Goal: Task Accomplishment & Management: Use online tool/utility

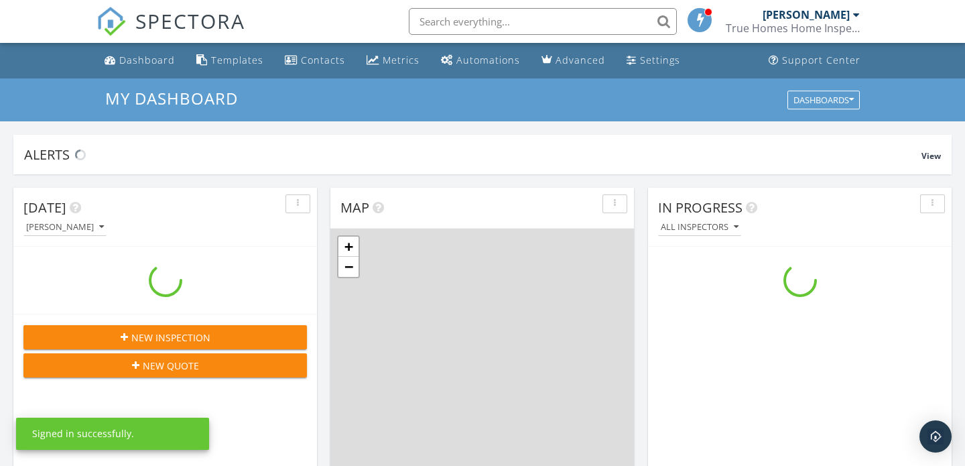
scroll to position [1221, 966]
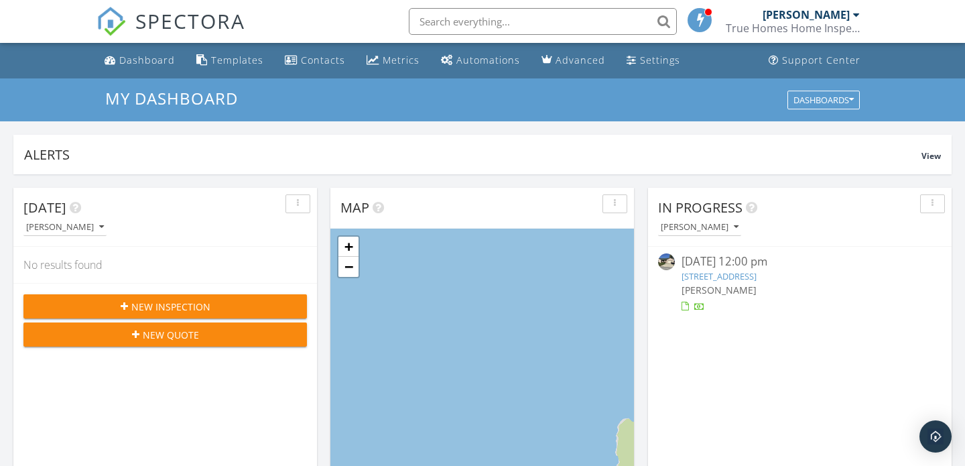
click at [757, 274] on link "213 Brittany Loop, Sandpoint, ID 83864" at bounding box center [719, 276] width 75 height 12
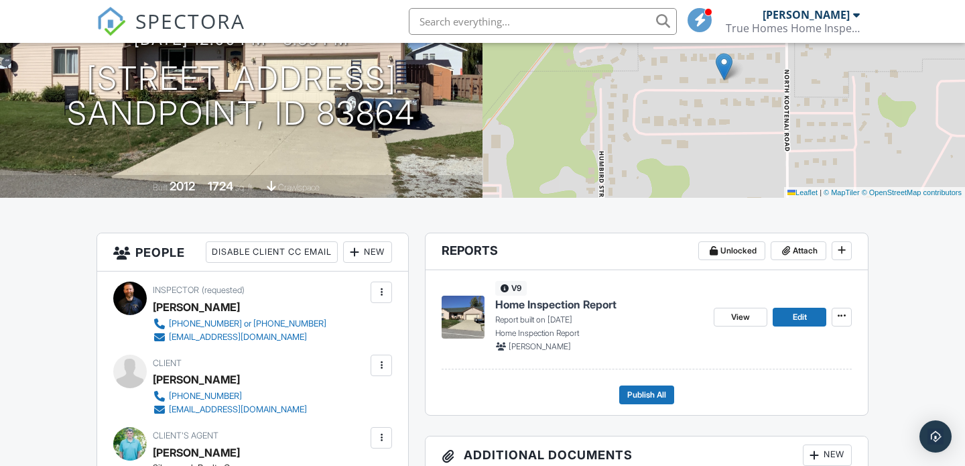
scroll to position [168, 0]
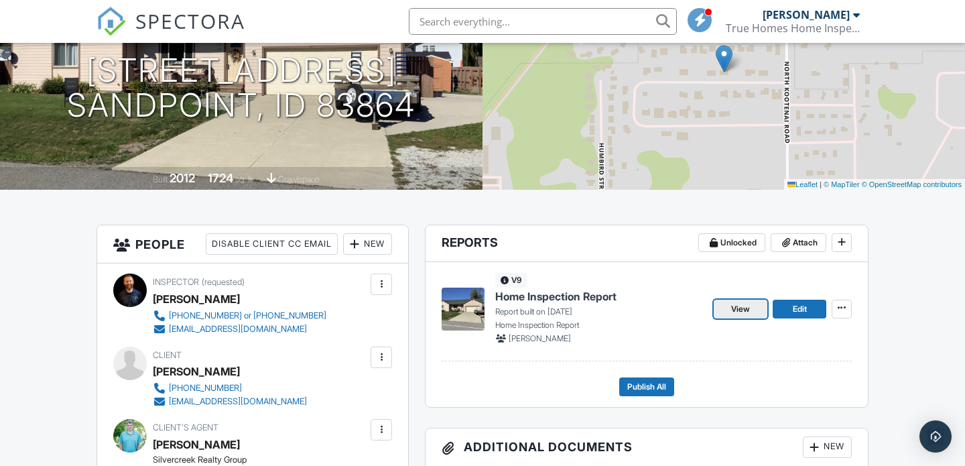
click at [741, 307] on span "View" at bounding box center [740, 308] width 19 height 13
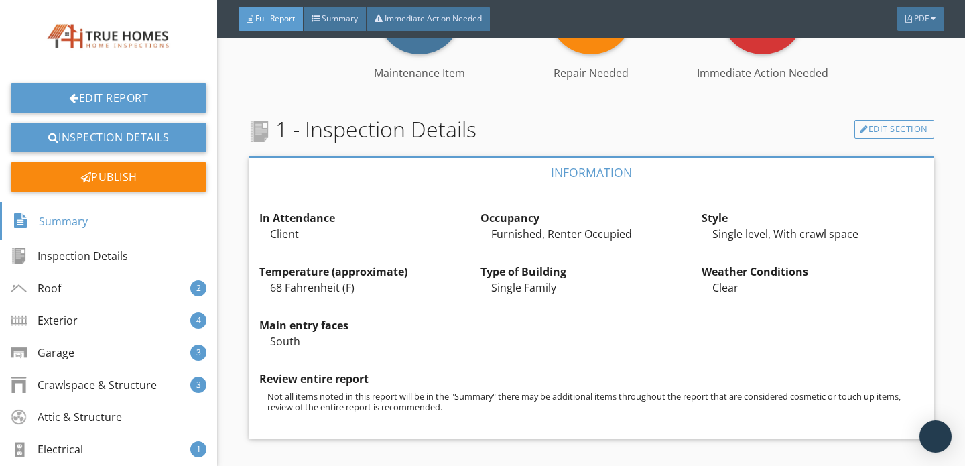
scroll to position [388, 0]
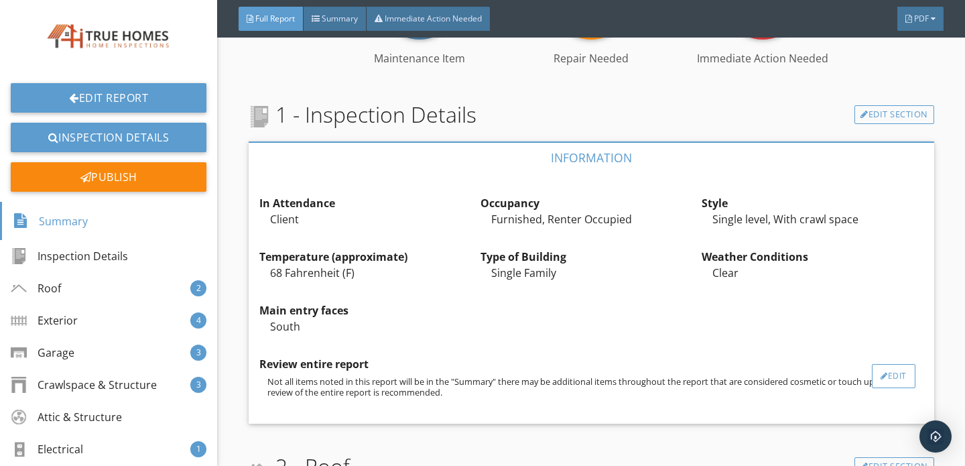
click at [894, 377] on div "Edit" at bounding box center [894, 376] width 44 height 24
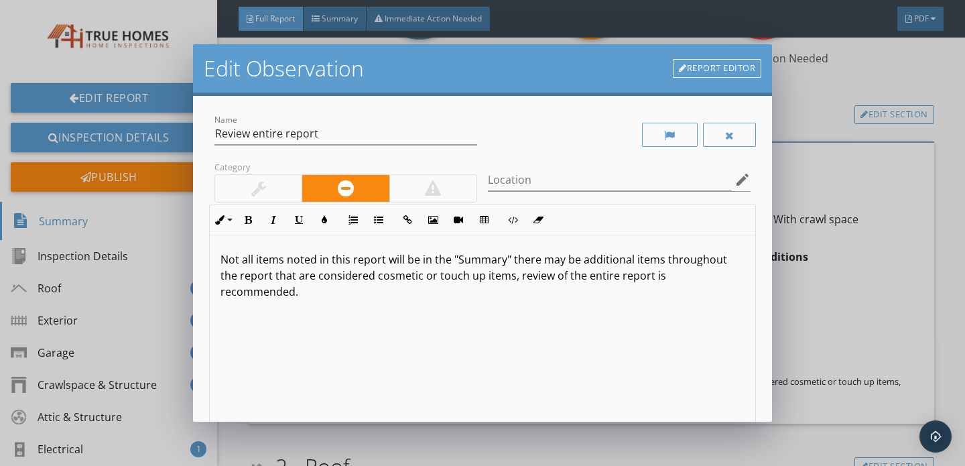
click at [355, 279] on p "Not all items noted in this report will be in the "Summary" there may be additi…" at bounding box center [483, 275] width 524 height 48
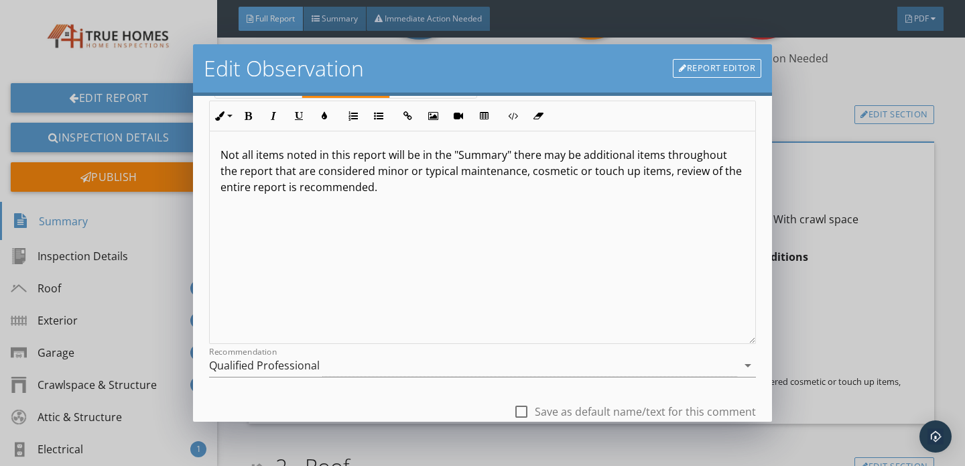
scroll to position [201, 0]
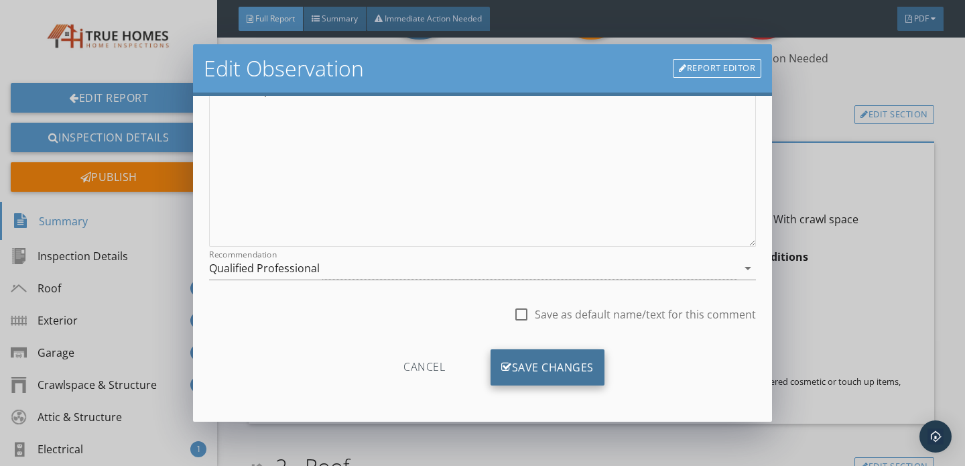
click at [536, 377] on div "Save Changes" at bounding box center [548, 367] width 114 height 36
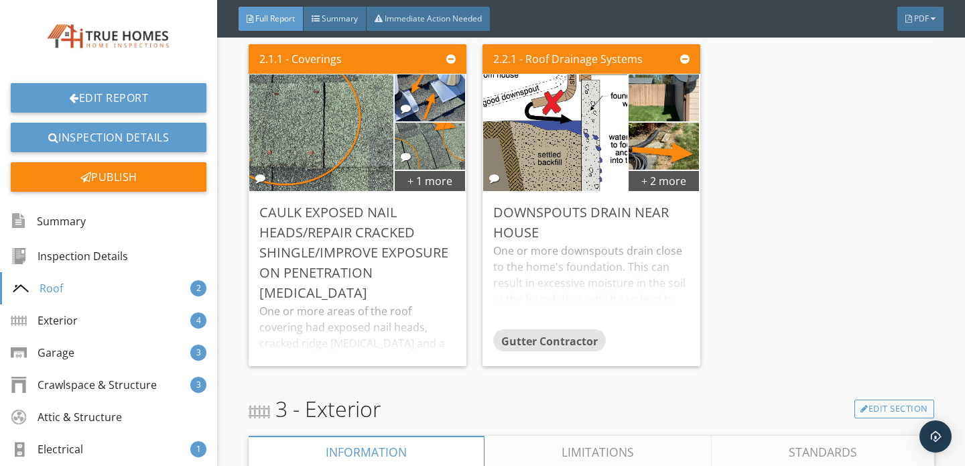
scroll to position [1766, 0]
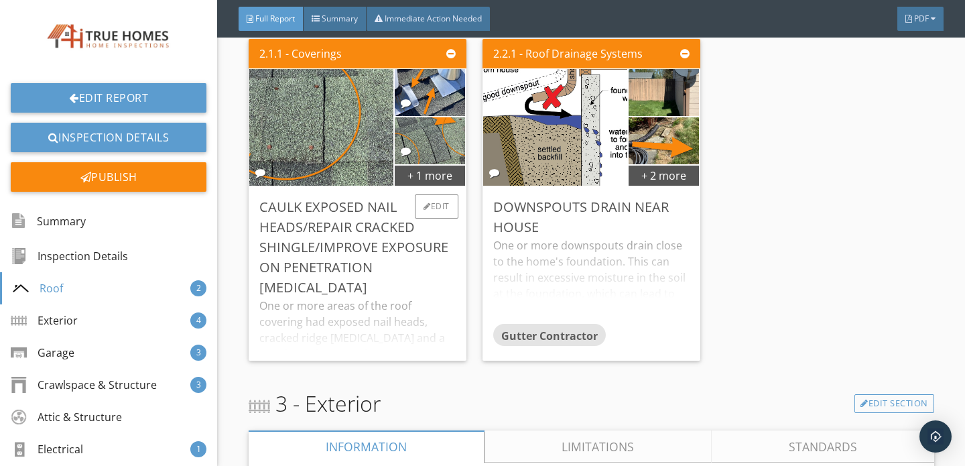
click at [376, 267] on div "Caulk exposed nail heads/Repair cracked shingle/Improve exposure on penetration…" at bounding box center [357, 247] width 196 height 101
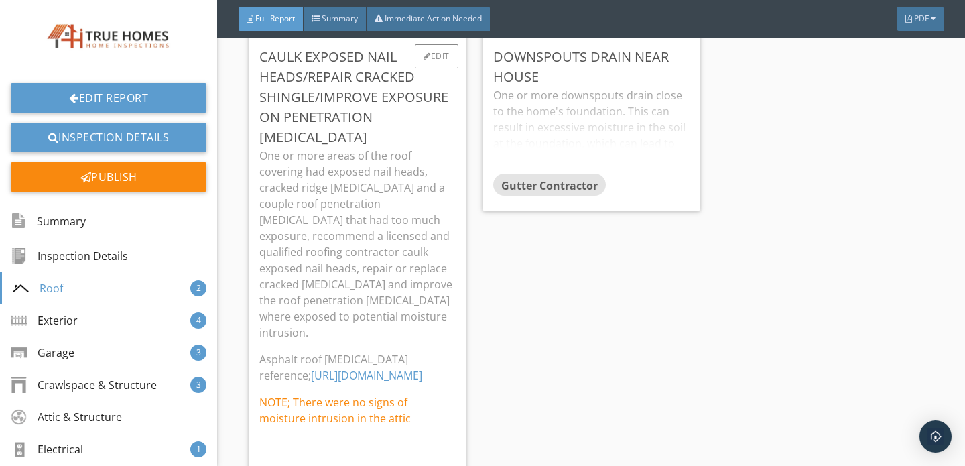
scroll to position [1917, 0]
click at [351, 367] on link "[URL][DOMAIN_NAME]" at bounding box center [366, 374] width 111 height 15
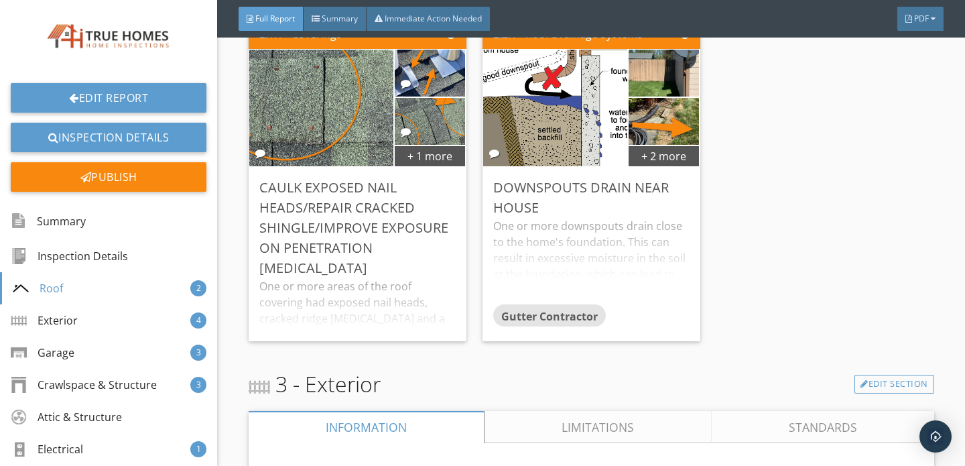
scroll to position [1790, 0]
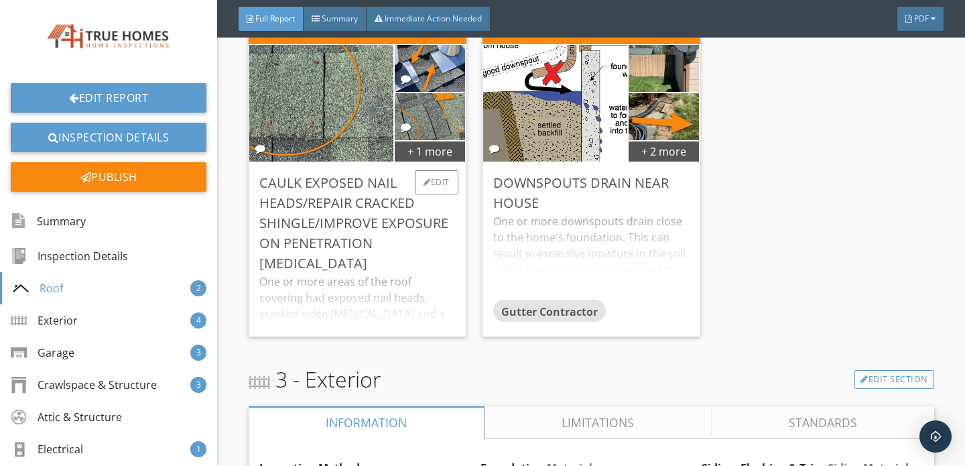
click at [367, 274] on div "One or more areas of the roof covering had exposed nail heads, cracked ridge sh…" at bounding box center [357, 310] width 196 height 75
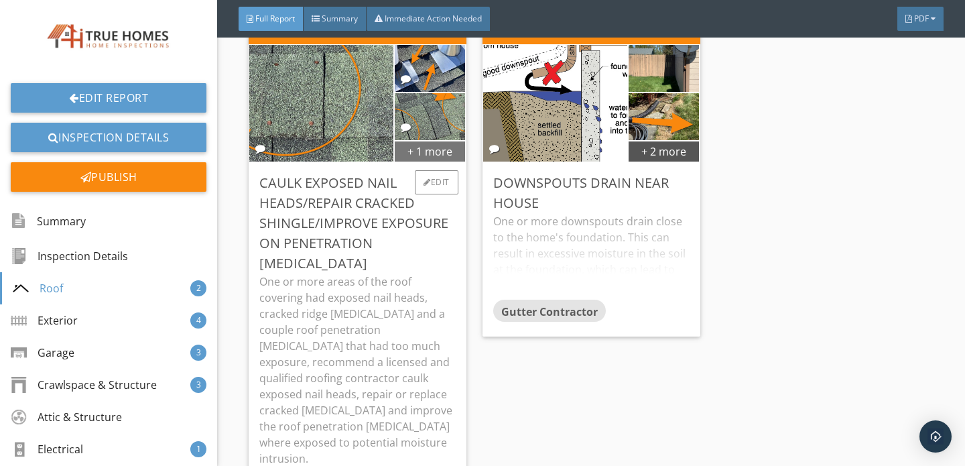
click at [401, 156] on div "+ 1 more" at bounding box center [430, 150] width 71 height 21
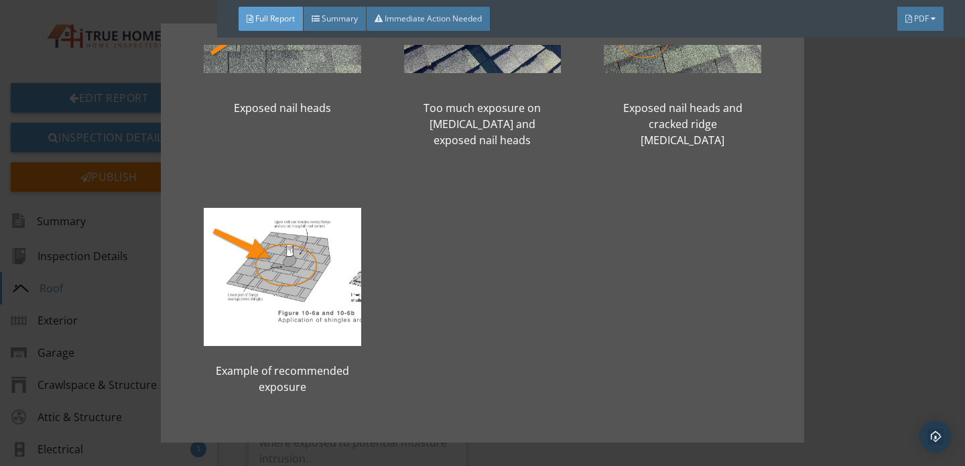
scroll to position [0, 0]
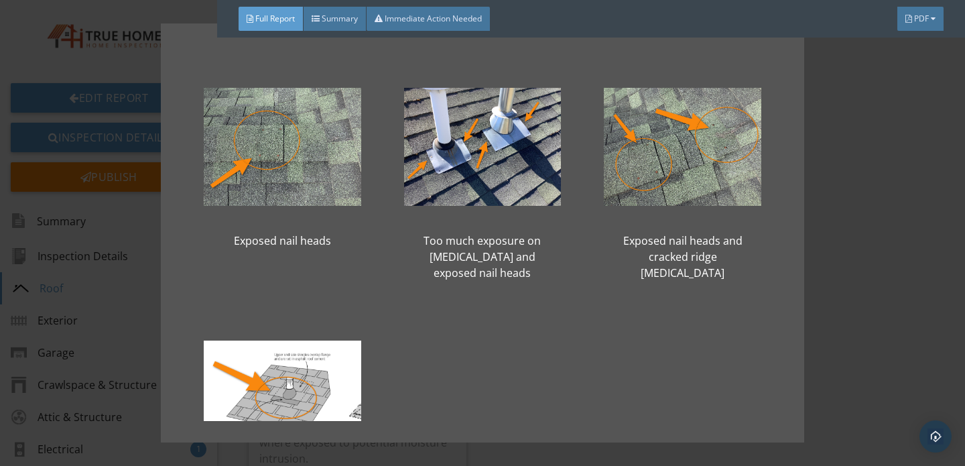
click at [839, 325] on div "Exposed nail heads Too much exposure on flashing and exposed nail heads Exposed…" at bounding box center [482, 233] width 965 height 466
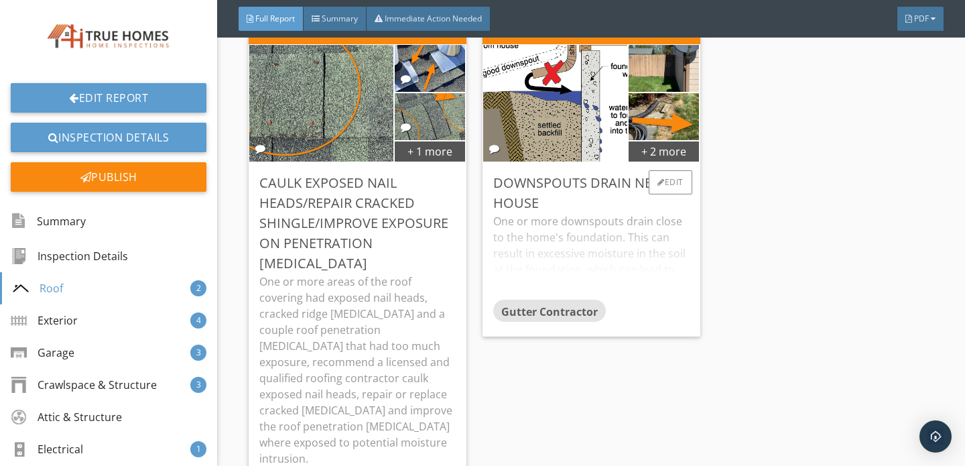
click at [604, 241] on div "One or more downspouts drain close to the home's foundation. This can result in…" at bounding box center [591, 256] width 196 height 86
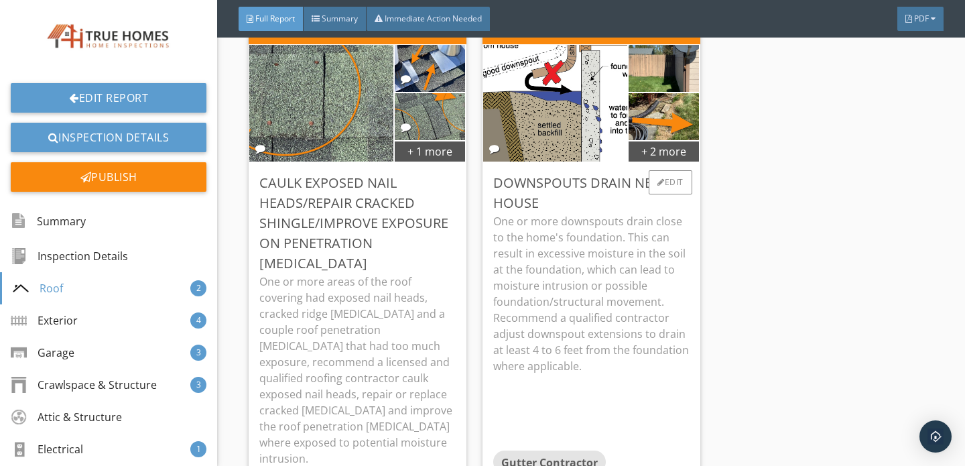
scroll to position [1819, 0]
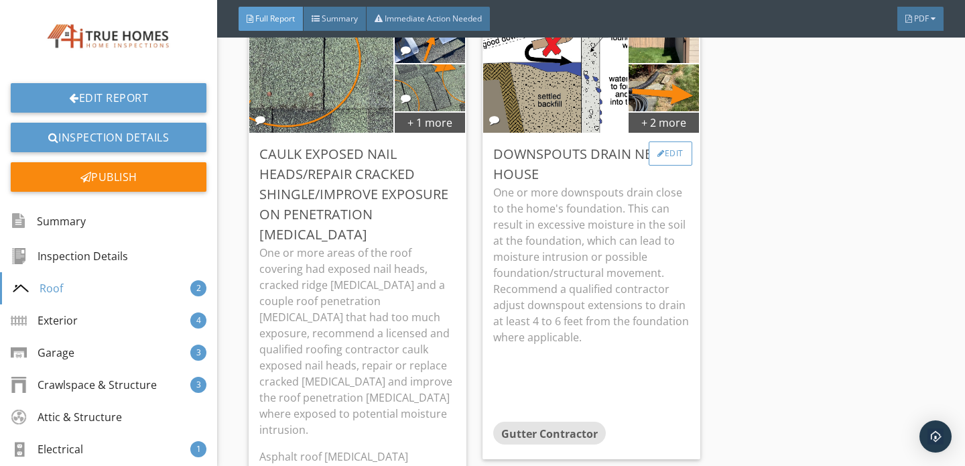
click at [668, 154] on div "Edit" at bounding box center [671, 153] width 44 height 24
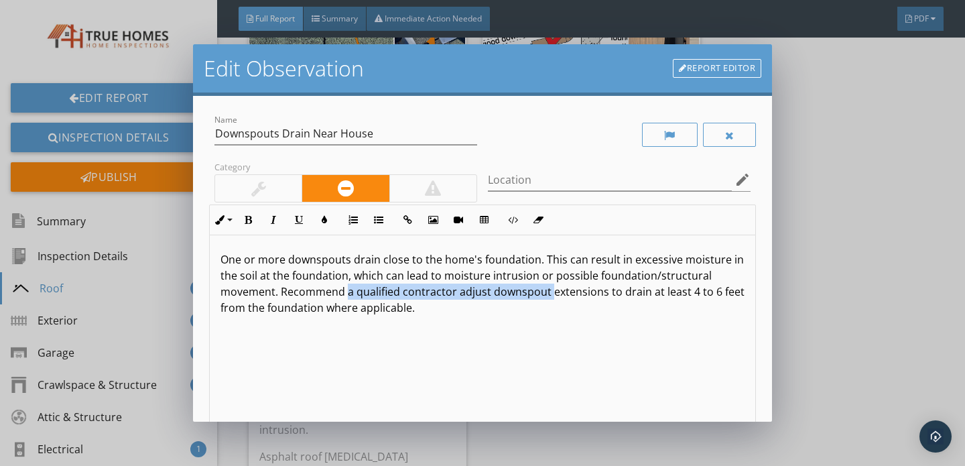
drag, startPoint x: 347, startPoint y: 294, endPoint x: 549, endPoint y: 294, distance: 202.4
click at [549, 294] on p "One or more downspouts drain close to the home's foundation. This can result in…" at bounding box center [483, 283] width 524 height 64
click at [463, 295] on p "One or more downspouts drain close to the home's foundation. This can result in…" at bounding box center [483, 283] width 524 height 64
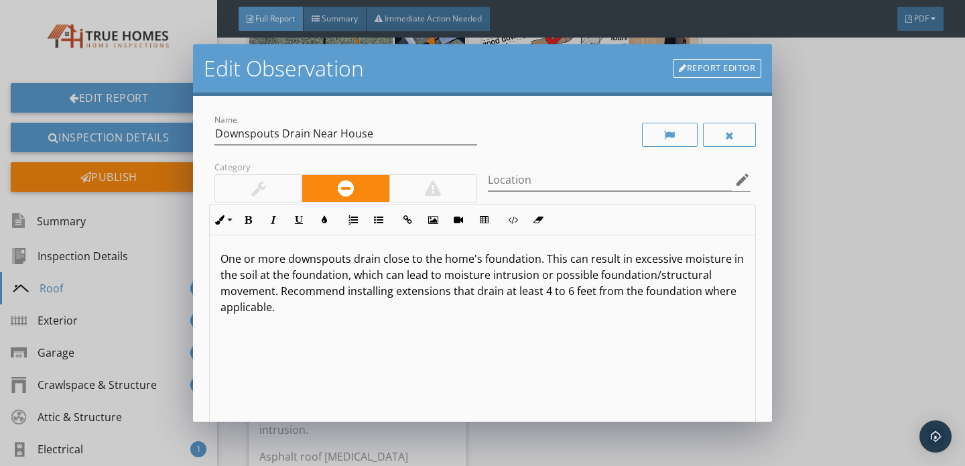
scroll to position [201, 0]
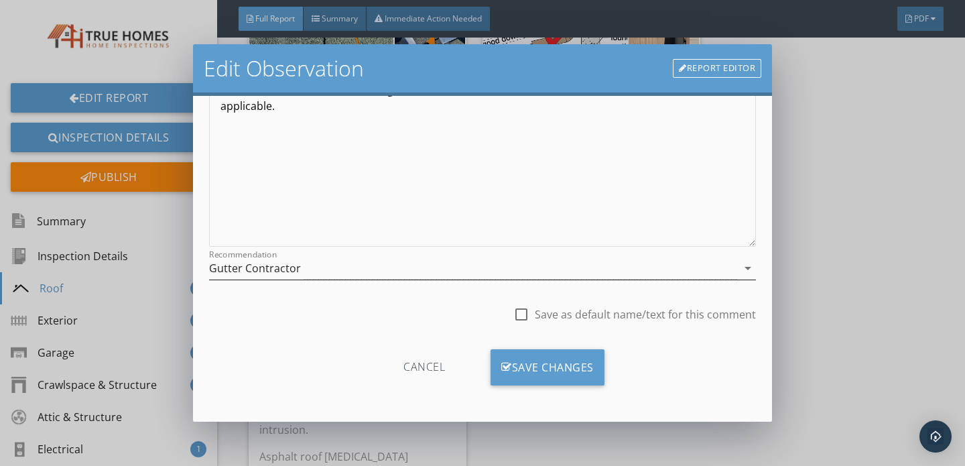
click at [311, 275] on div "Gutter Contractor" at bounding box center [473, 268] width 528 height 22
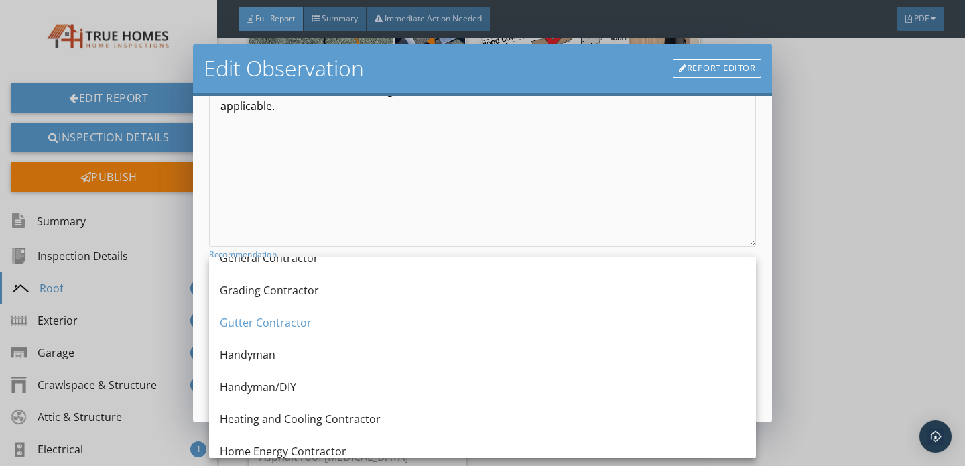
scroll to position [800, 0]
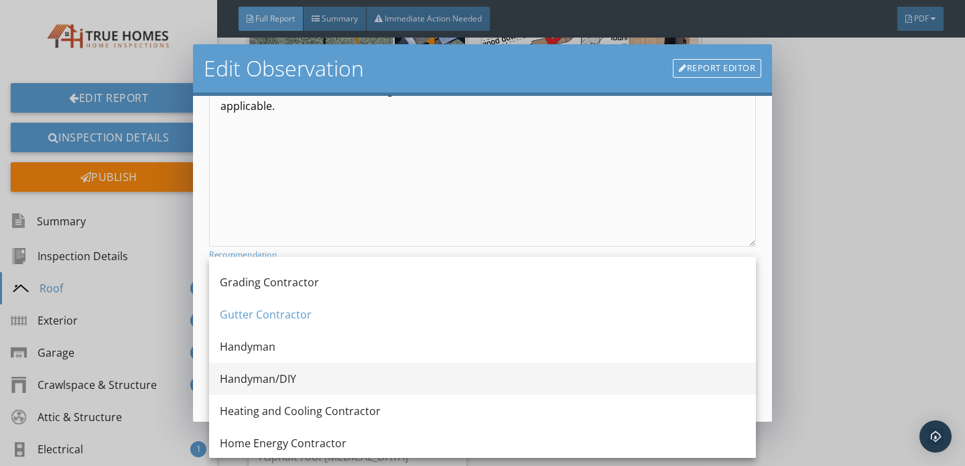
click at [266, 388] on div "Handyman/DIY" at bounding box center [483, 379] width 526 height 32
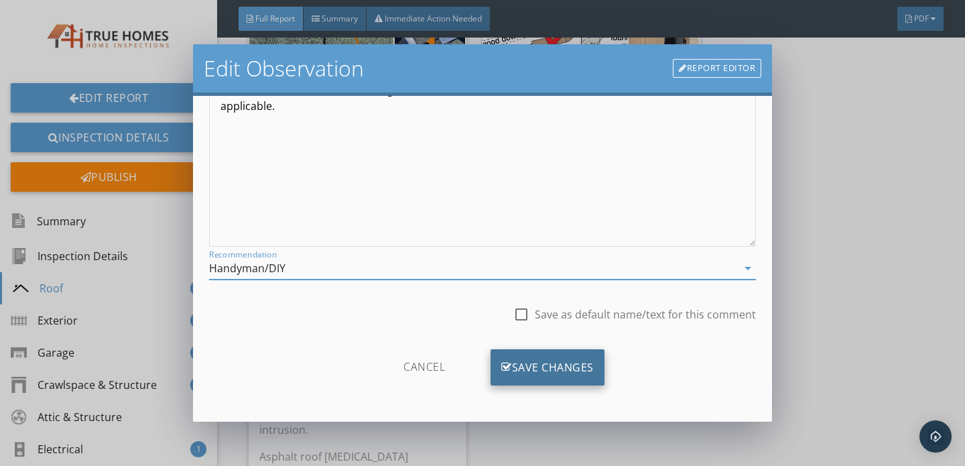
click at [536, 369] on div "Save Changes" at bounding box center [548, 367] width 114 height 36
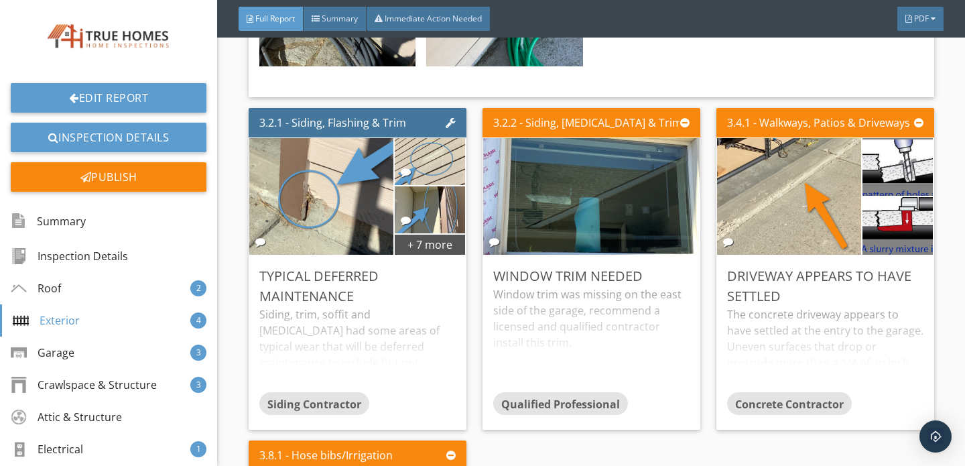
scroll to position [4051, 0]
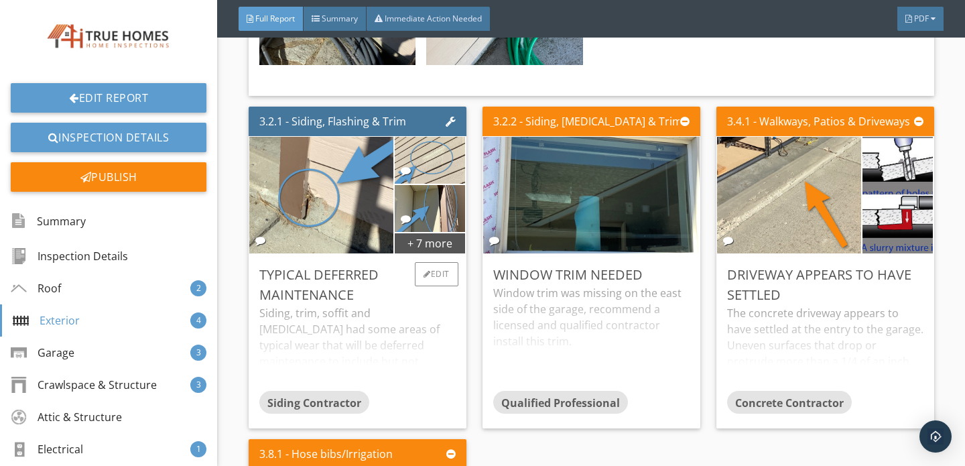
click at [394, 305] on div "Siding, trim, soffit and fascia had some areas of typical wear that will be def…" at bounding box center [357, 348] width 196 height 86
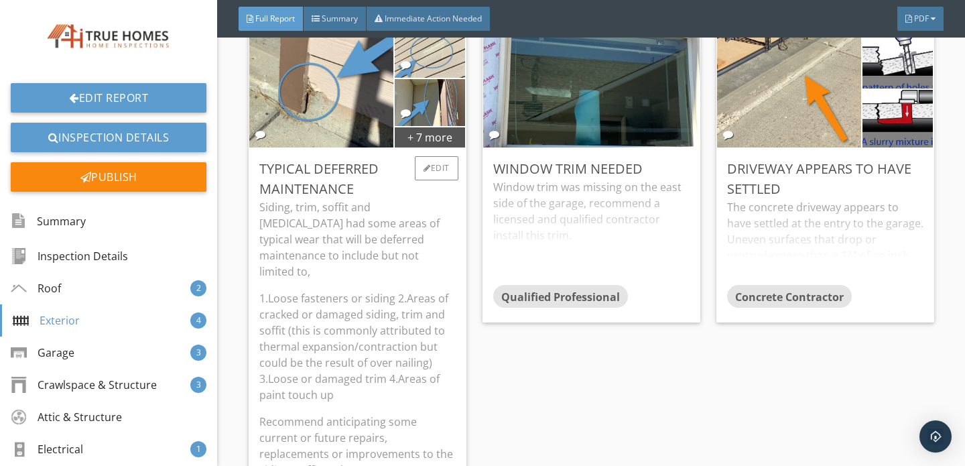
scroll to position [4155, 0]
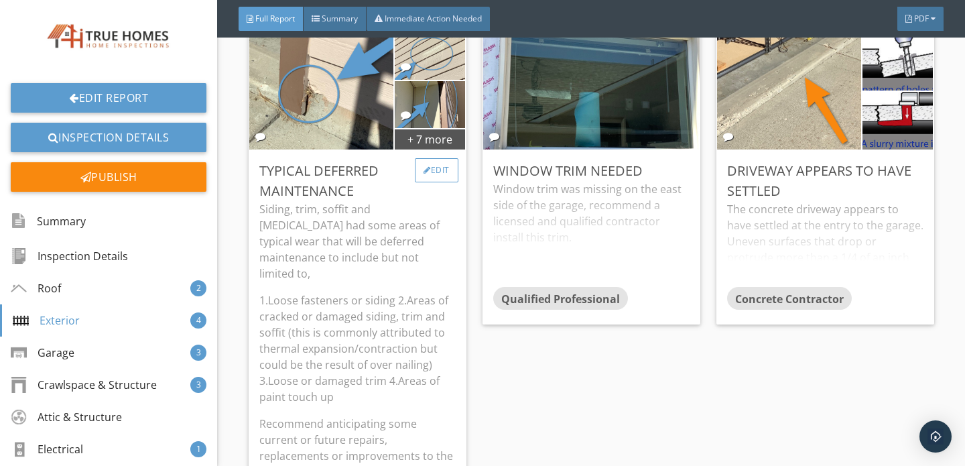
click at [436, 158] on div "Edit" at bounding box center [437, 170] width 44 height 24
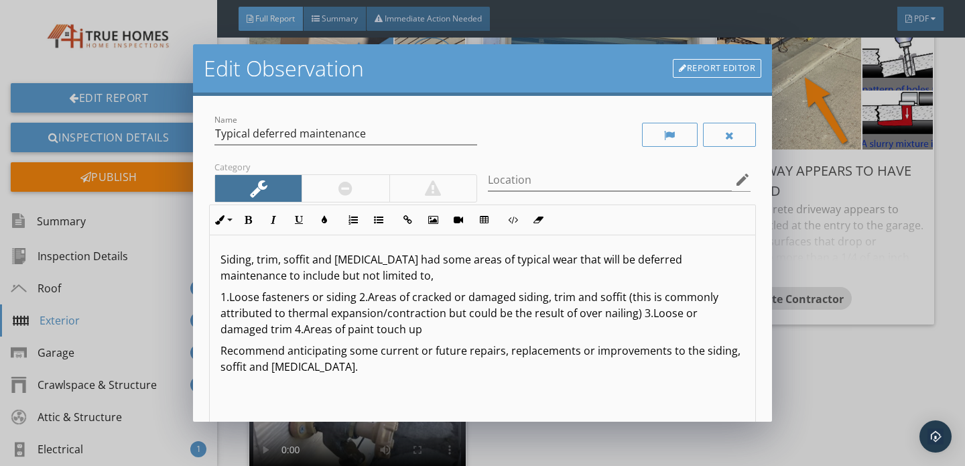
click at [595, 318] on p "1.Loose fasteners or siding 2.Areas of cracked or damaged siding, trim and soff…" at bounding box center [483, 313] width 524 height 48
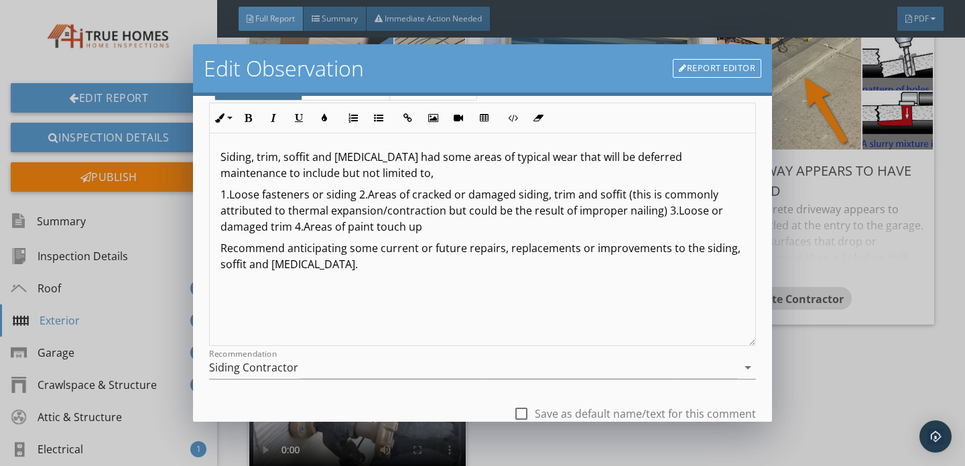
scroll to position [201, 0]
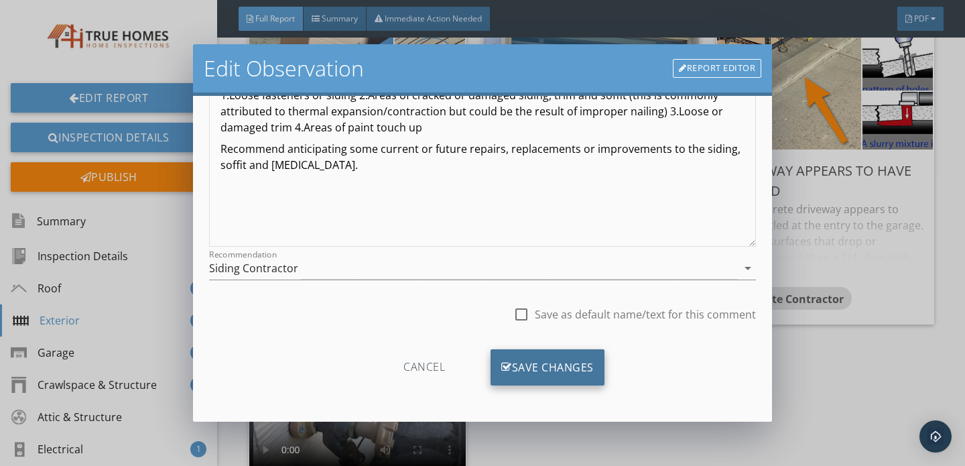
click at [539, 365] on div "Save Changes" at bounding box center [548, 367] width 114 height 36
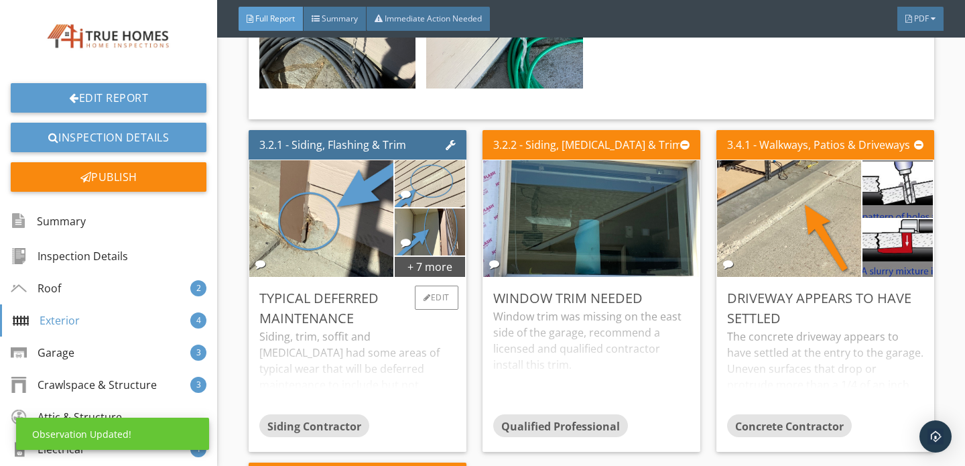
scroll to position [4027, 0]
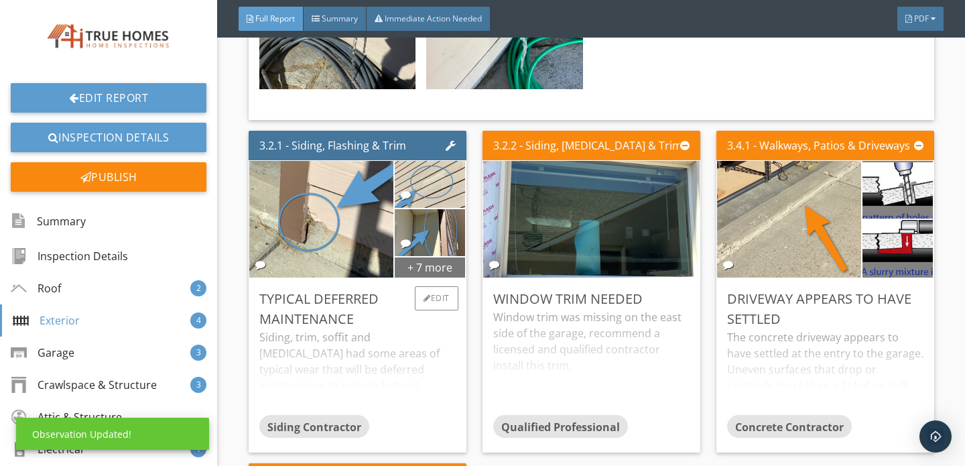
click at [403, 256] on div "+ 7 more" at bounding box center [430, 266] width 71 height 21
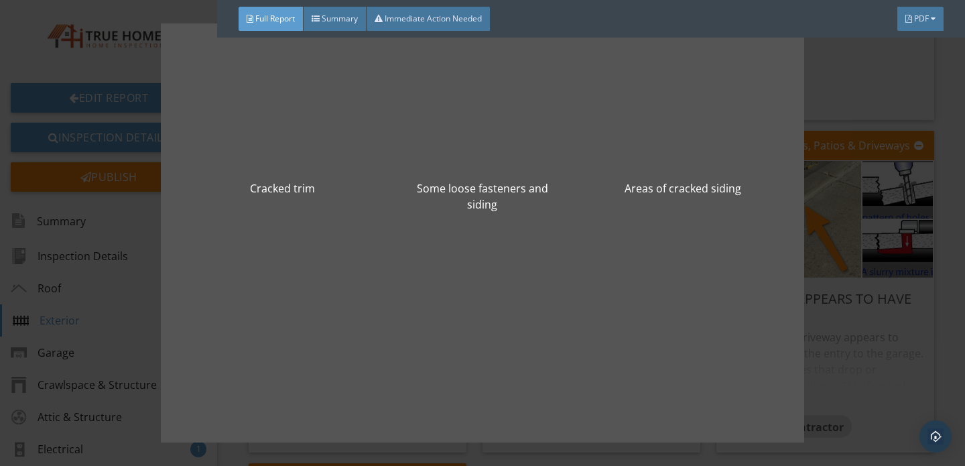
scroll to position [594, 0]
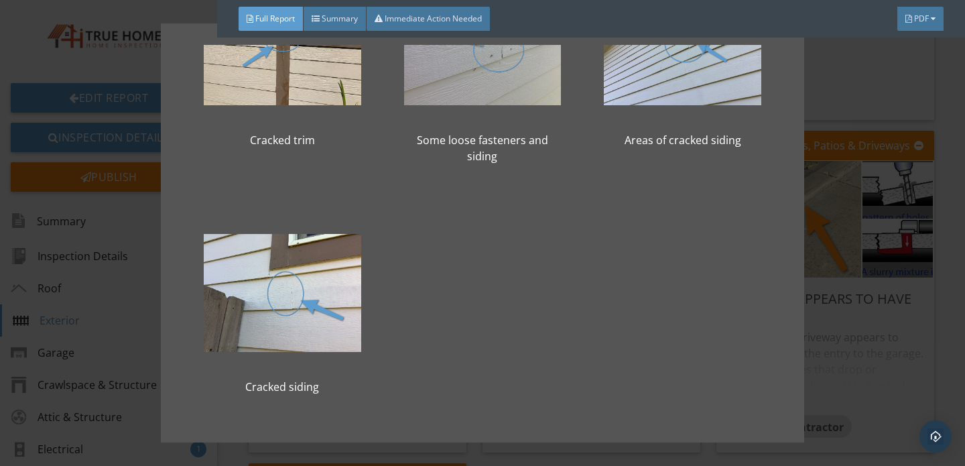
click at [851, 286] on div "Minor damage Paint touch up Loose trim Some areas appeared to have been replace…" at bounding box center [482, 233] width 965 height 466
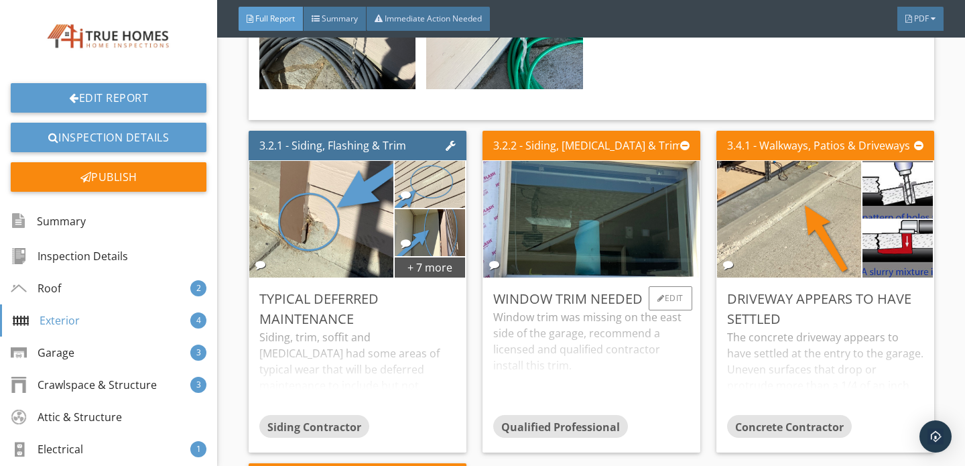
click at [604, 316] on div "Window trim was missing on the east side of the garage, recommend a licensed an…" at bounding box center [591, 362] width 196 height 106
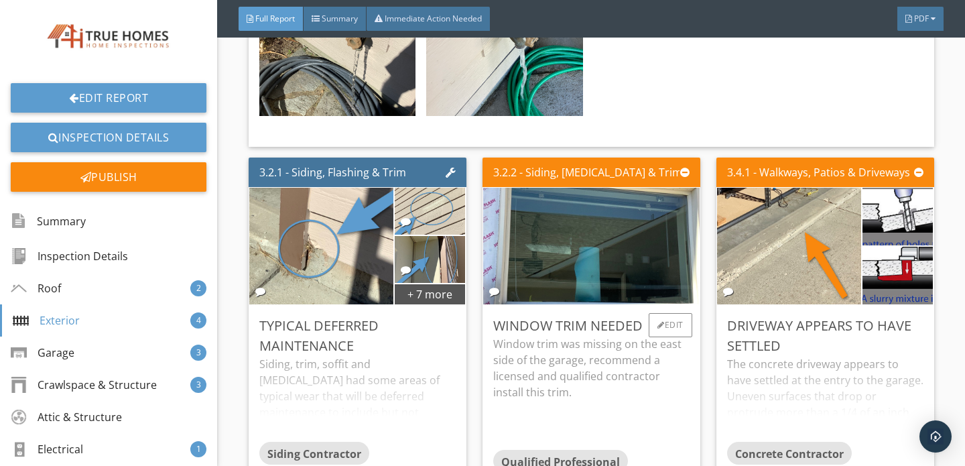
scroll to position [3998, 0]
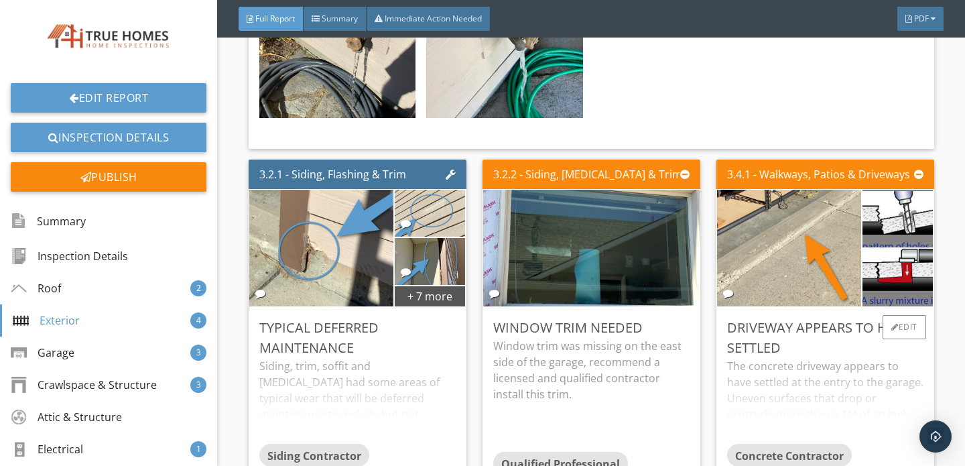
click at [813, 358] on div "The concrete driveway appears to have settled at the entry to the garage. Uneve…" at bounding box center [825, 401] width 196 height 86
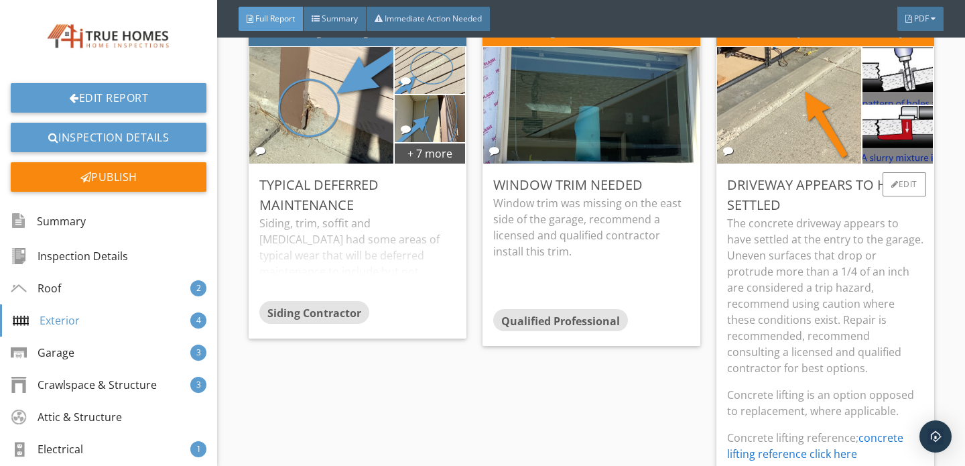
scroll to position [4149, 0]
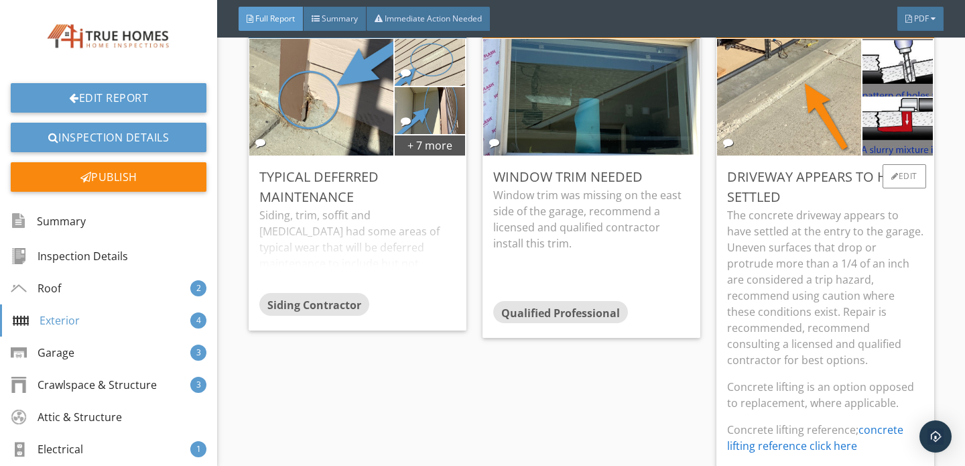
click at [877, 422] on link "concrete lifting reference click here" at bounding box center [815, 437] width 176 height 31
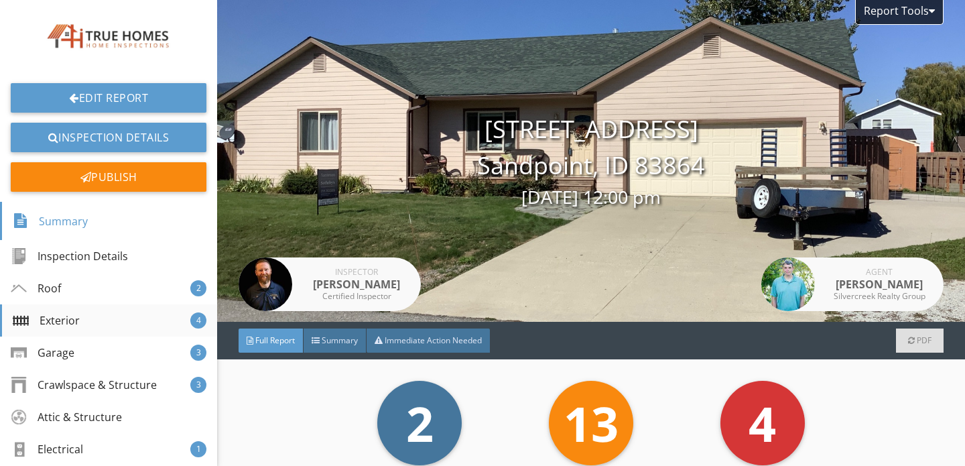
scroll to position [114, 0]
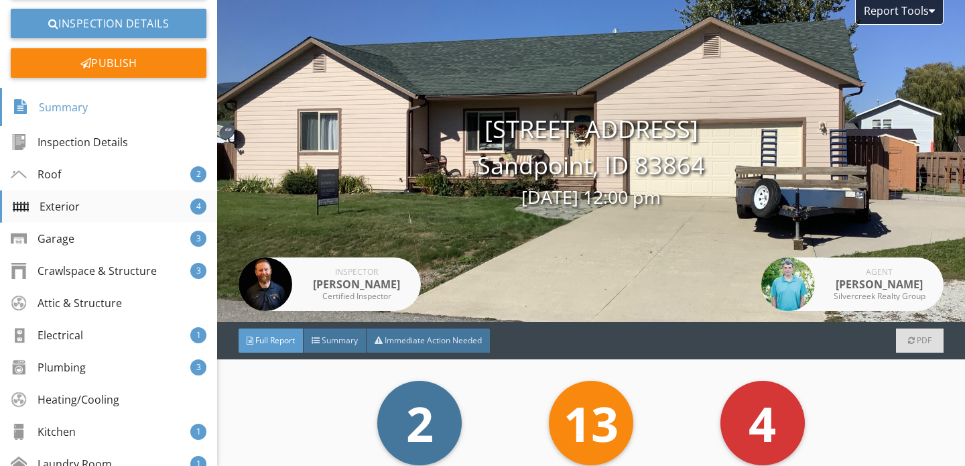
click at [72, 204] on div "Exterior" at bounding box center [46, 206] width 67 height 16
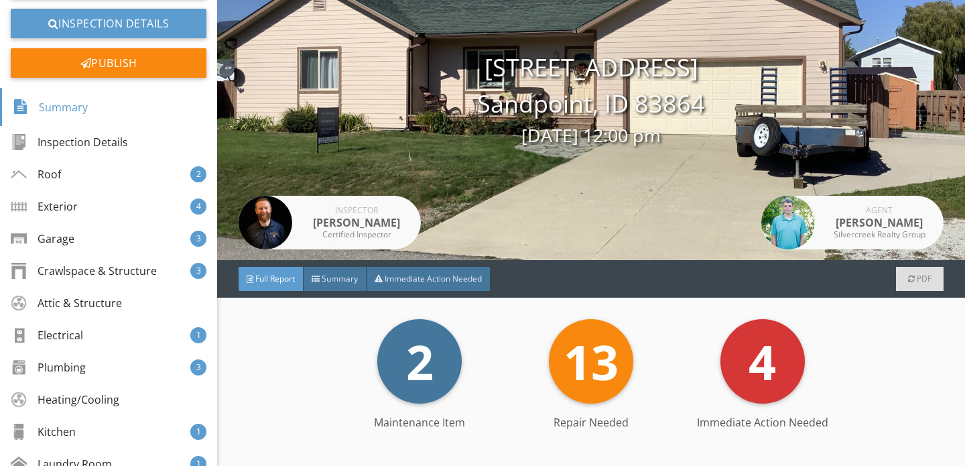
click at [80, 205] on div "Exterior 4" at bounding box center [108, 206] width 217 height 32
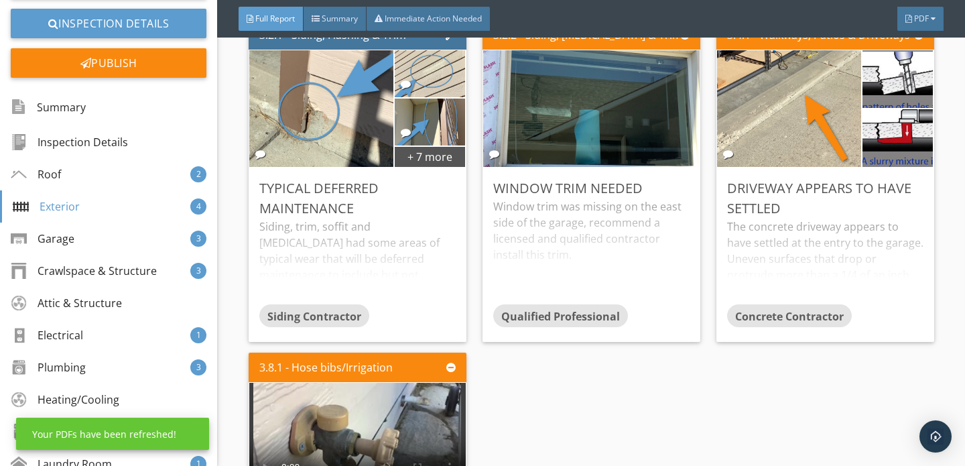
scroll to position [3836, 0]
click at [788, 237] on div "The concrete driveway appears to have settled at the entry to the garage. Uneve…" at bounding box center [825, 261] width 196 height 86
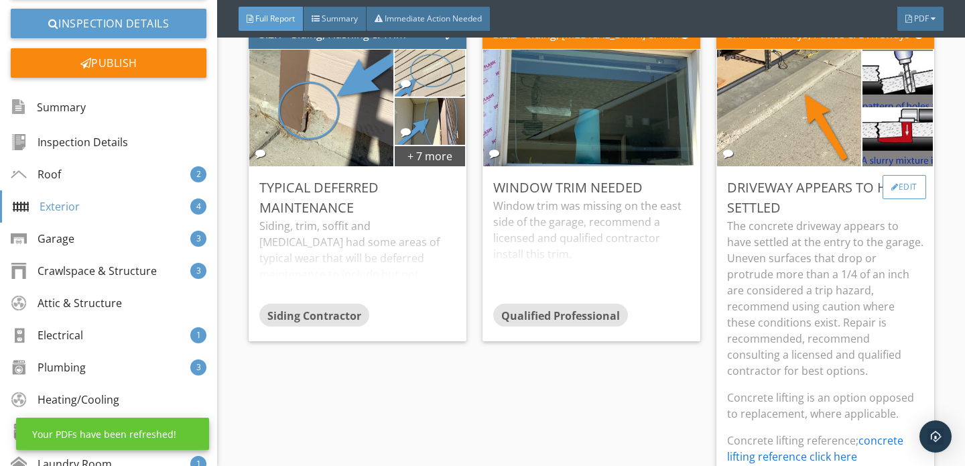
click at [898, 175] on div "Edit" at bounding box center [905, 187] width 44 height 24
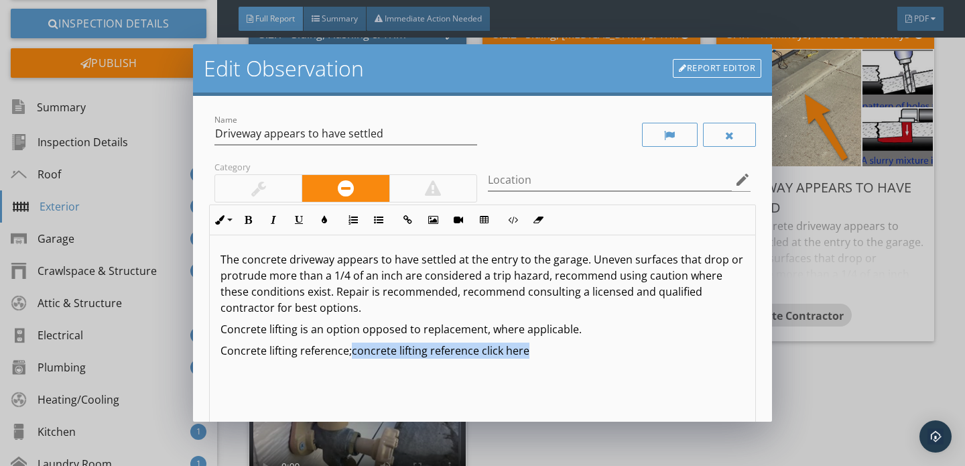
drag, startPoint x: 352, startPoint y: 351, endPoint x: 542, endPoint y: 350, distance: 190.4
click at [542, 350] on p "Concrete lifting reference; concrete lifting reference click here" at bounding box center [483, 351] width 524 height 16
click at [408, 219] on icon "button" at bounding box center [407, 219] width 9 height 9
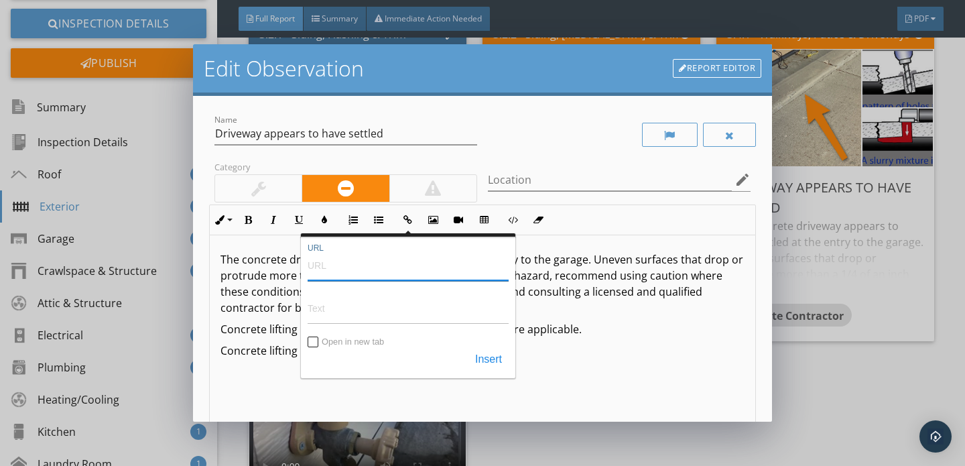
click at [375, 271] on input "URL" at bounding box center [408, 265] width 201 height 32
paste input "https://spokaneconcretelifting.com/"
type input "https://spokaneconcretelifting.com/"
click at [485, 357] on button "Insert" at bounding box center [489, 360] width 40 height 24
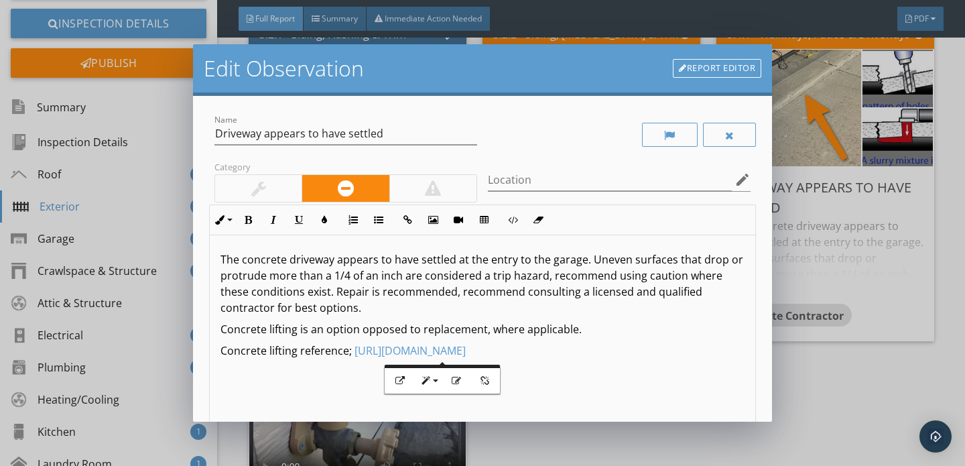
click at [591, 369] on div "The concrete driveway appears to have settled at the entry to the garage. Uneve…" at bounding box center [483, 341] width 546 height 212
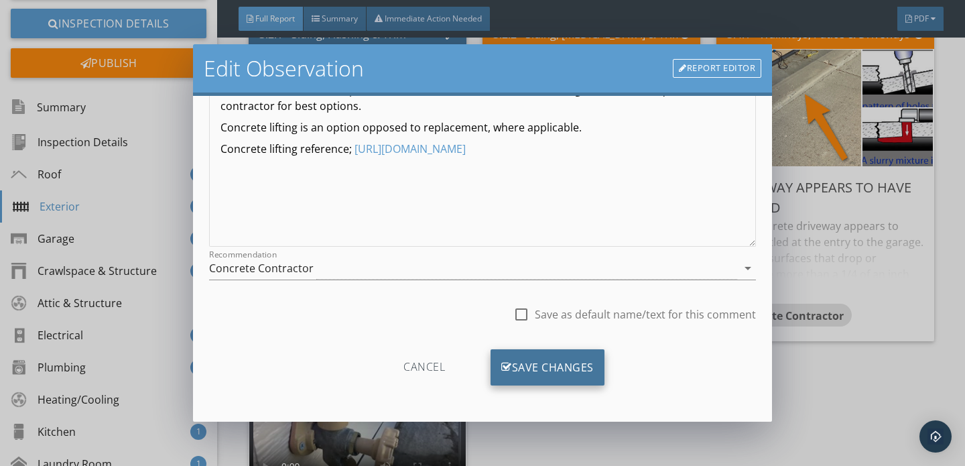
click at [552, 378] on div "Save Changes" at bounding box center [548, 367] width 114 height 36
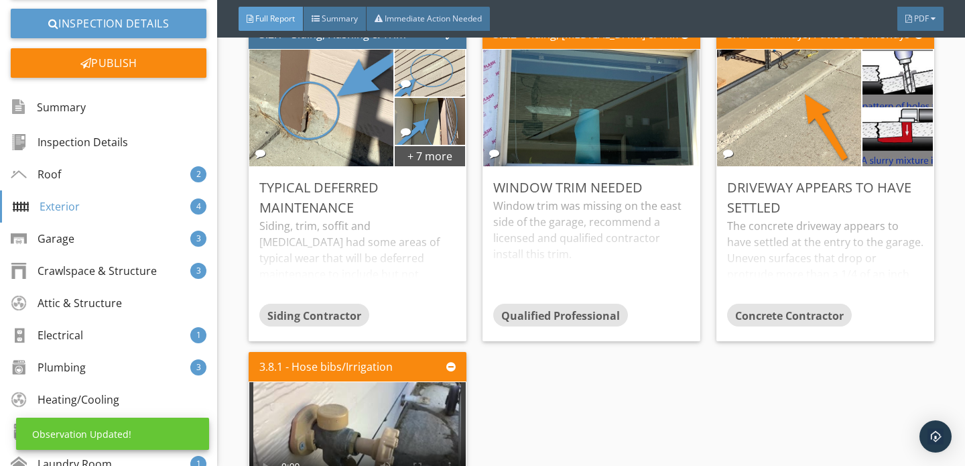
scroll to position [42, 0]
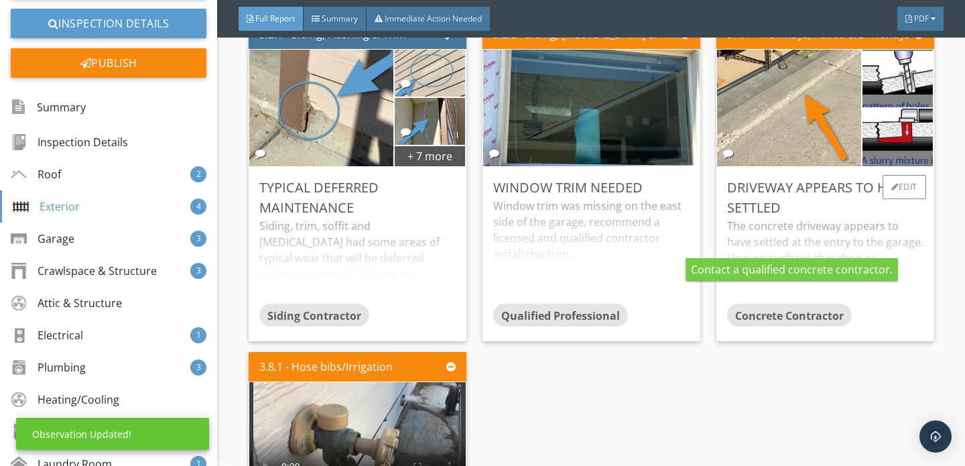
click at [796, 218] on div "The concrete driveway appears to have settled at the entry to the garage. Uneve…" at bounding box center [825, 261] width 196 height 86
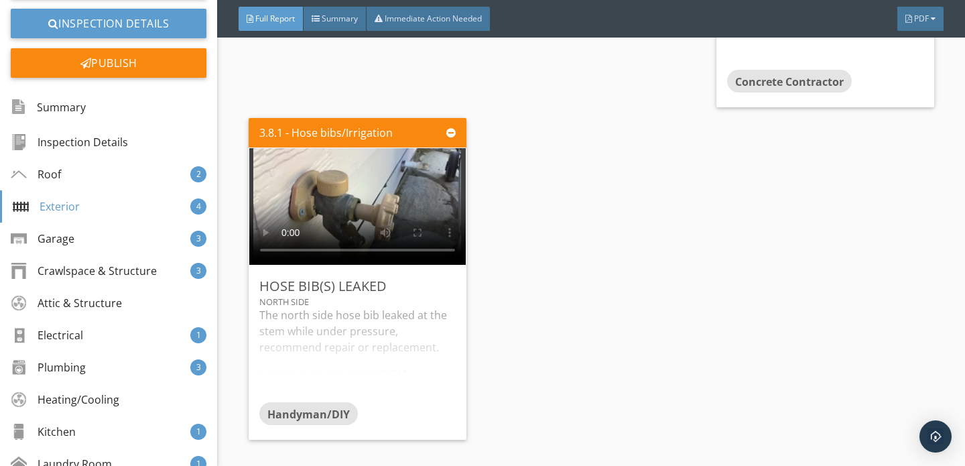
scroll to position [4302, 0]
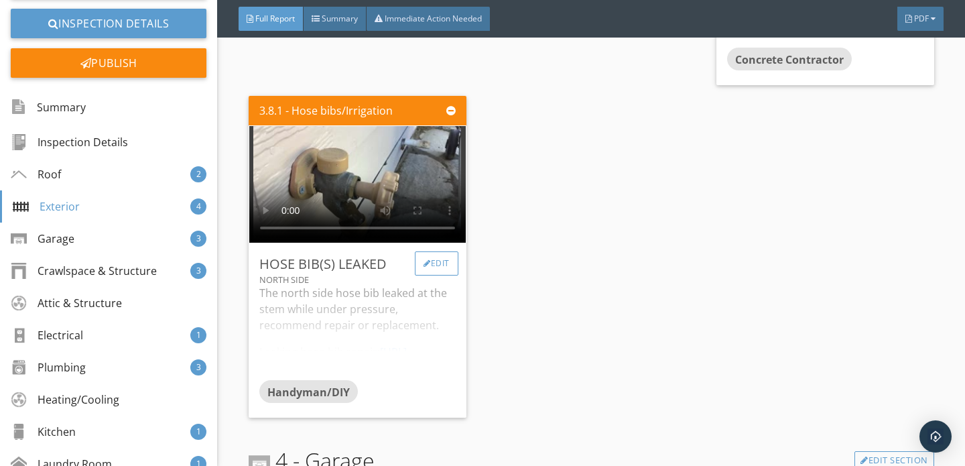
click at [438, 251] on div "Edit" at bounding box center [437, 263] width 44 height 24
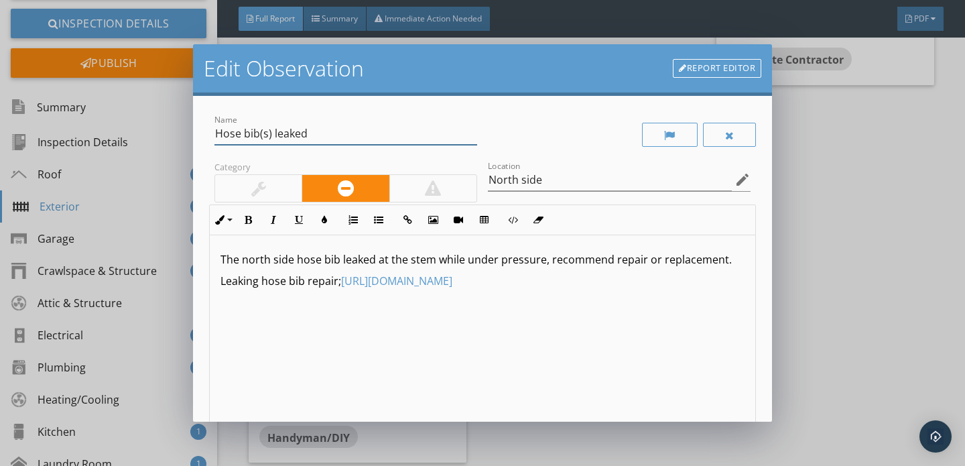
click at [270, 133] on input "Hose bib(s) leaked" at bounding box center [345, 134] width 263 height 22
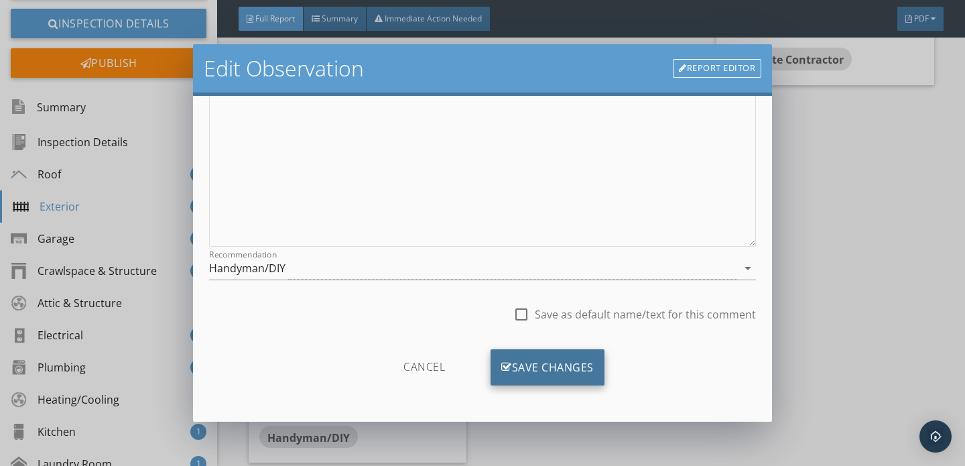
type input "Hose bib leaked"
click at [535, 365] on div "Save Changes" at bounding box center [548, 367] width 114 height 36
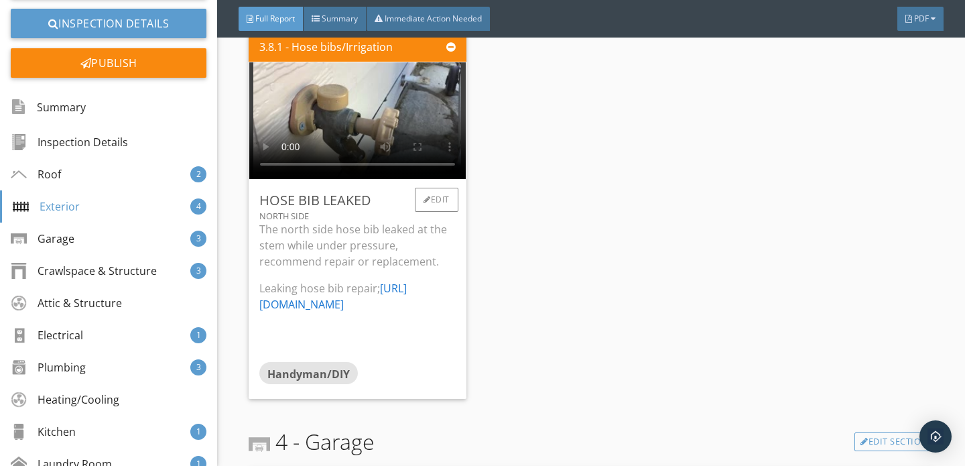
scroll to position [4376, 0]
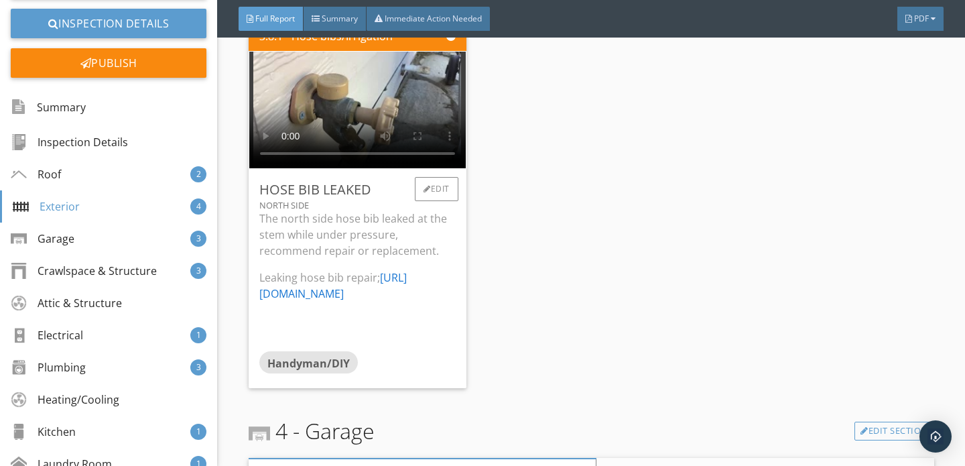
click at [379, 270] on link "[URL][DOMAIN_NAME]" at bounding box center [332, 285] width 147 height 31
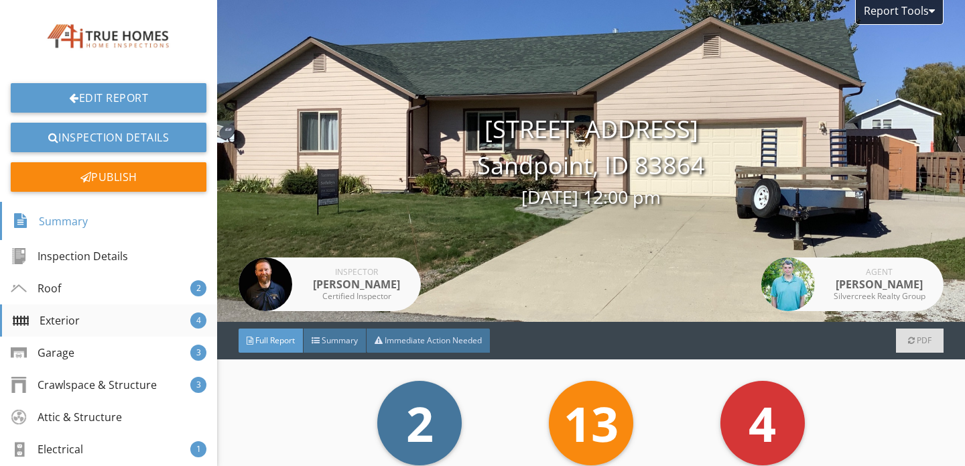
click at [81, 319] on div "Exterior 4" at bounding box center [108, 320] width 217 height 32
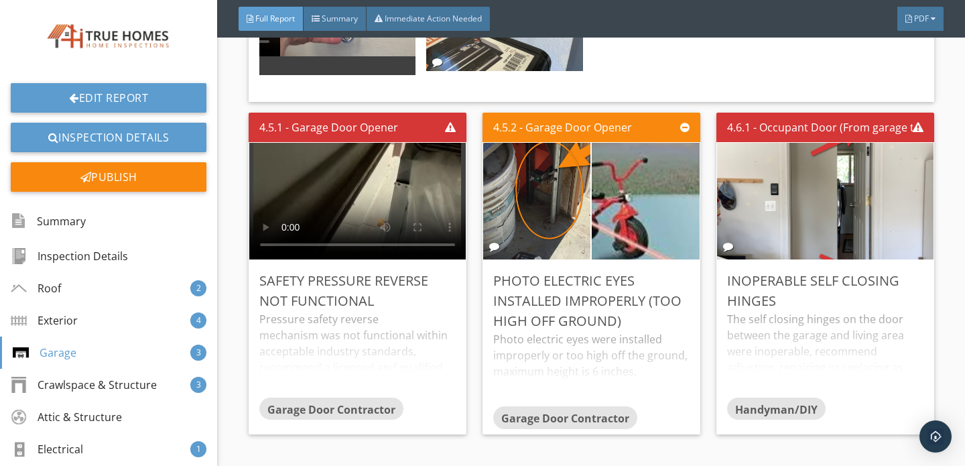
scroll to position [5472, 0]
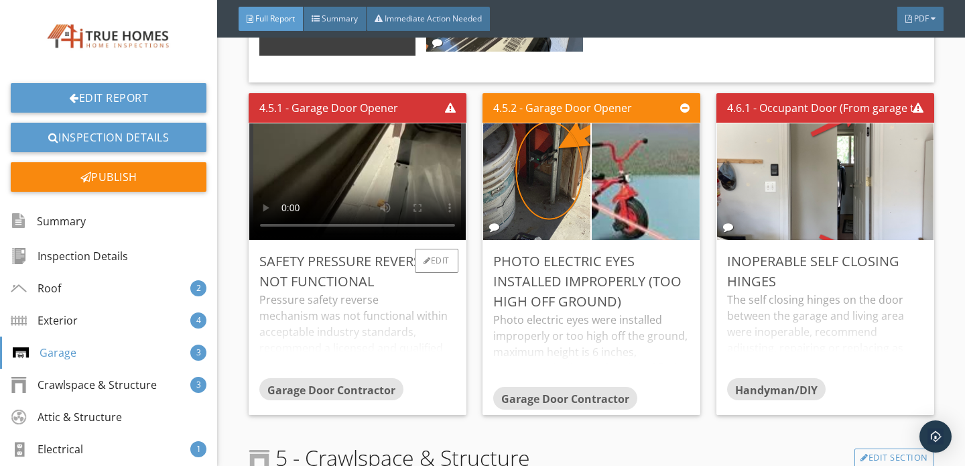
click at [316, 300] on div "Pressure safety reverse mechanism was not functional within acceptable industry…" at bounding box center [357, 335] width 196 height 86
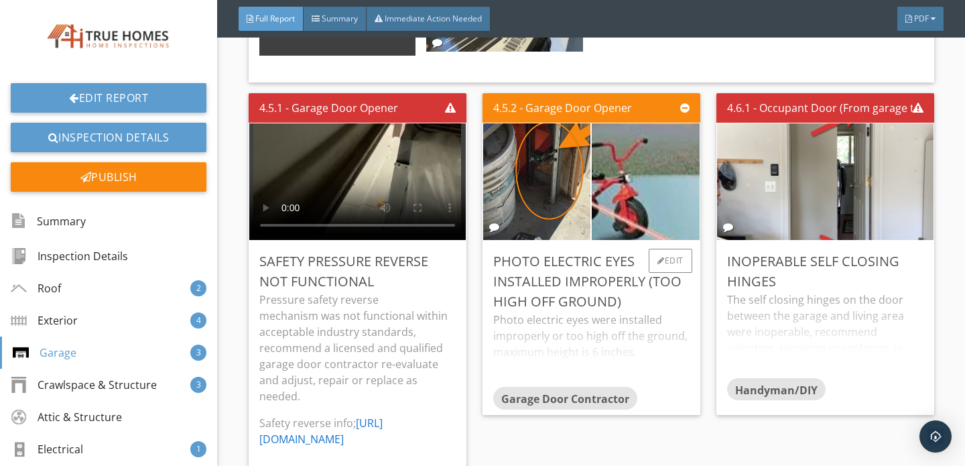
click at [589, 329] on div "Photo electric eyes were installed improperly or too high off the ground, maxim…" at bounding box center [591, 349] width 196 height 75
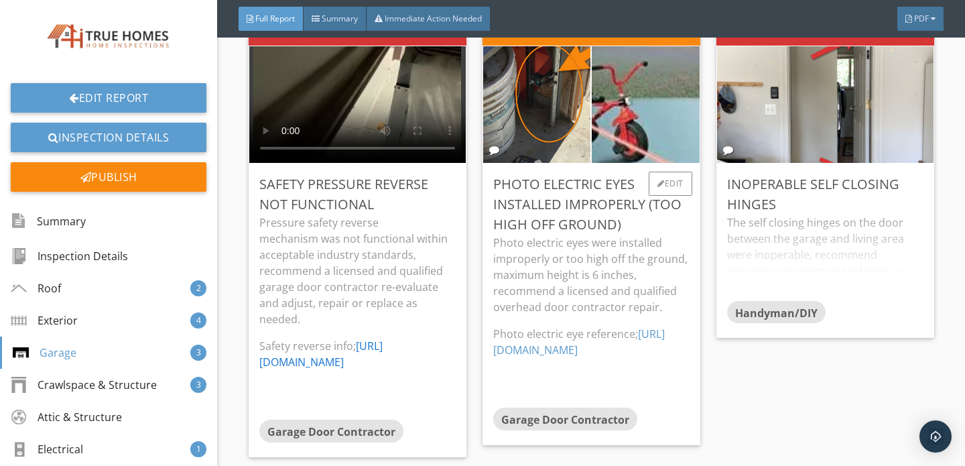
scroll to position [5551, 0]
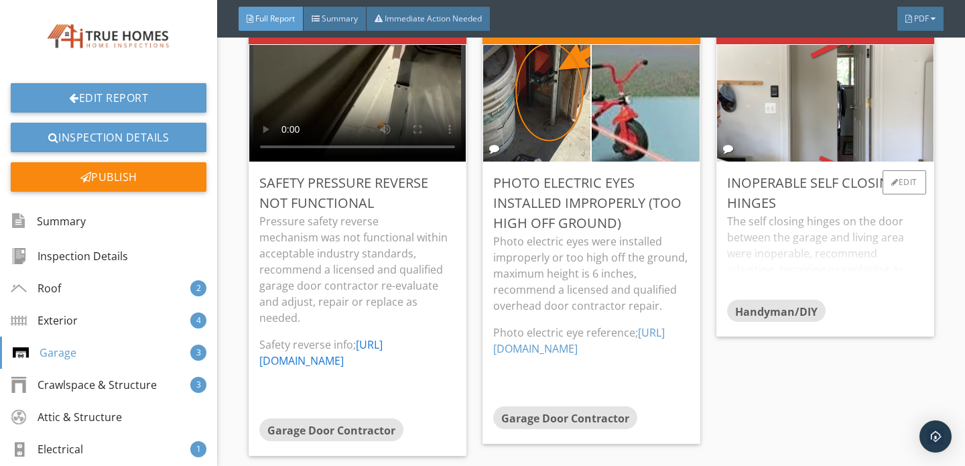
click at [788, 227] on div "The self closing hinges on the door between the garage and living area were ino…" at bounding box center [825, 256] width 196 height 86
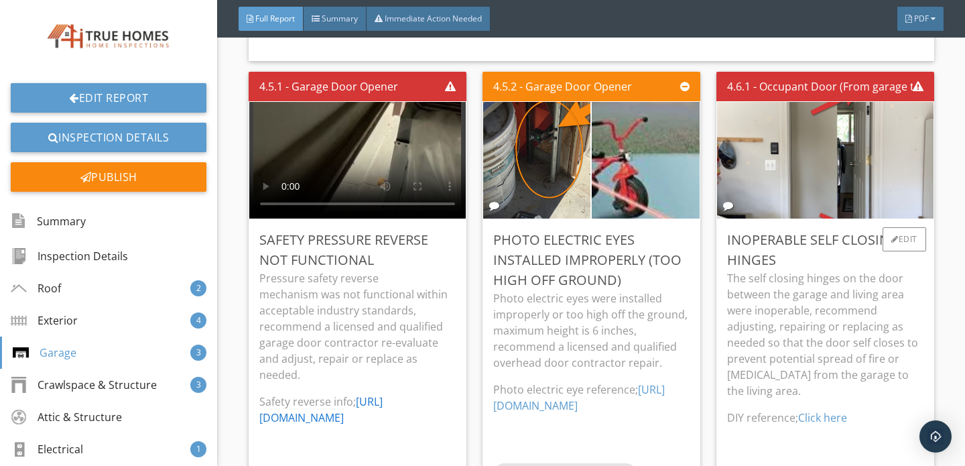
scroll to position [5487, 0]
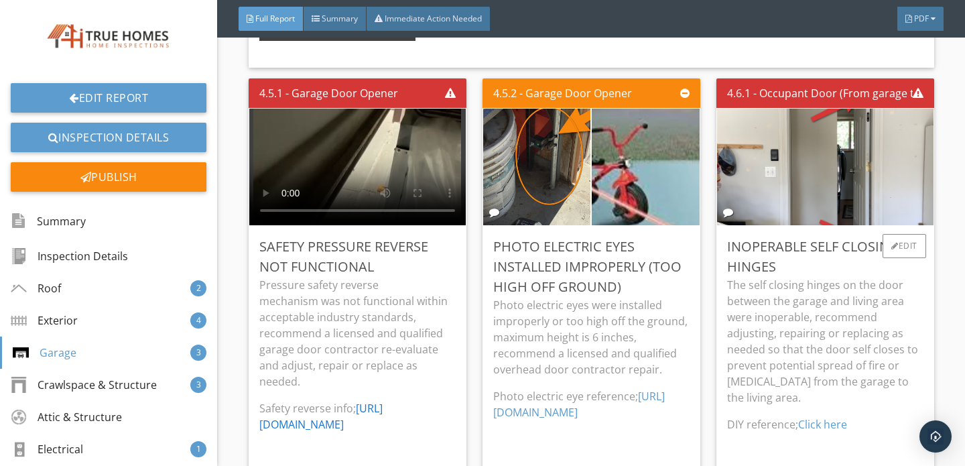
click at [820, 417] on link "Click here" at bounding box center [822, 424] width 49 height 15
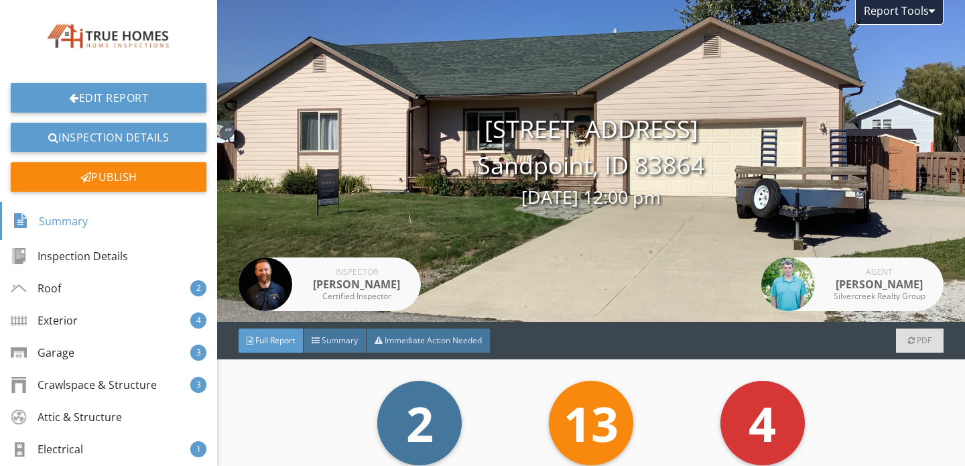
click at [79, 354] on div "Garage 3" at bounding box center [108, 352] width 217 height 32
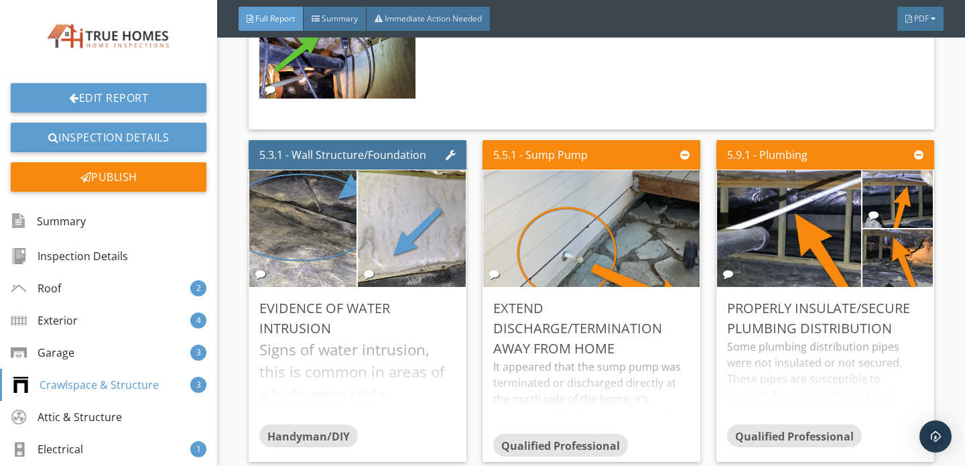
scroll to position [7284, 0]
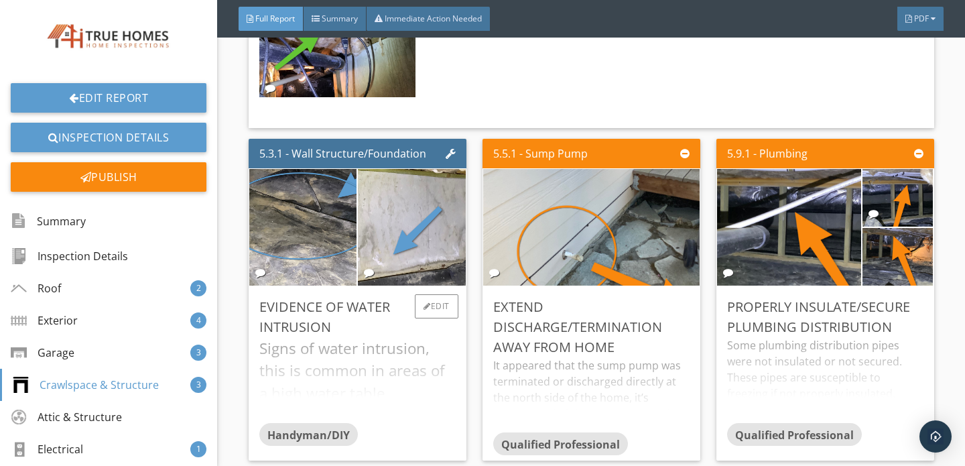
click at [379, 337] on div "Signs of water intrusion, this is common in areas of a high water table. Recomm…" at bounding box center [357, 380] width 196 height 86
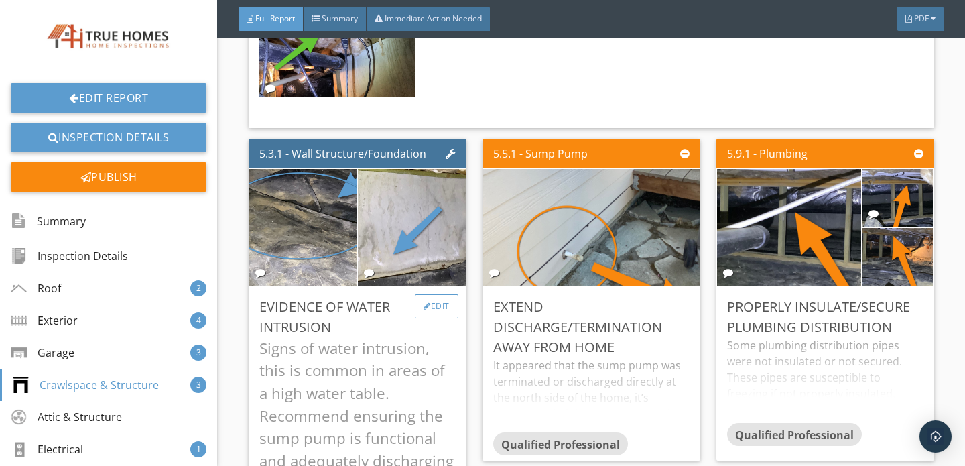
click at [439, 294] on div "Edit" at bounding box center [437, 306] width 44 height 24
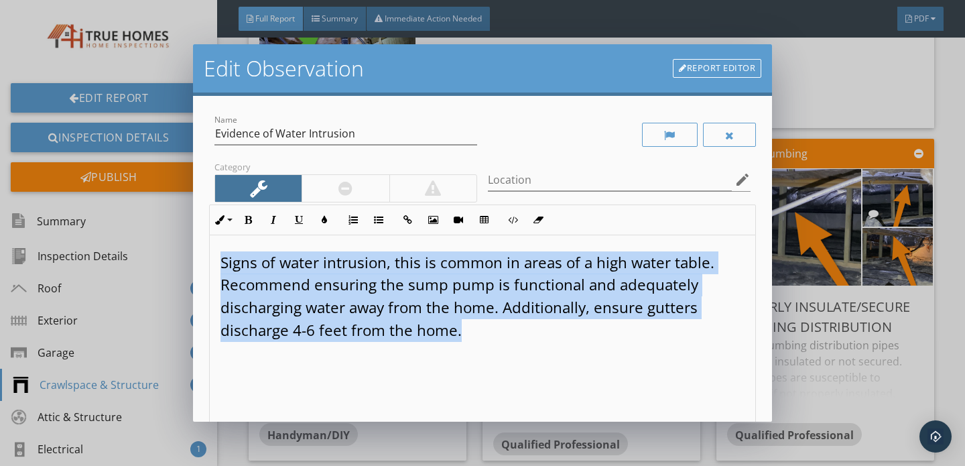
drag, startPoint x: 221, startPoint y: 262, endPoint x: 477, endPoint y: 352, distance: 270.7
click at [477, 352] on div "Signs of water intrusion, this is common in areas of a high water table. Recomm…" at bounding box center [483, 341] width 546 height 212
click at [232, 221] on button "Inline Style" at bounding box center [222, 219] width 25 height 25
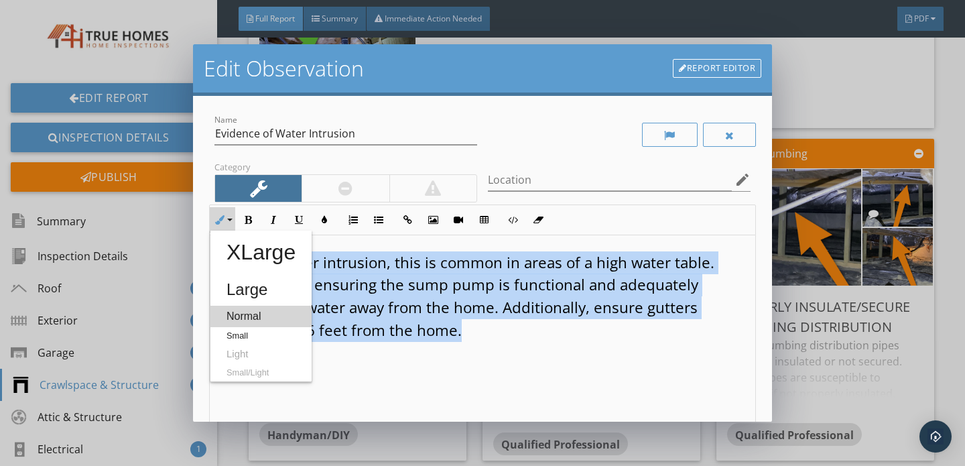
click at [249, 320] on link "Normal" at bounding box center [260, 316] width 101 height 21
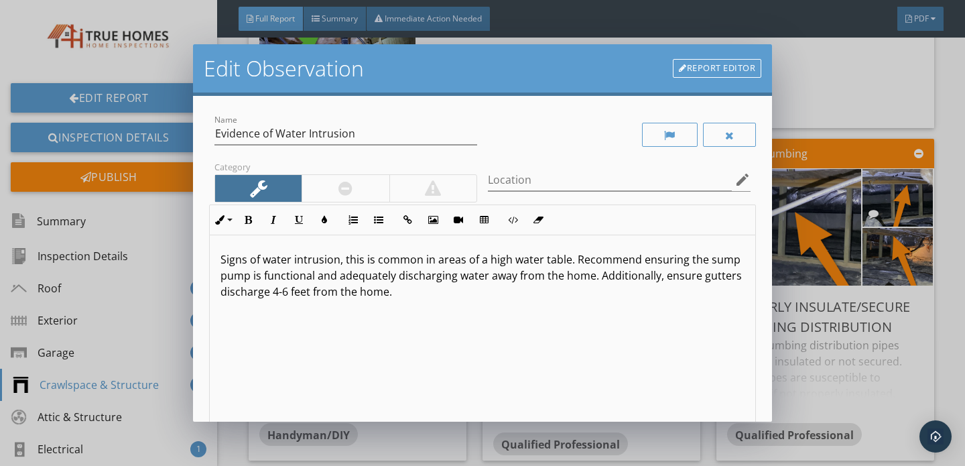
click at [428, 341] on div "Signs of water intrusion, this is common in areas of a high water table. Recomm…" at bounding box center [483, 341] width 546 height 212
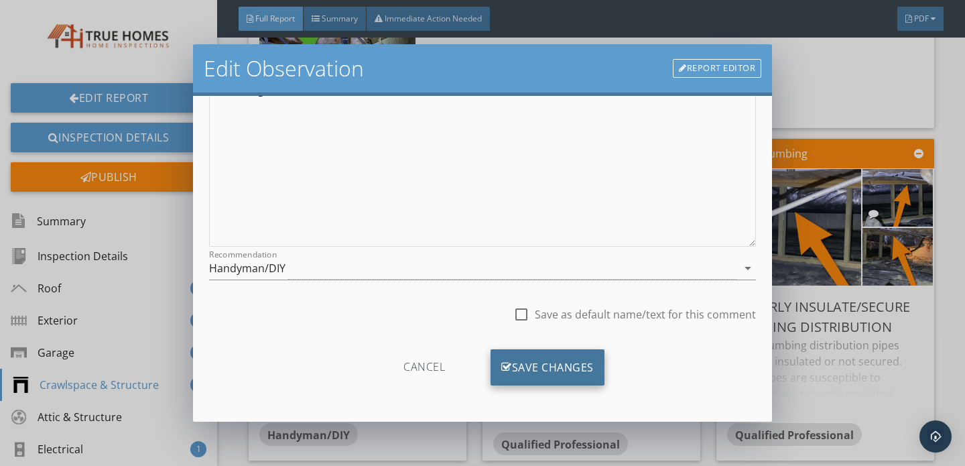
click at [530, 362] on div "Save Changes" at bounding box center [548, 367] width 114 height 36
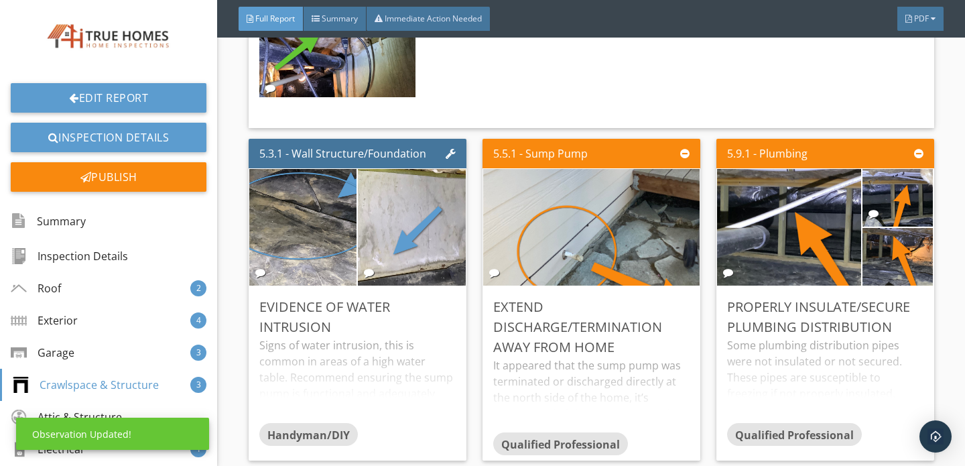
scroll to position [42, 0]
click at [376, 337] on div "Signs of water intrusion, this is common in areas of a high water table. Recomm…" at bounding box center [357, 380] width 196 height 86
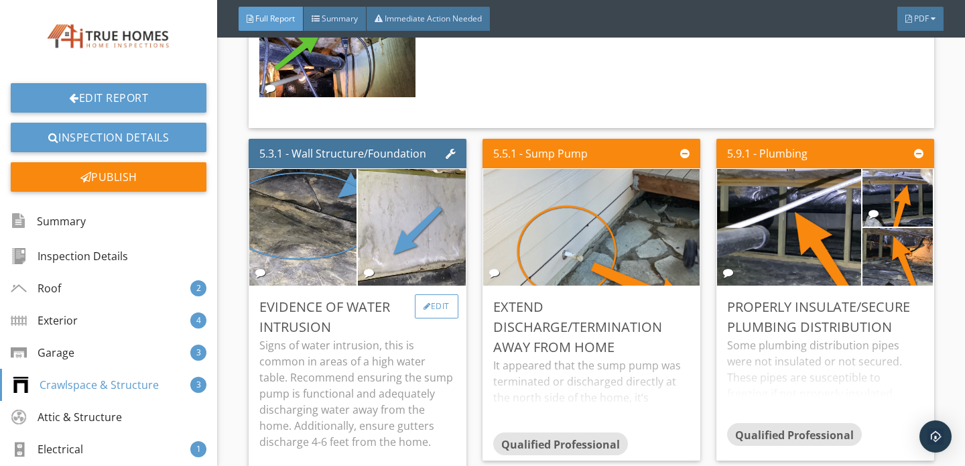
click at [430, 294] on div "Edit" at bounding box center [437, 306] width 44 height 24
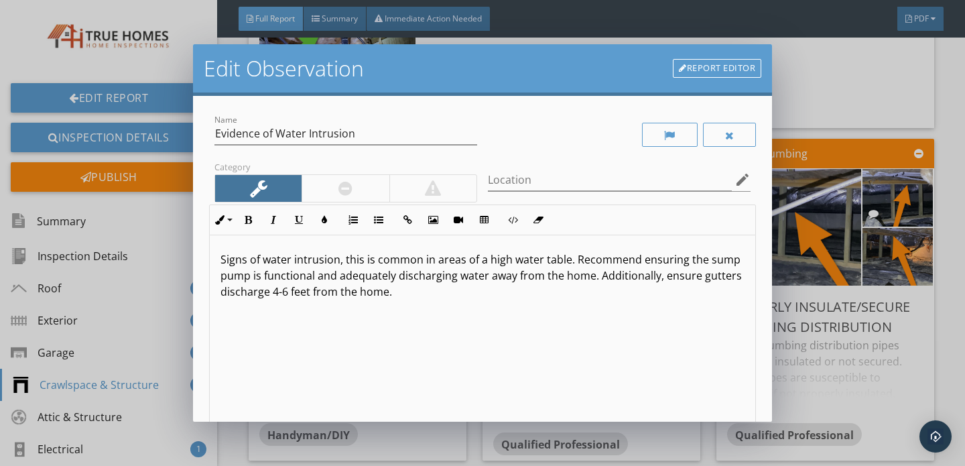
click at [473, 263] on span "Signs of water intrusion, this is common in areas of a high water table. Recomm…" at bounding box center [482, 275] width 522 height 47
click at [477, 265] on span "Signs of water intrusion, this is common in areas of a high water table. Recomm…" at bounding box center [482, 275] width 522 height 47
click at [399, 296] on p "Signs of water intrusion, this is common in areas with a high water table. Reco…" at bounding box center [483, 275] width 524 height 48
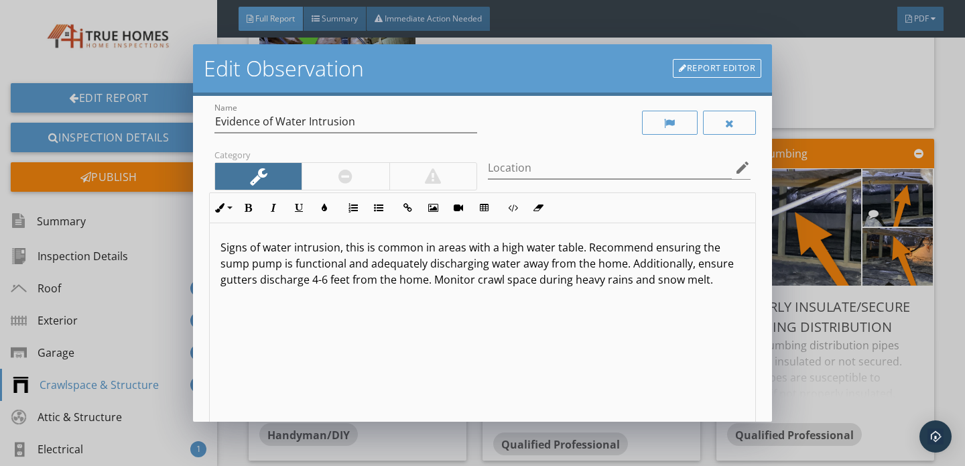
scroll to position [10, 0]
click at [495, 283] on span "Signs of water intrusion, this is common in areas with a high water table. Reco…" at bounding box center [477, 265] width 513 height 47
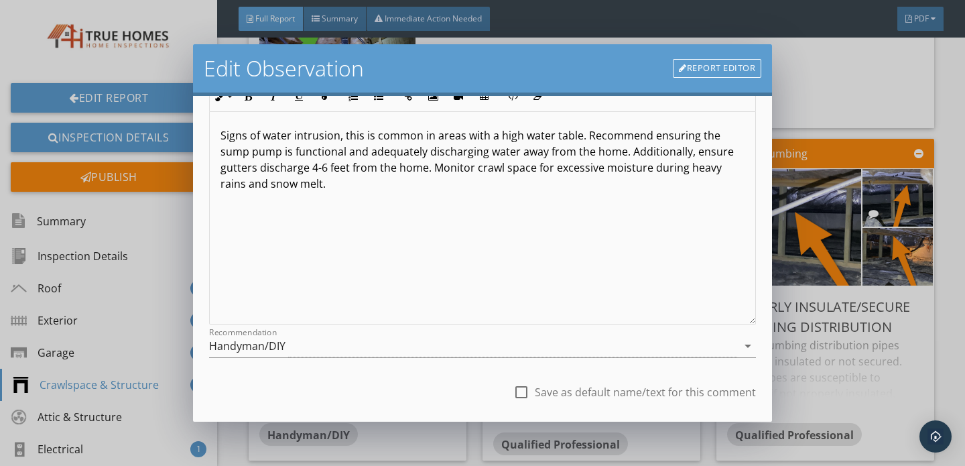
scroll to position [201, 0]
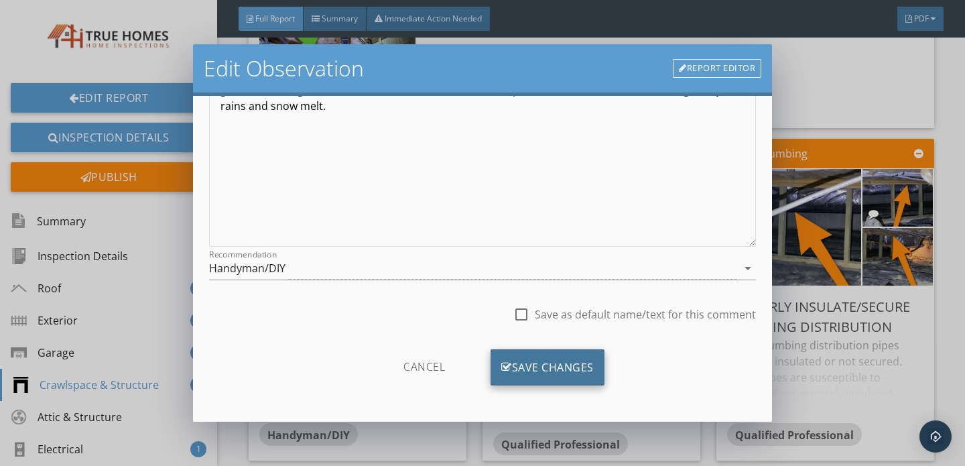
click at [517, 359] on div "Save Changes" at bounding box center [548, 367] width 114 height 36
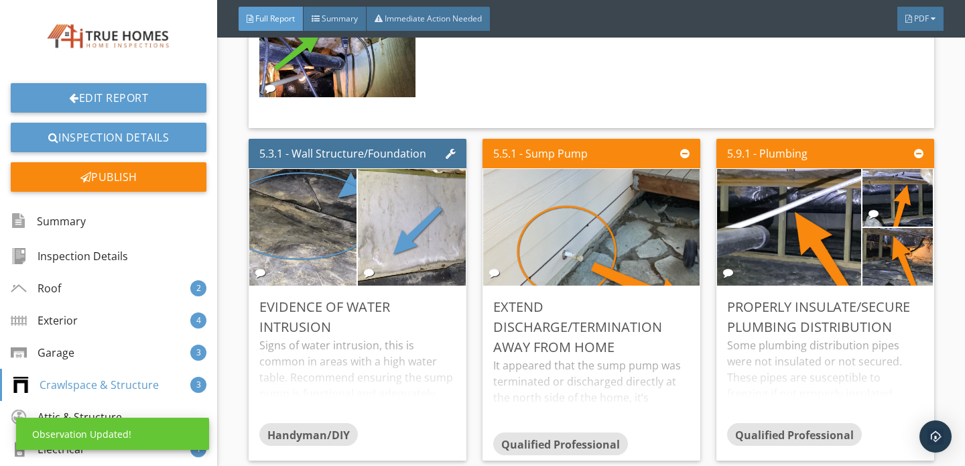
scroll to position [42, 0]
click at [372, 337] on div "Signs of water intrusion, this is common in areas with a high water table. Reco…" at bounding box center [357, 380] width 196 height 86
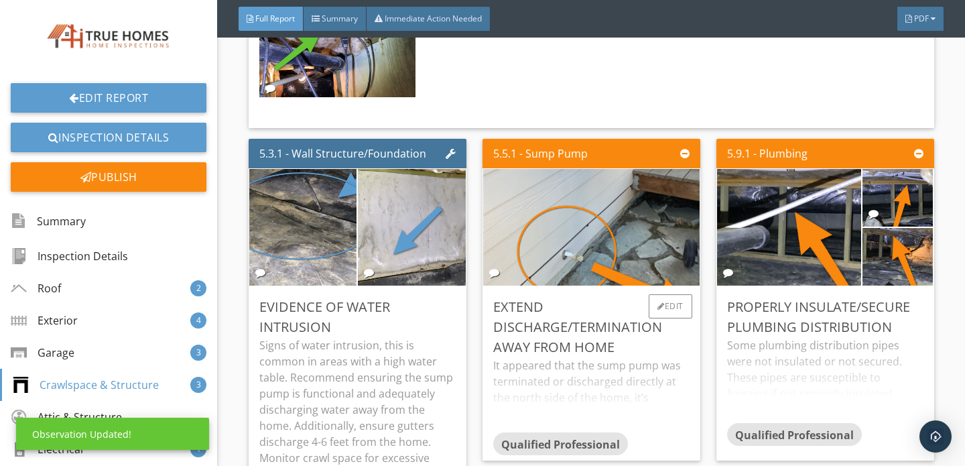
click at [541, 357] on div "It appeared that the sump pump was terminated or discharged directly at the nor…" at bounding box center [591, 394] width 196 height 75
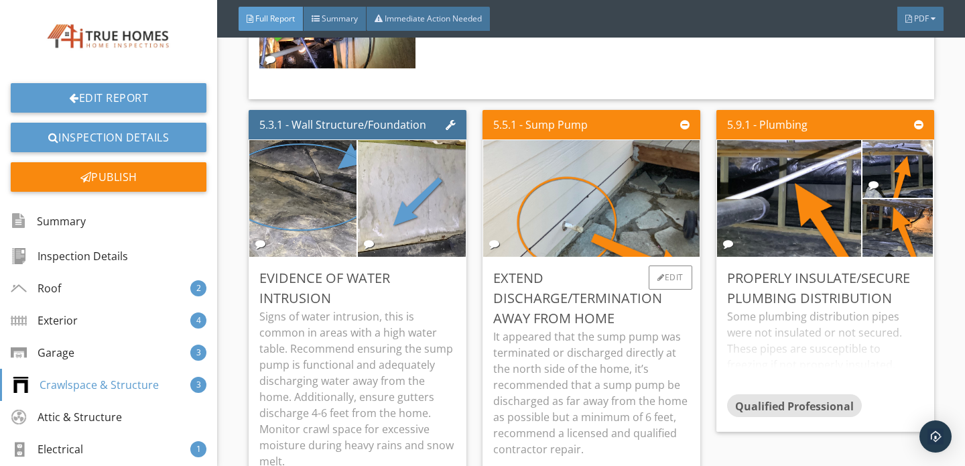
scroll to position [7312, 0]
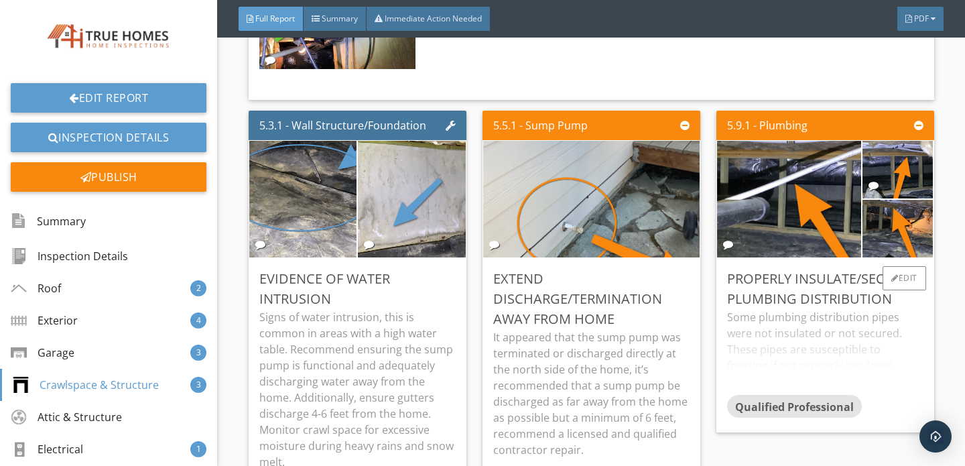
click at [800, 309] on div "Some plumbing distribution pipes were not insulated or not secured. These pipes…" at bounding box center [825, 352] width 196 height 86
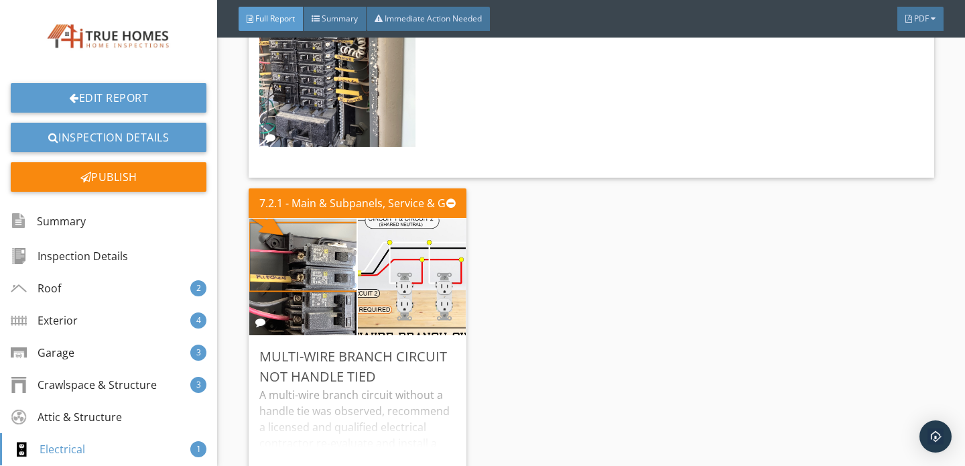
scroll to position [9915, 0]
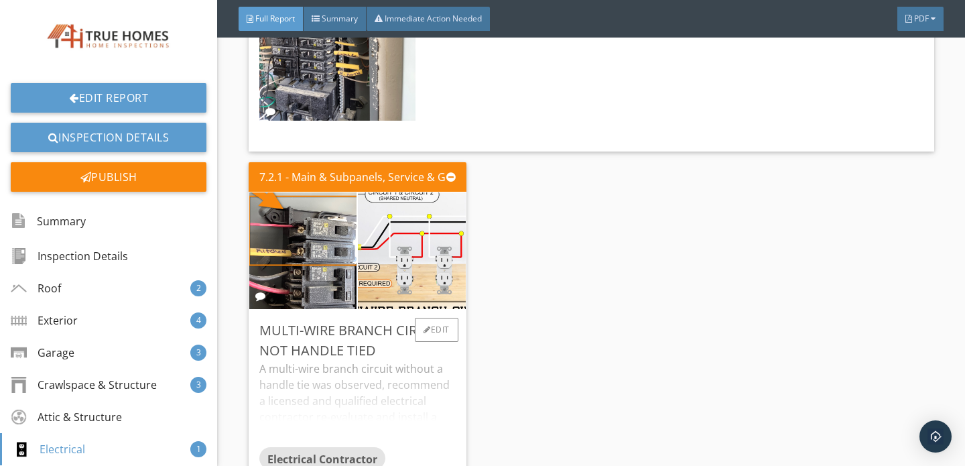
click at [338, 367] on div "A multi-wire branch circuit without a handle tie was observed, recommend a lice…" at bounding box center [357, 404] width 196 height 86
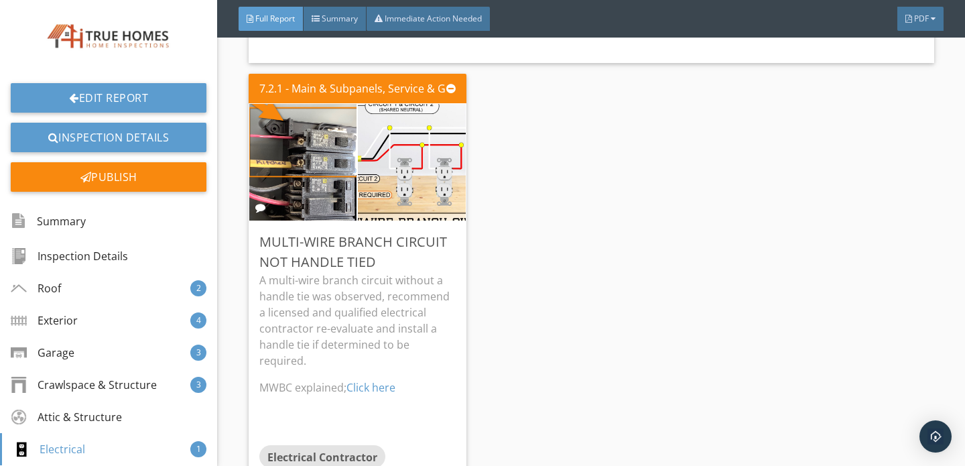
scroll to position [10004, 0]
click at [384, 379] on link "Click here" at bounding box center [371, 386] width 49 height 15
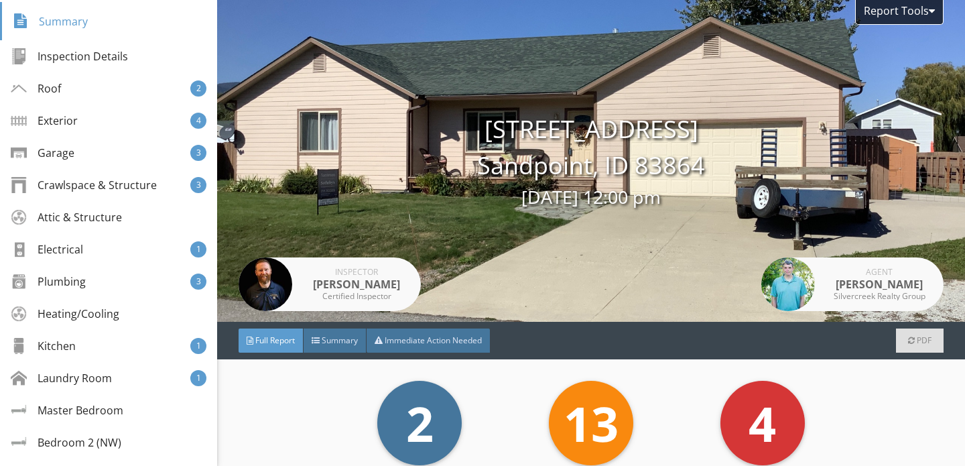
scroll to position [206, 0]
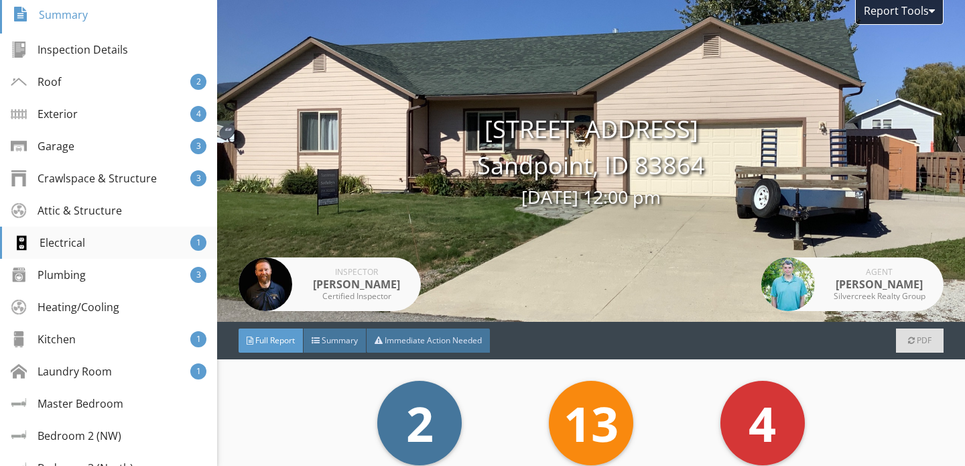
click at [95, 245] on div "Electrical 1" at bounding box center [108, 243] width 217 height 32
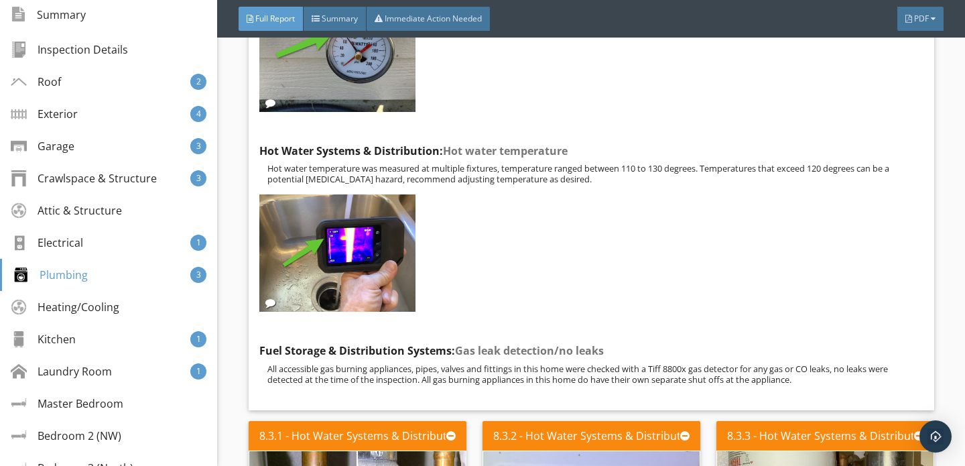
scroll to position [11710, 0]
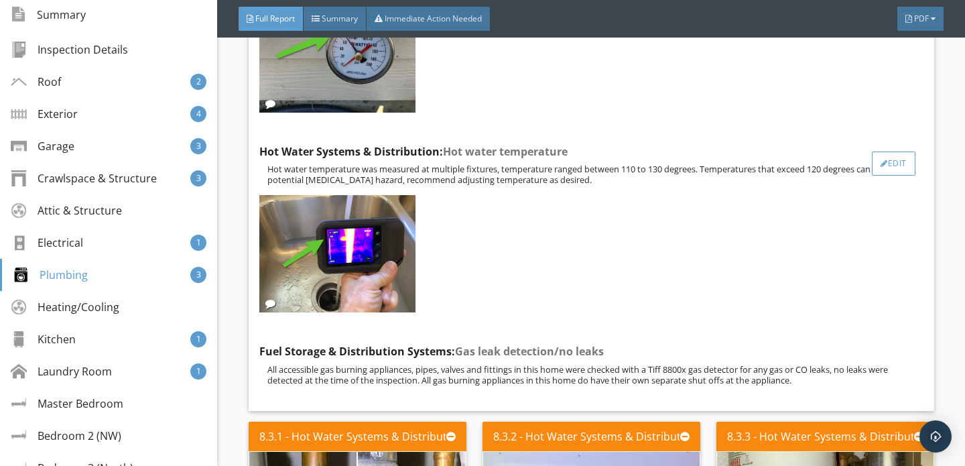
click at [885, 160] on div at bounding box center [884, 164] width 7 height 8
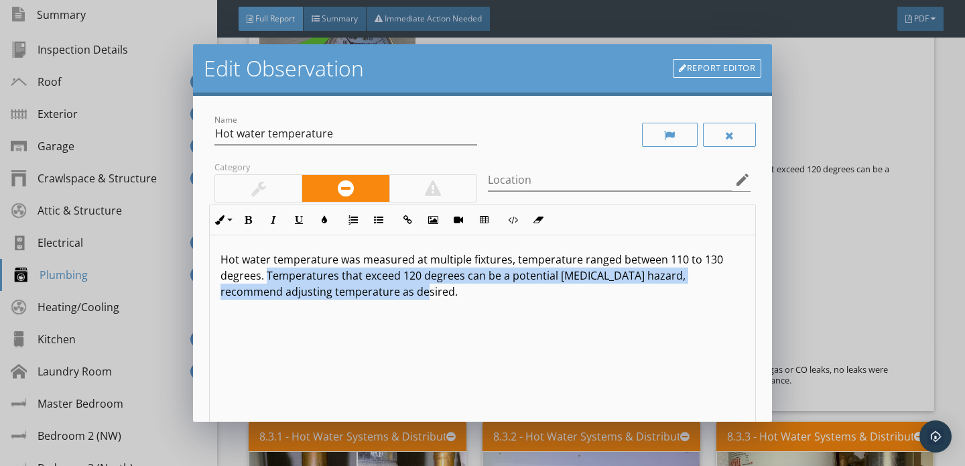
drag, startPoint x: 266, startPoint y: 276, endPoint x: 434, endPoint y: 312, distance: 171.3
click at [434, 312] on div "Hot water temperature was measured at multiple fixtures, temperature ranged bet…" at bounding box center [483, 341] width 546 height 212
click at [322, 221] on icon "button" at bounding box center [324, 219] width 9 height 9
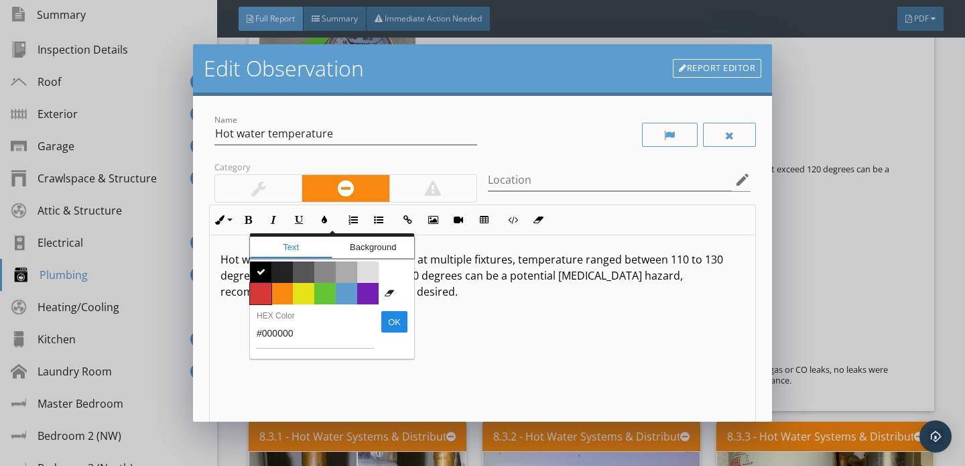
click at [262, 292] on span "Color #d53636" at bounding box center [260, 293] width 21 height 21
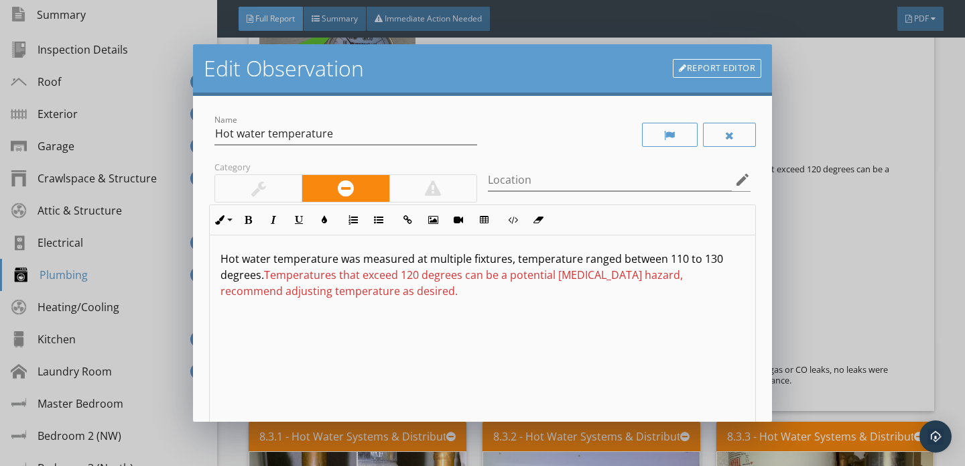
scroll to position [201, 0]
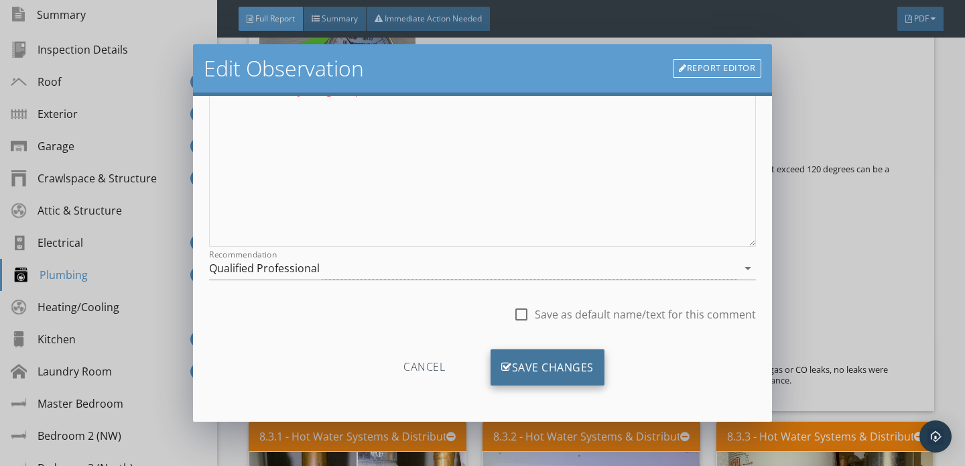
click at [526, 359] on div "Save Changes" at bounding box center [548, 367] width 114 height 36
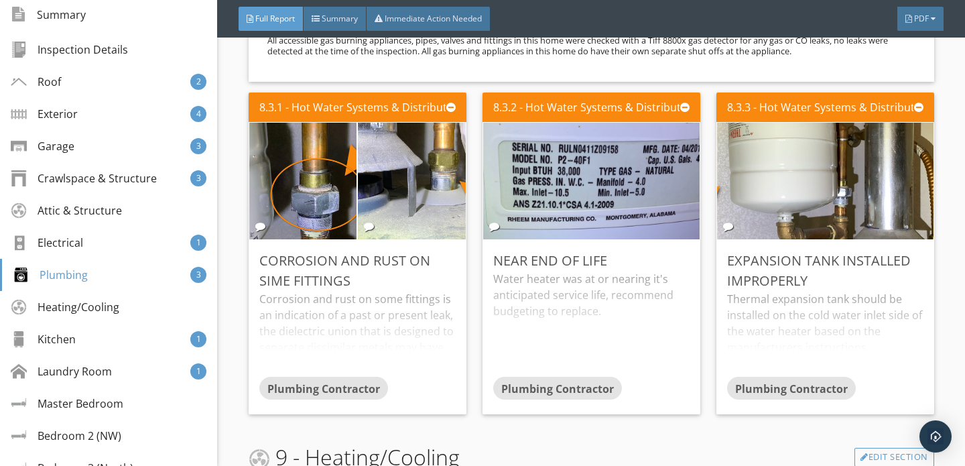
scroll to position [12063, 0]
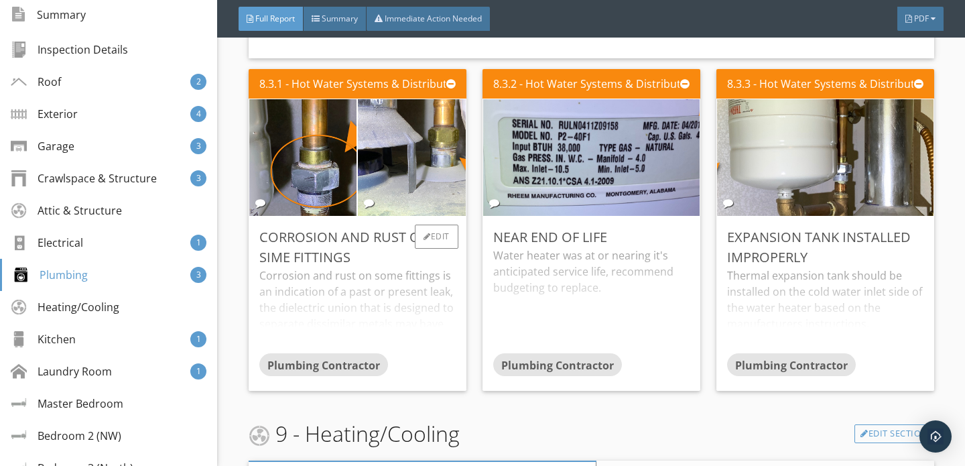
click at [397, 288] on div "Corrosion and rust on some fittings is an indication of a past or present leak,…" at bounding box center [357, 310] width 196 height 86
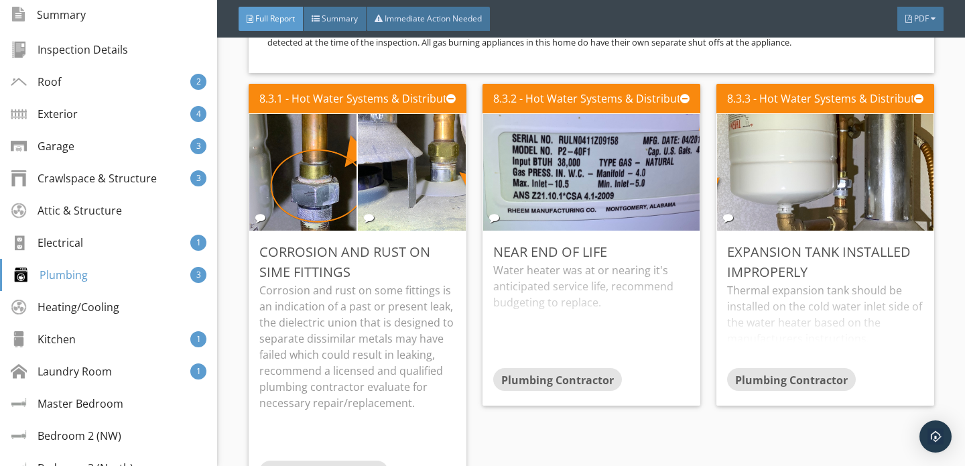
scroll to position [12043, 0]
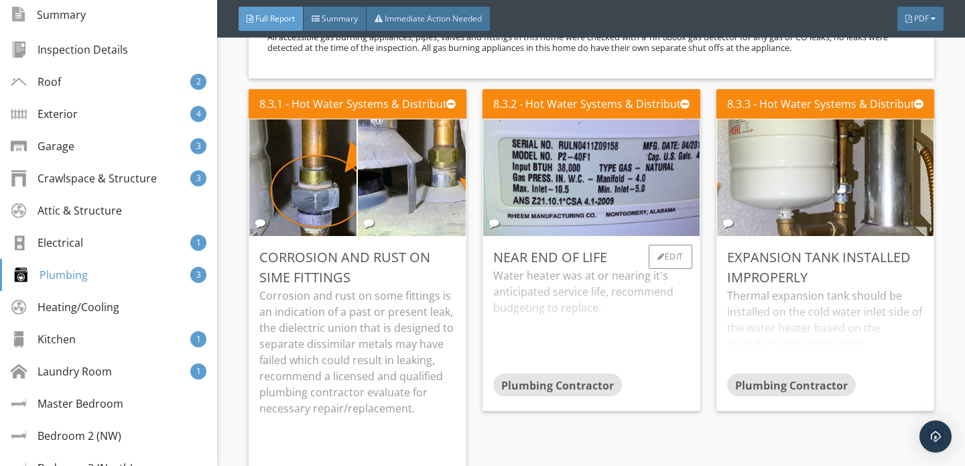
click at [583, 267] on div "Water heater was at or nearing it's anticipated service life, recommend budgeti…" at bounding box center [591, 320] width 196 height 106
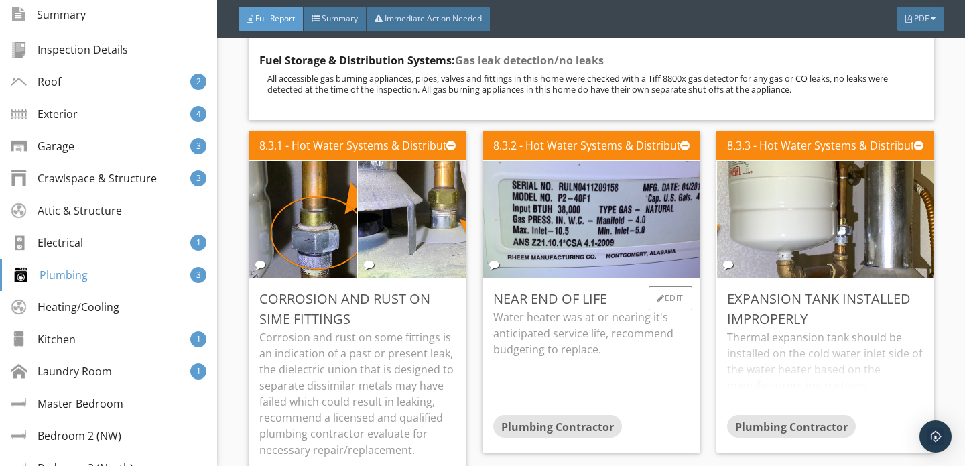
scroll to position [12000, 0]
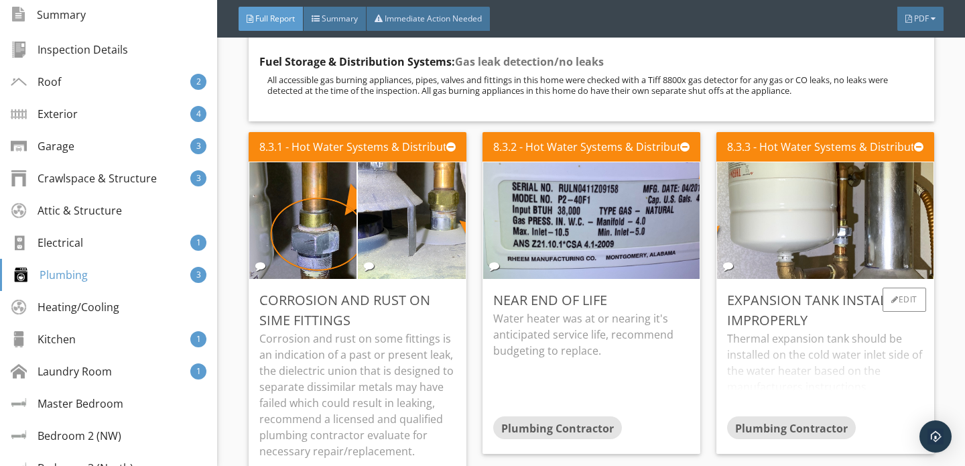
click at [814, 330] on div "Thermal expansion tank should be installed on the cold water inlet side of the …" at bounding box center [825, 373] width 196 height 86
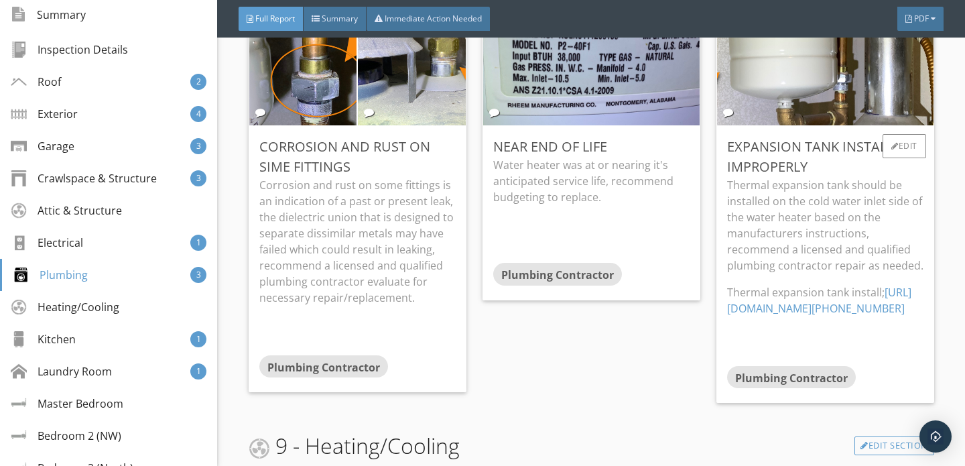
scroll to position [12156, 0]
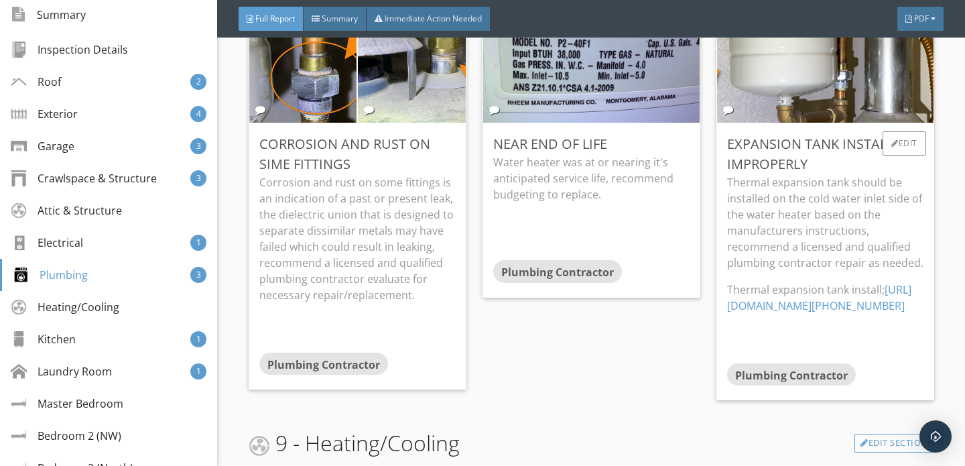
click at [822, 282] on link "[URL][DOMAIN_NAME][PHONE_NUMBER]" at bounding box center [819, 297] width 184 height 31
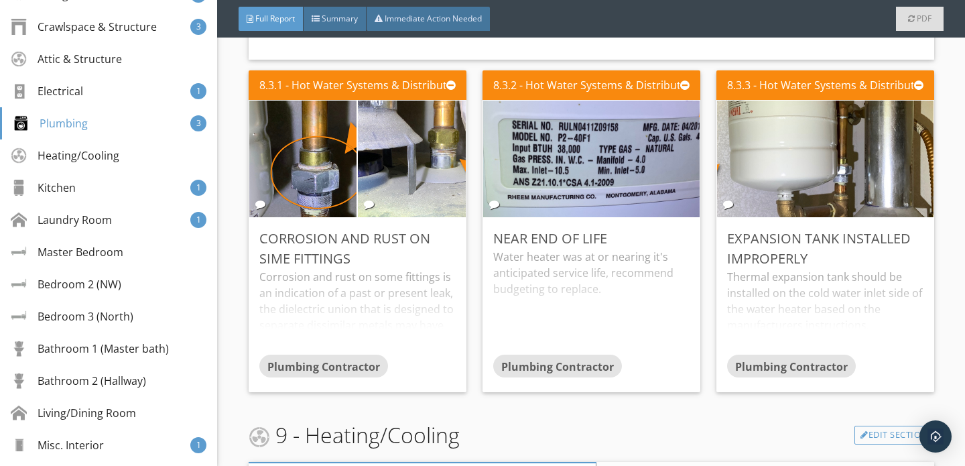
scroll to position [12082, 0]
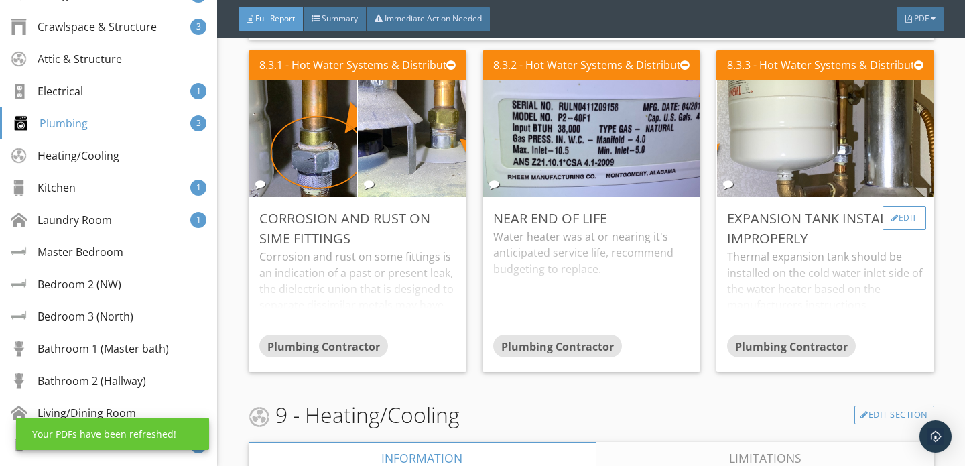
click at [900, 206] on div "Edit" at bounding box center [905, 218] width 44 height 24
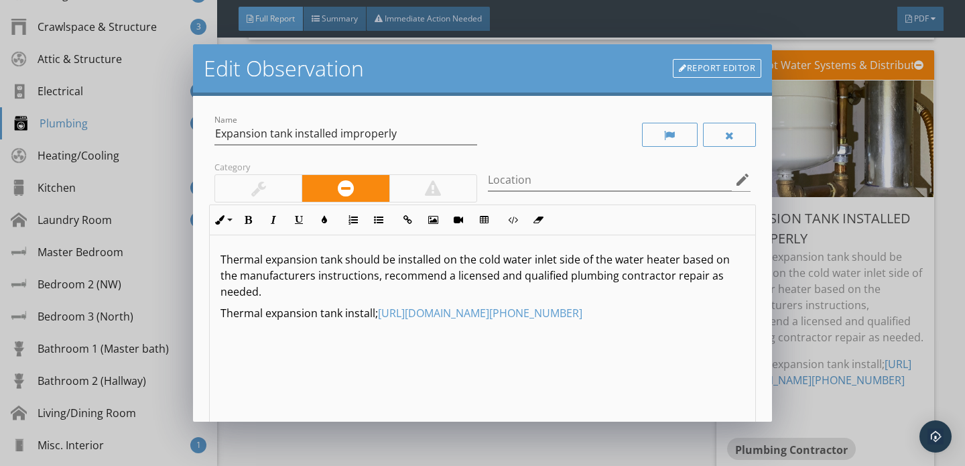
drag, startPoint x: 379, startPoint y: 297, endPoint x: 420, endPoint y: 336, distance: 55.9
click at [420, 336] on div "Thermal expansion tank should be installed on the cold water inlet side of the …" at bounding box center [483, 341] width 546 height 212
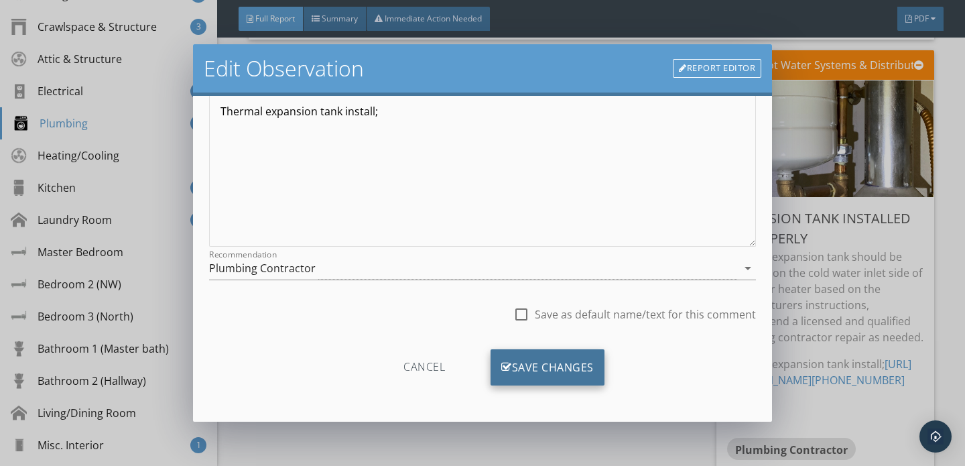
click at [534, 359] on div "Save Changes" at bounding box center [548, 367] width 114 height 36
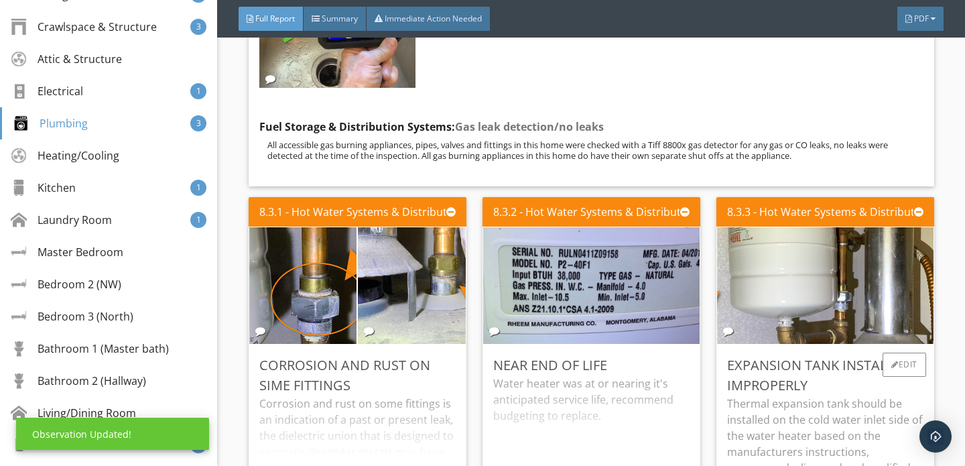
scroll to position [11934, 0]
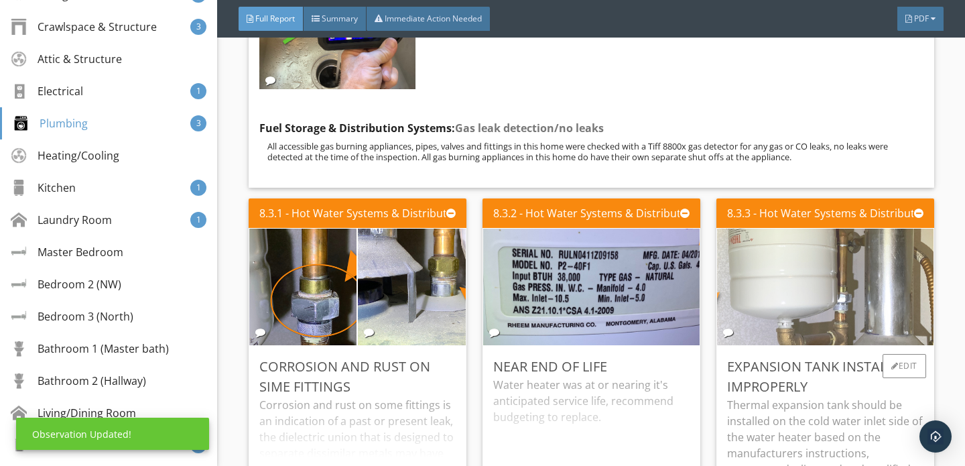
click at [792, 246] on img at bounding box center [825, 287] width 388 height 292
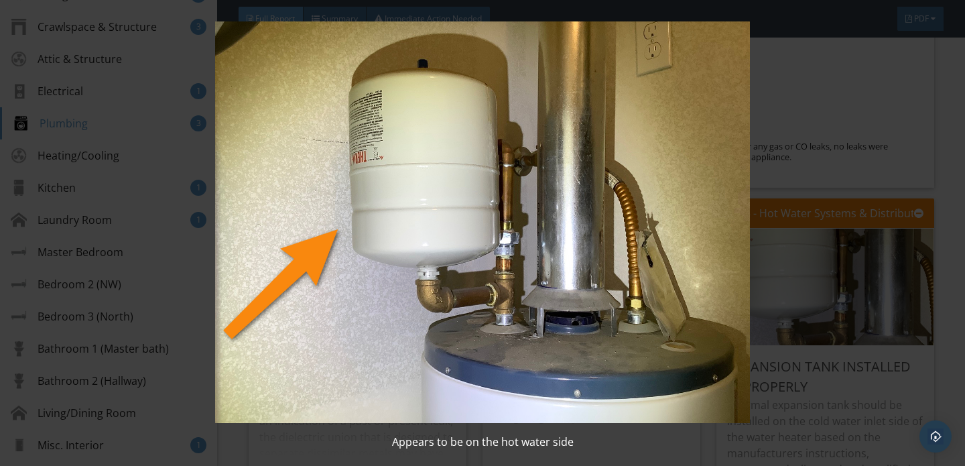
click at [844, 315] on img at bounding box center [482, 222] width 876 height 402
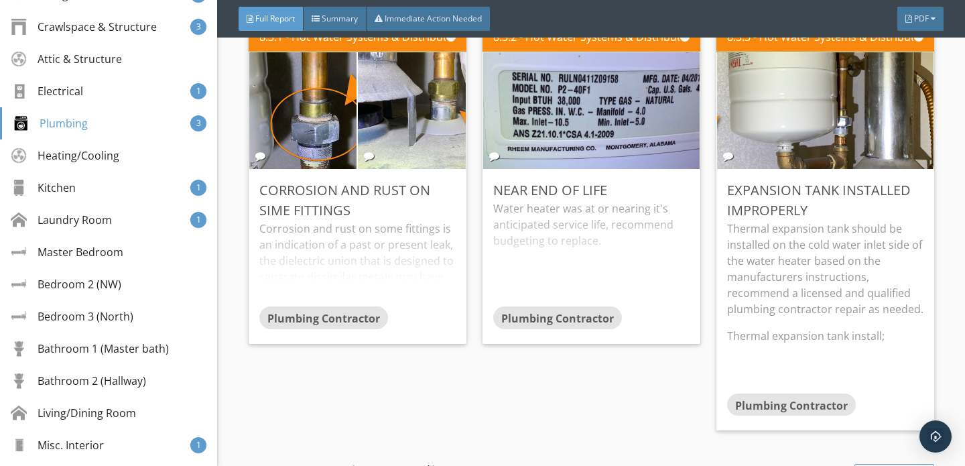
scroll to position [12127, 0]
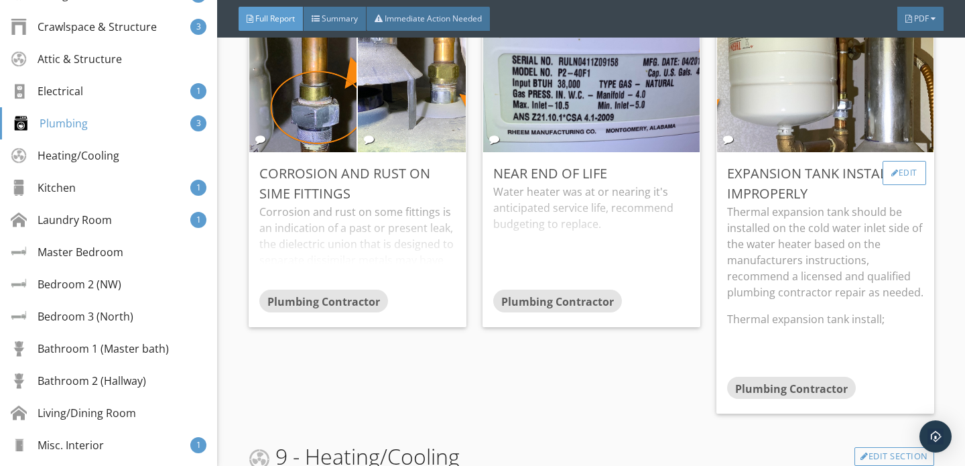
click at [899, 161] on div "Edit" at bounding box center [905, 173] width 44 height 24
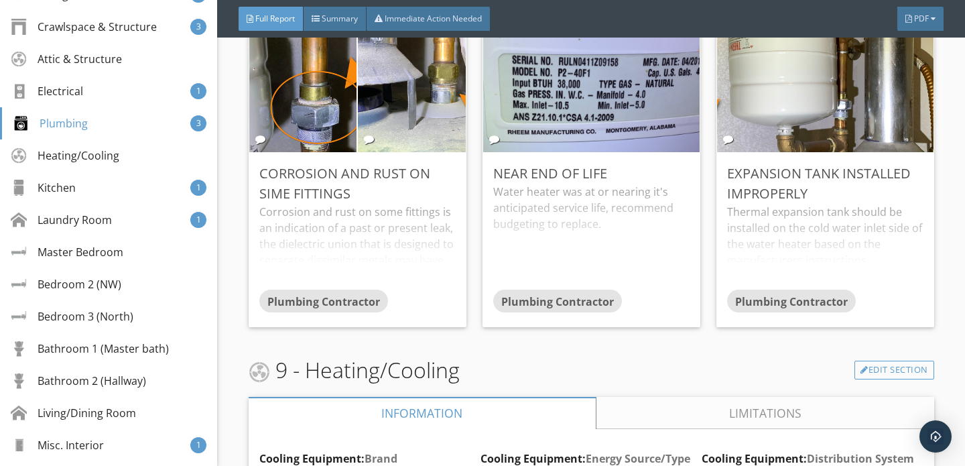
click at [849, 219] on div at bounding box center [482, 233] width 965 height 466
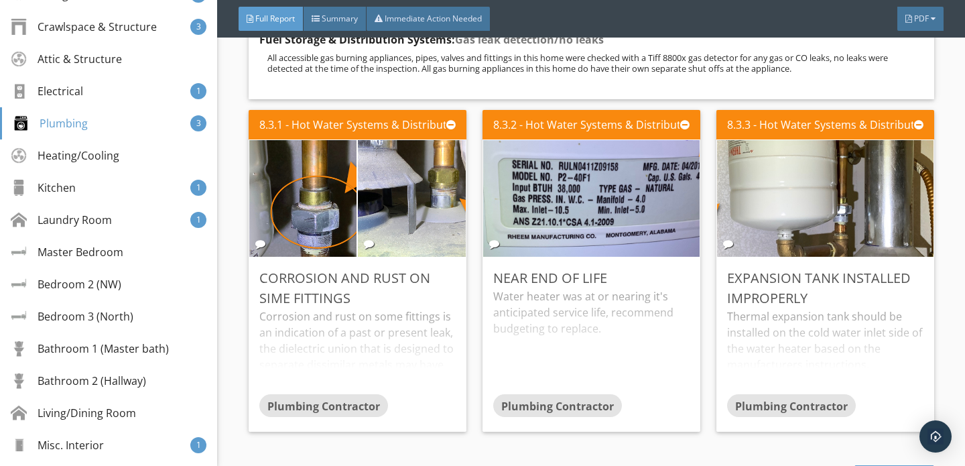
scroll to position [12021, 0]
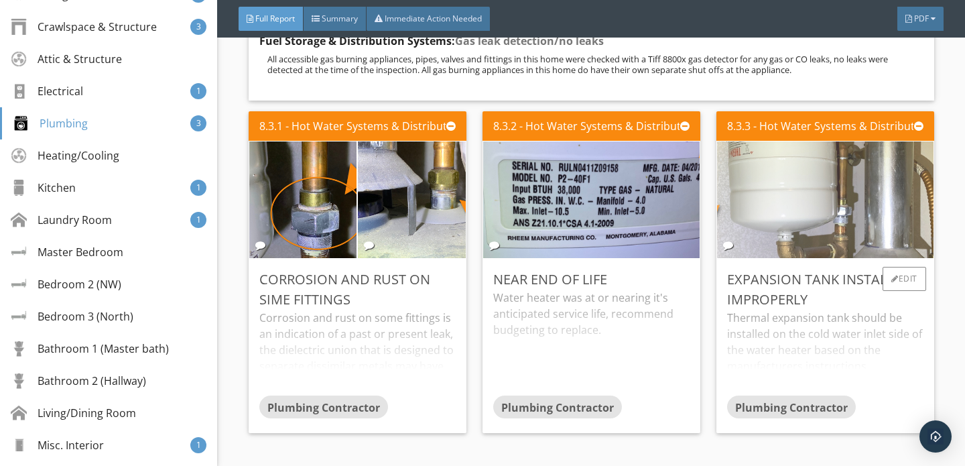
click at [811, 170] on img at bounding box center [825, 200] width 388 height 292
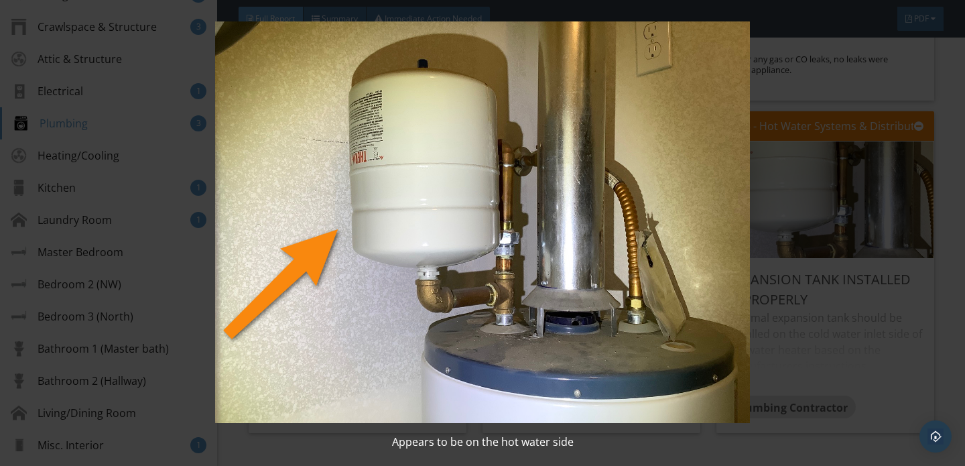
click at [847, 185] on img at bounding box center [482, 222] width 876 height 402
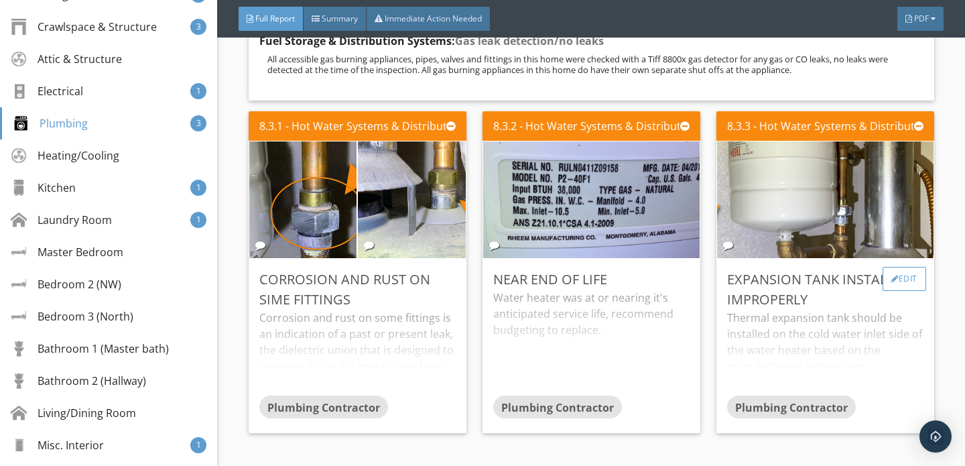
click at [906, 267] on div "Edit" at bounding box center [905, 279] width 44 height 24
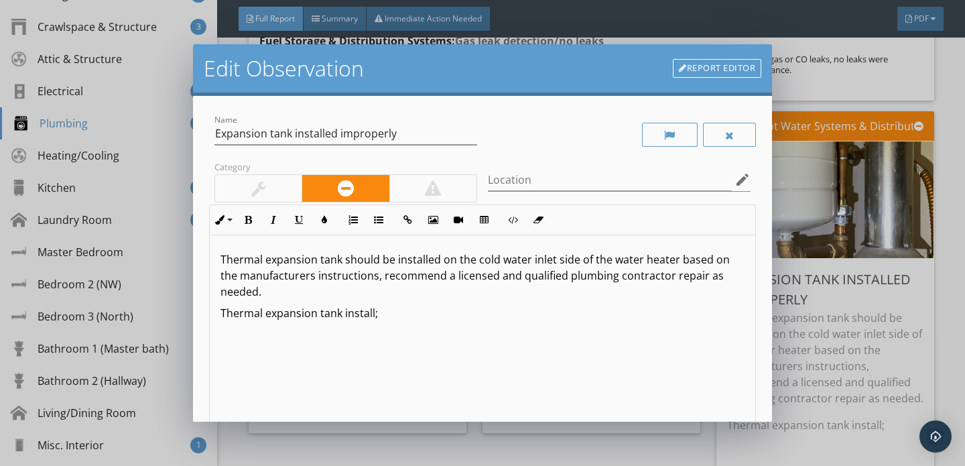
click at [419, 305] on p "Thermal expansion tank install;" at bounding box center [483, 313] width 524 height 16
click at [404, 221] on icon "button" at bounding box center [407, 219] width 9 height 9
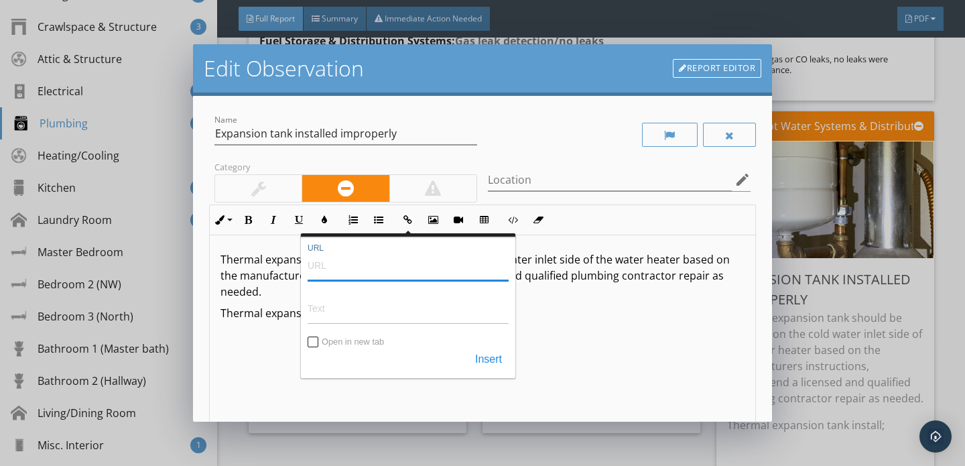
click at [377, 267] on input "URL" at bounding box center [408, 265] width 201 height 32
paste input "https://images.thdstatic.com/catalog/pdfImages/52/529bb308-13ca-4dbe-ad9d-e6bc0…"
type input "https://images.thdstatic.com/catalog/pdfImages/52/529bb308-13ca-4dbe-ad9d-e6bc0…"
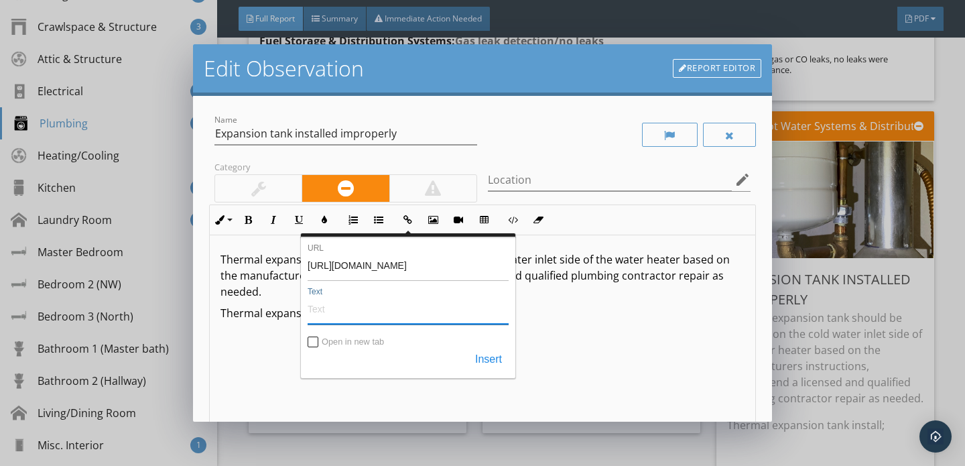
click at [372, 316] on input "Text" at bounding box center [408, 308] width 201 height 32
type input "Click here for more info"
click at [489, 359] on button "Insert" at bounding box center [489, 360] width 40 height 24
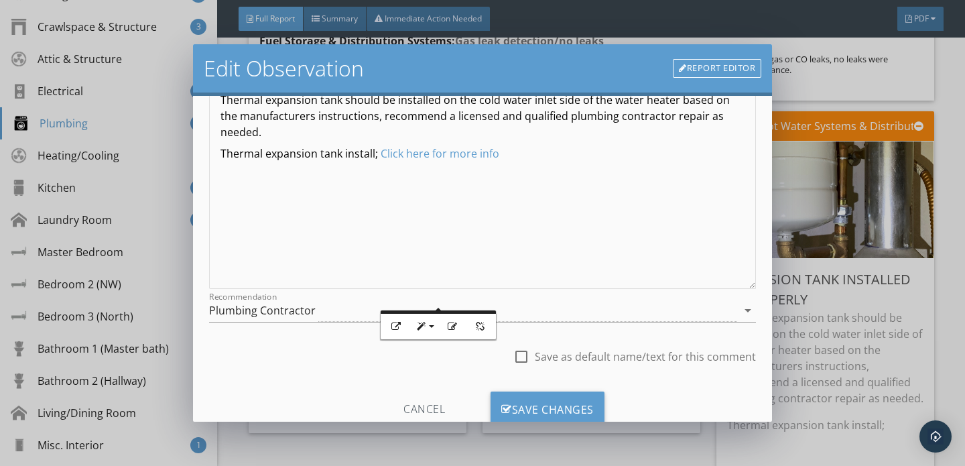
scroll to position [201, 0]
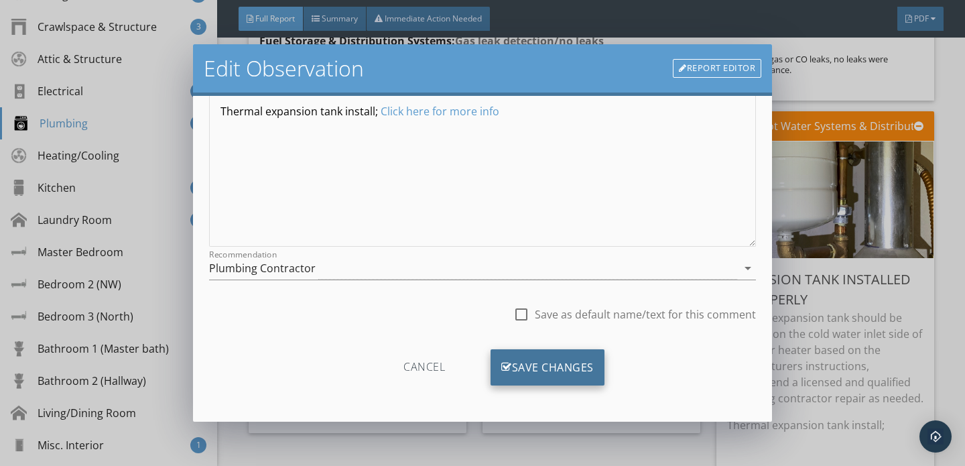
click at [562, 365] on div "Save Changes" at bounding box center [548, 367] width 114 height 36
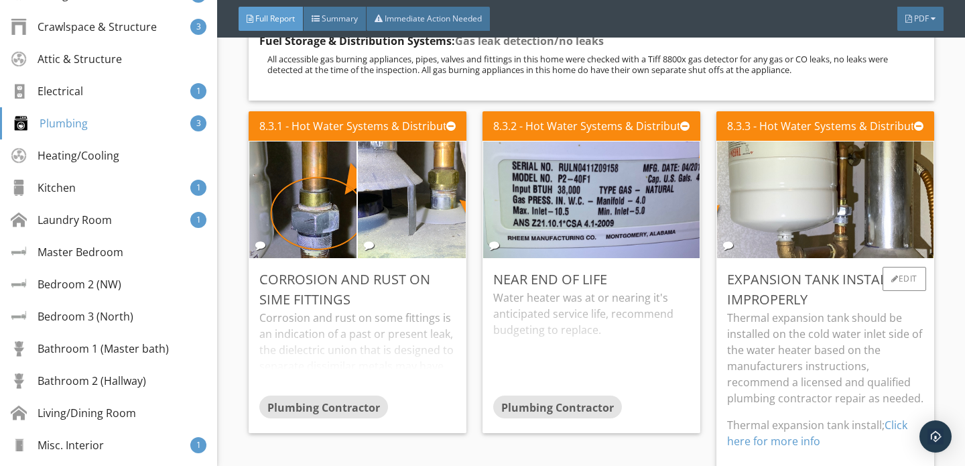
click at [893, 418] on link "Click here for more info" at bounding box center [817, 433] width 180 height 31
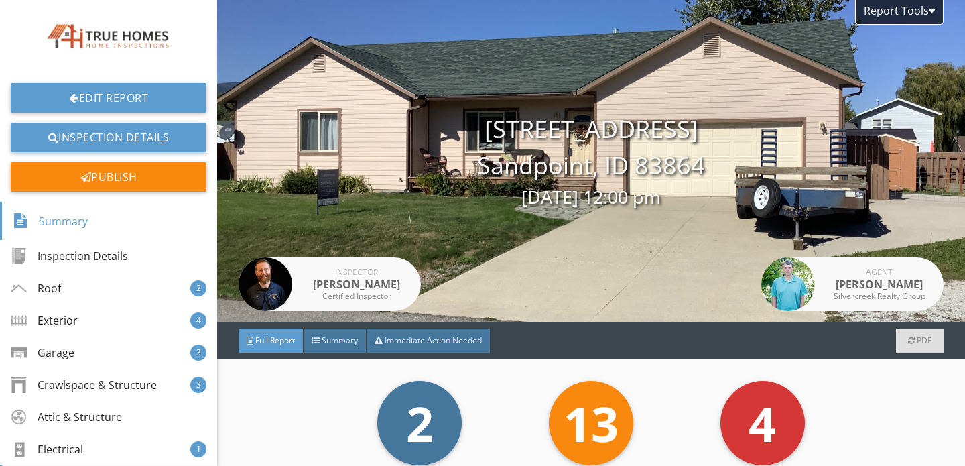
scroll to position [228, 0]
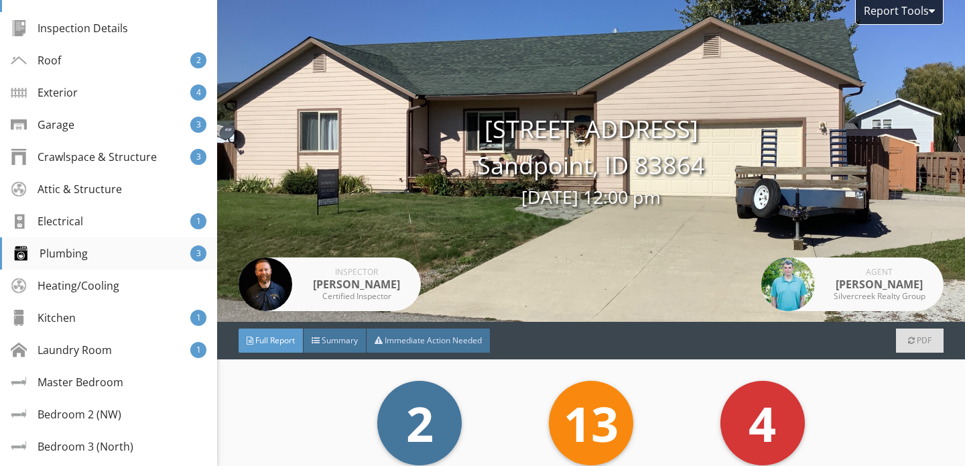
click at [81, 260] on div "Plumbing" at bounding box center [50, 253] width 75 height 16
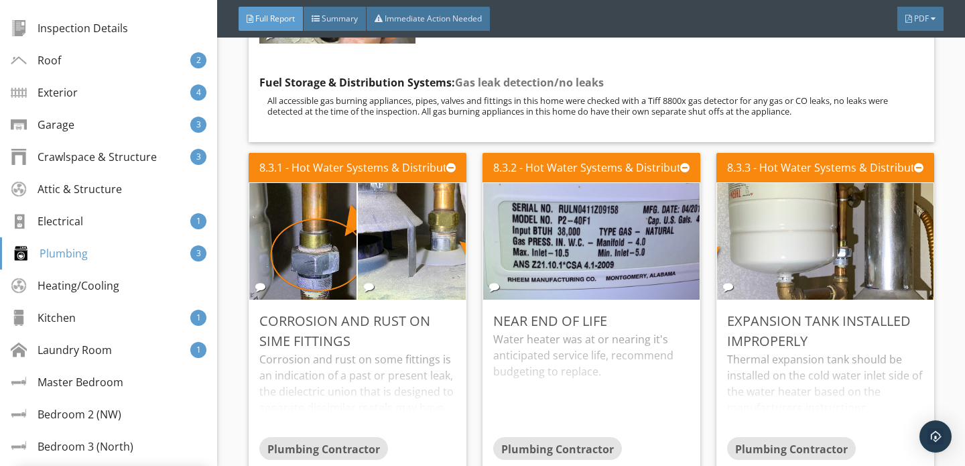
scroll to position [12092, 0]
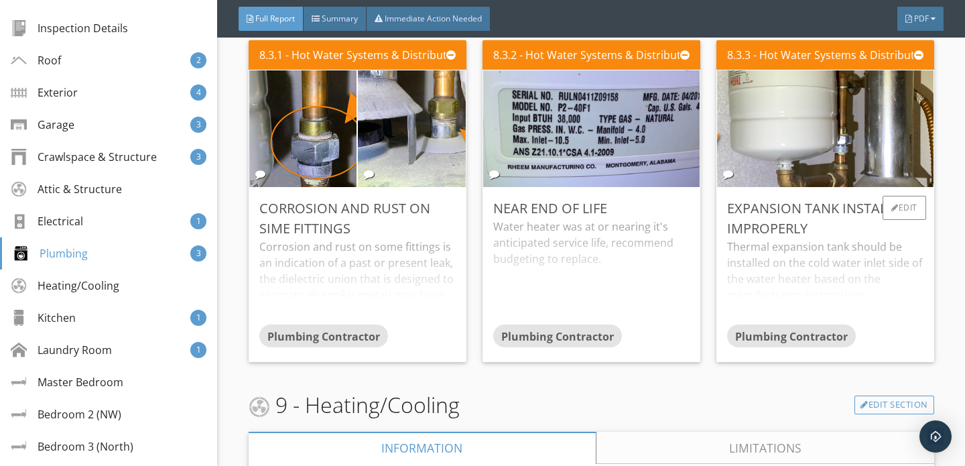
click at [825, 239] on div "Thermal expansion tank should be installed on the cold water inlet side of the …" at bounding box center [825, 282] width 196 height 86
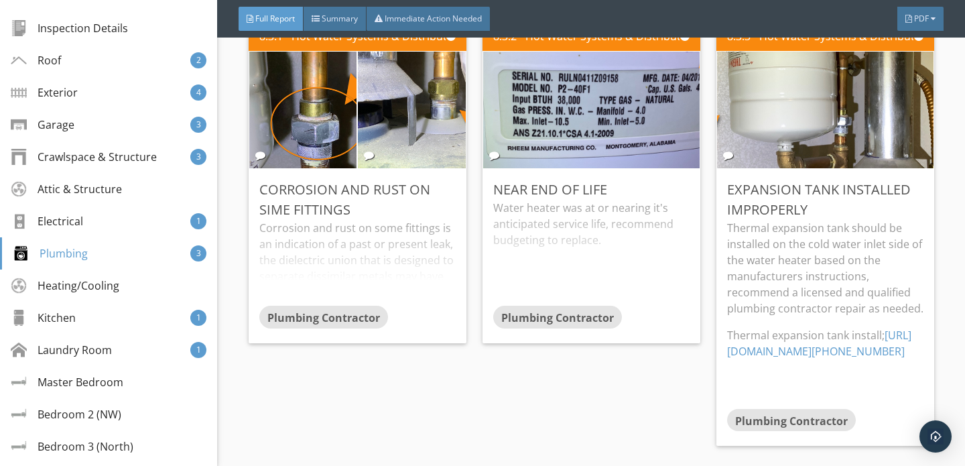
scroll to position [12125, 0]
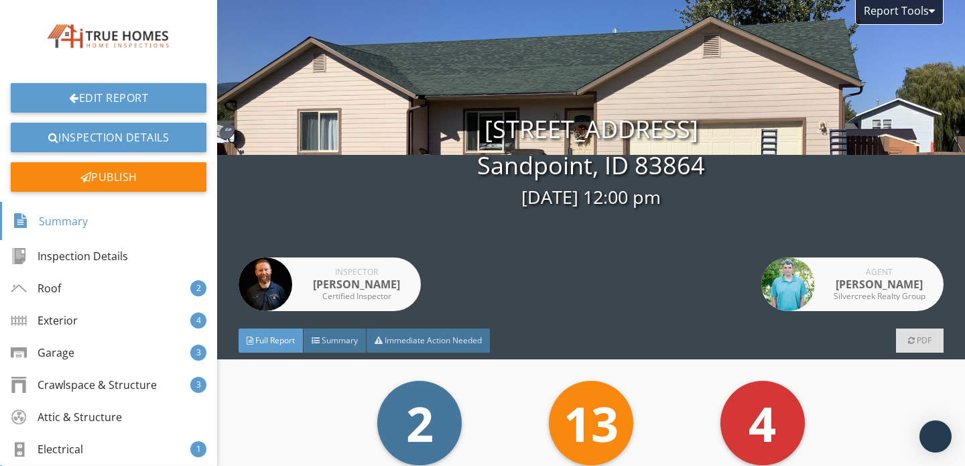
scroll to position [173, 0]
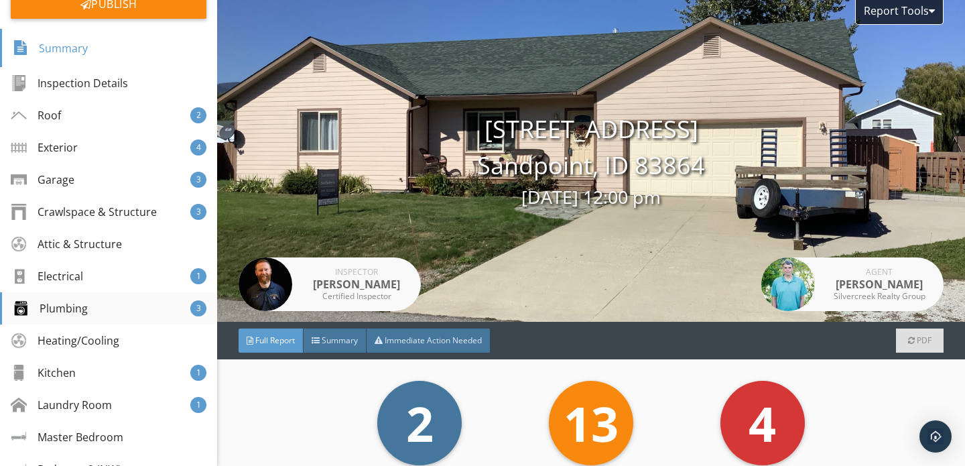
click at [83, 310] on div "Plumbing" at bounding box center [50, 308] width 75 height 16
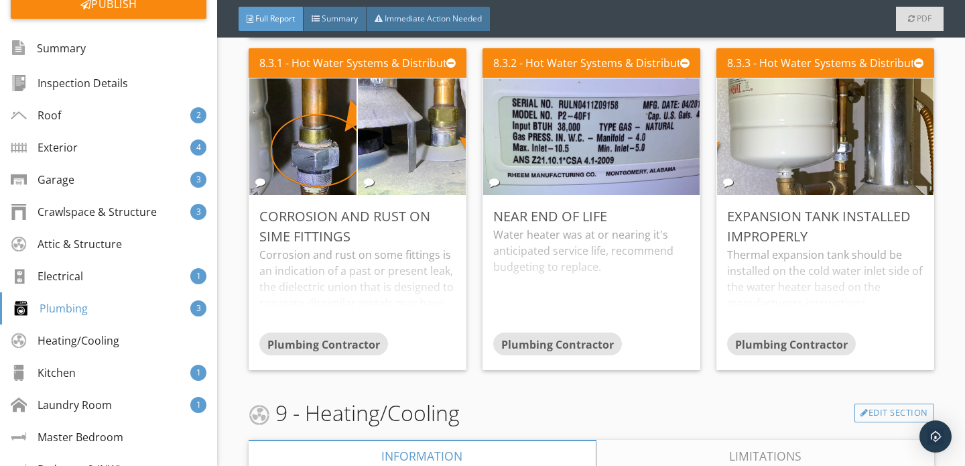
scroll to position [12086, 0]
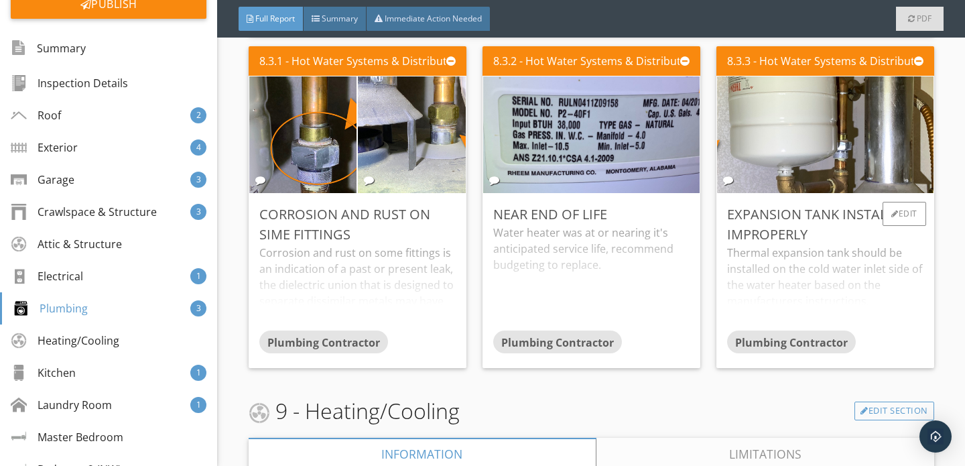
click at [799, 245] on div "Thermal expansion tank should be installed on the cold water inlet side of the …" at bounding box center [825, 288] width 196 height 86
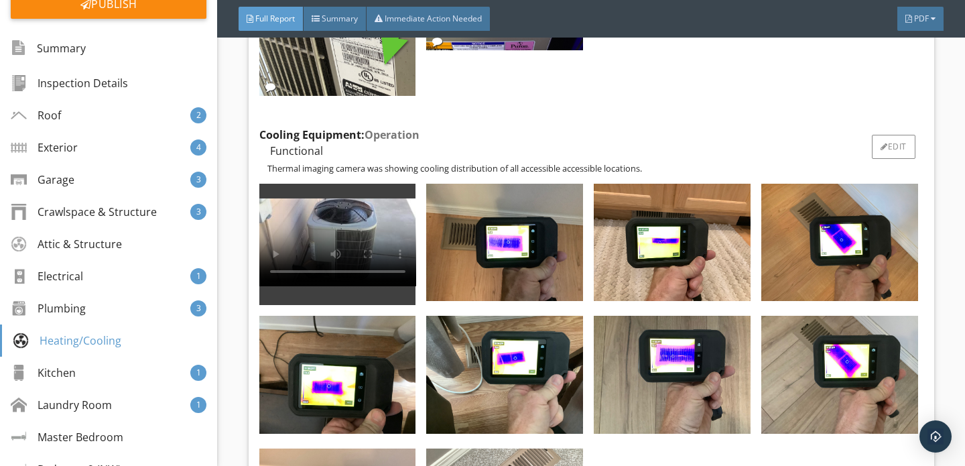
scroll to position [13745, 0]
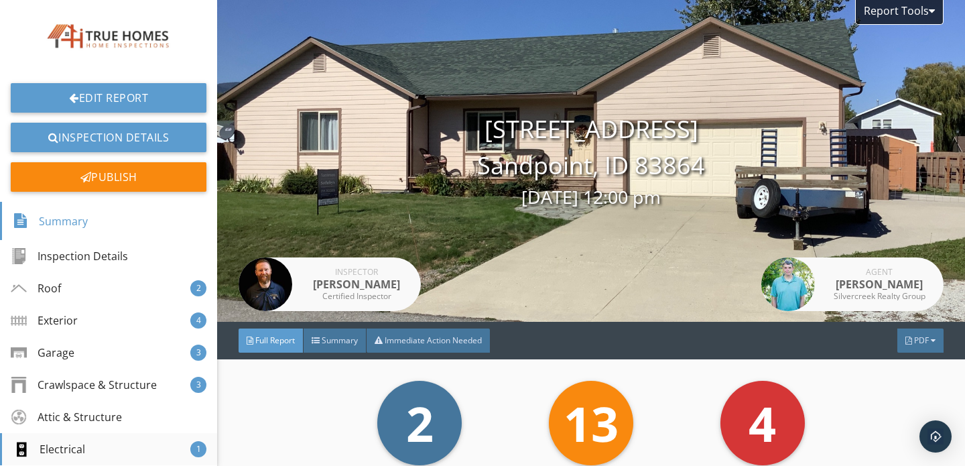
scroll to position [233, 0]
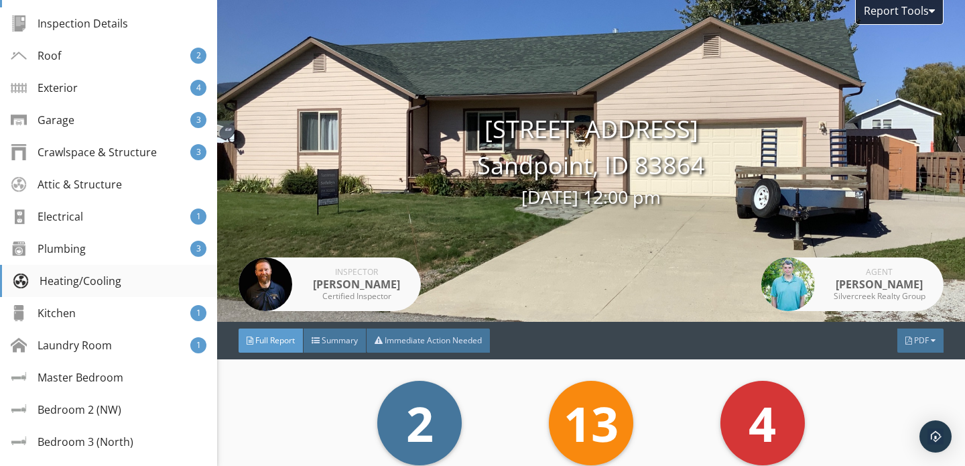
click at [91, 285] on div "Heating/Cooling" at bounding box center [67, 281] width 109 height 16
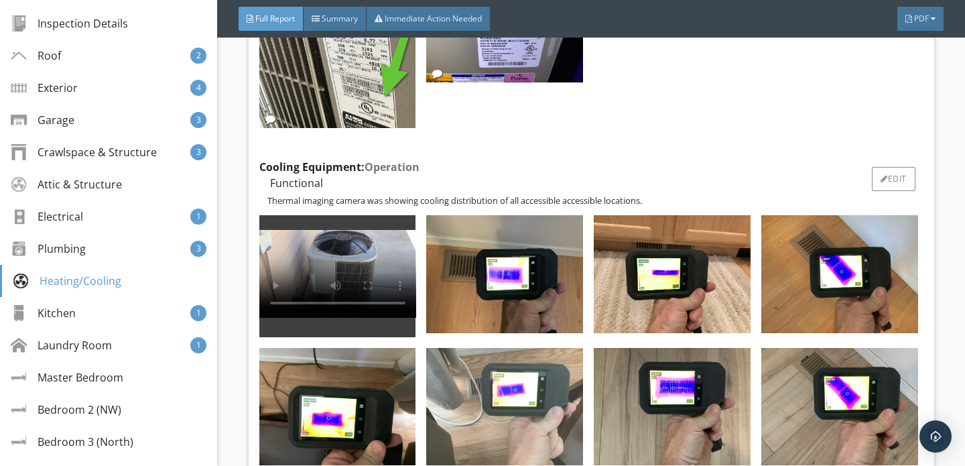
scroll to position [13601, 0]
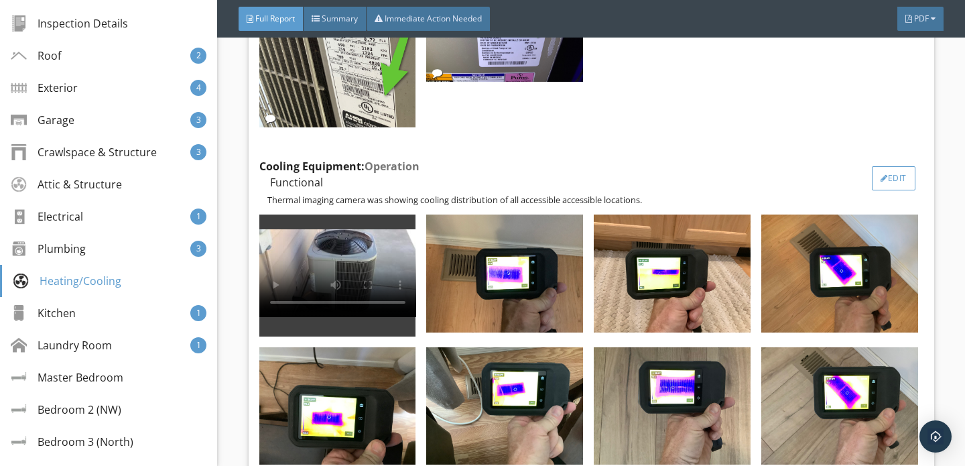
click at [881, 174] on div at bounding box center [884, 178] width 7 height 8
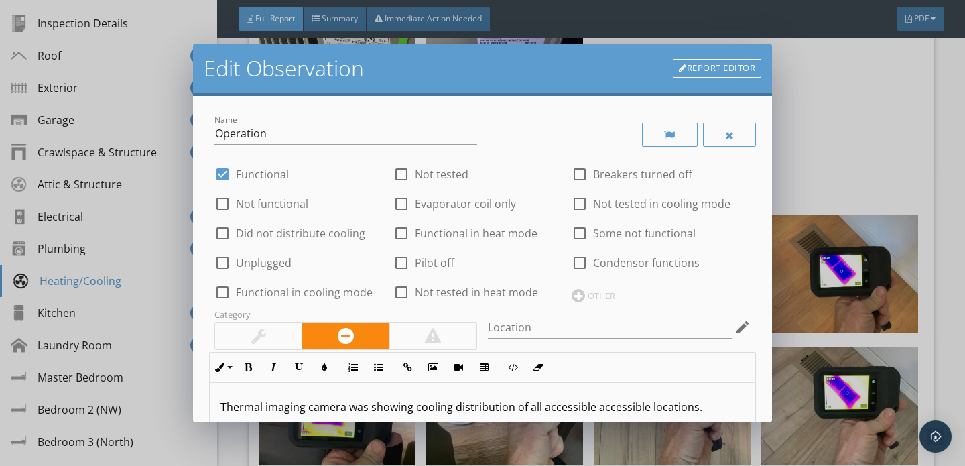
scroll to position [110, 0]
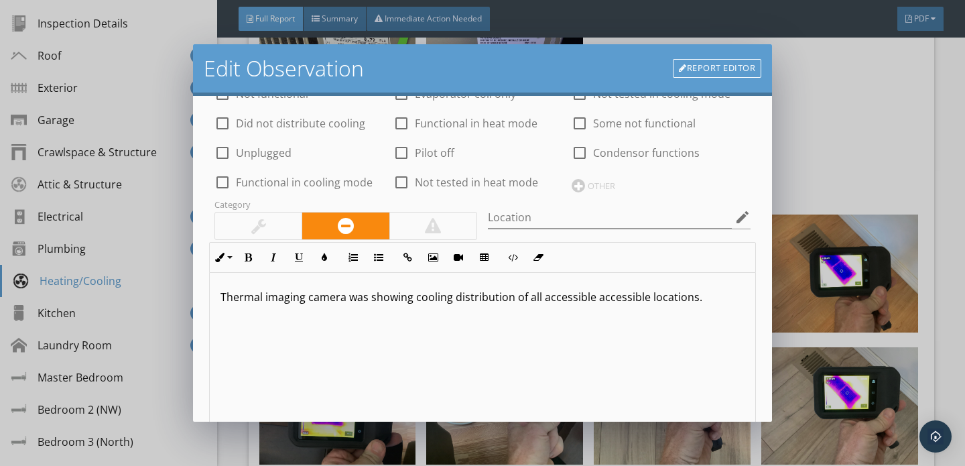
click at [589, 302] on p "Thermal imaging camera was showing cooling distribution of all accessible acces…" at bounding box center [483, 297] width 524 height 16
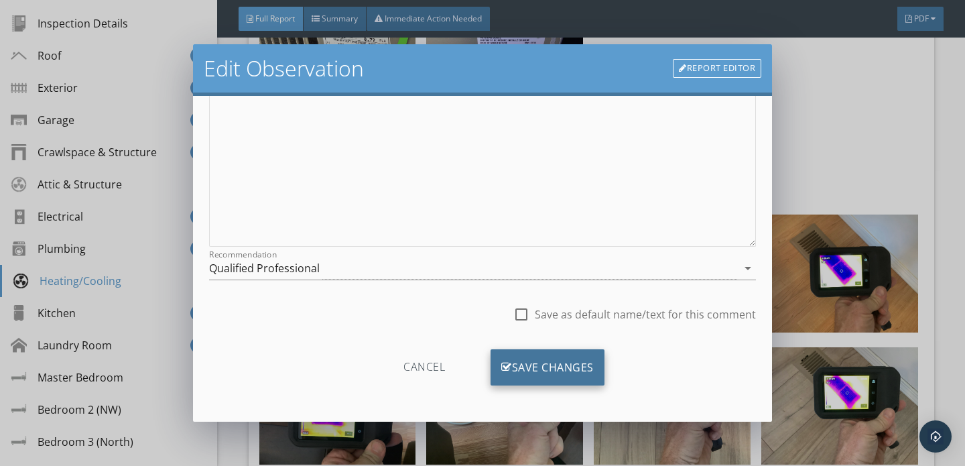
click at [565, 361] on div "Save Changes" at bounding box center [548, 367] width 114 height 36
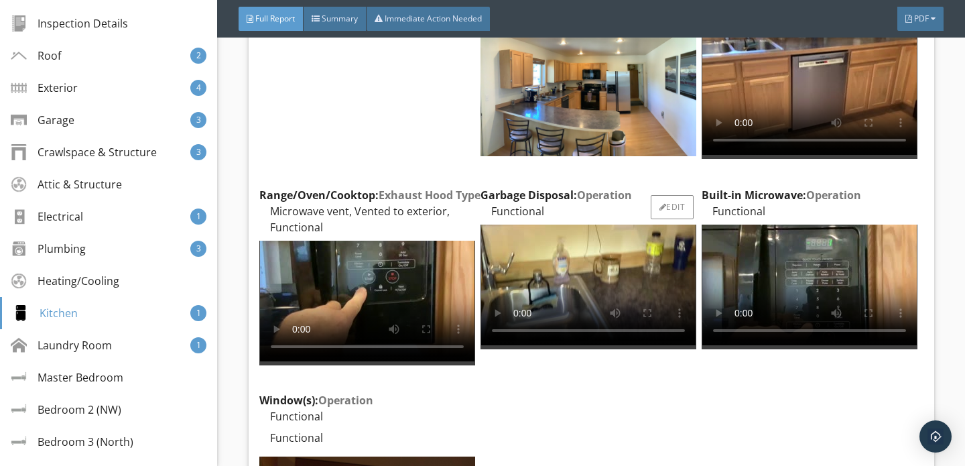
scroll to position [15608, 0]
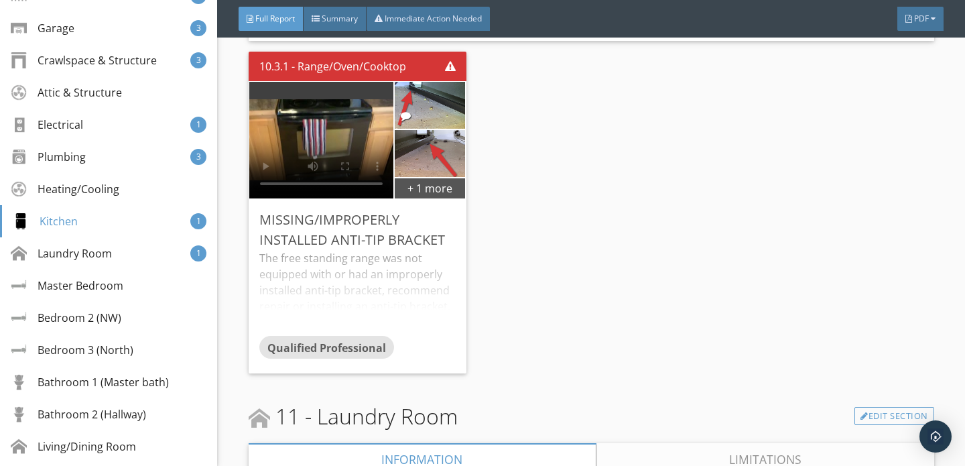
scroll to position [16835, 0]
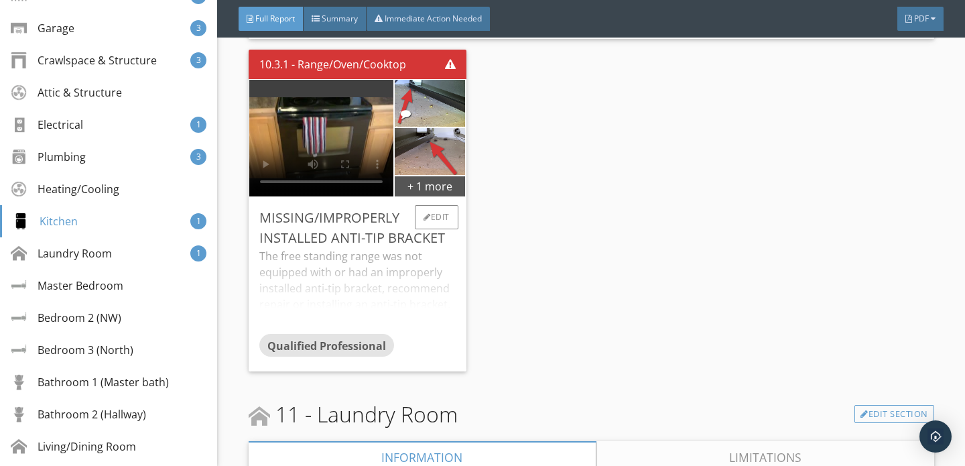
click at [373, 248] on div "The free standing range was not equipped with or had an improperly installed an…" at bounding box center [357, 291] width 196 height 86
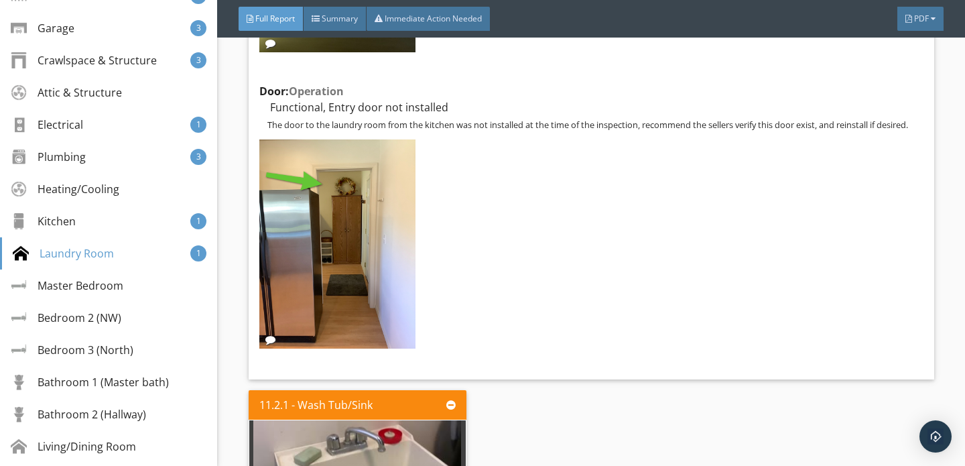
scroll to position [18304, 0]
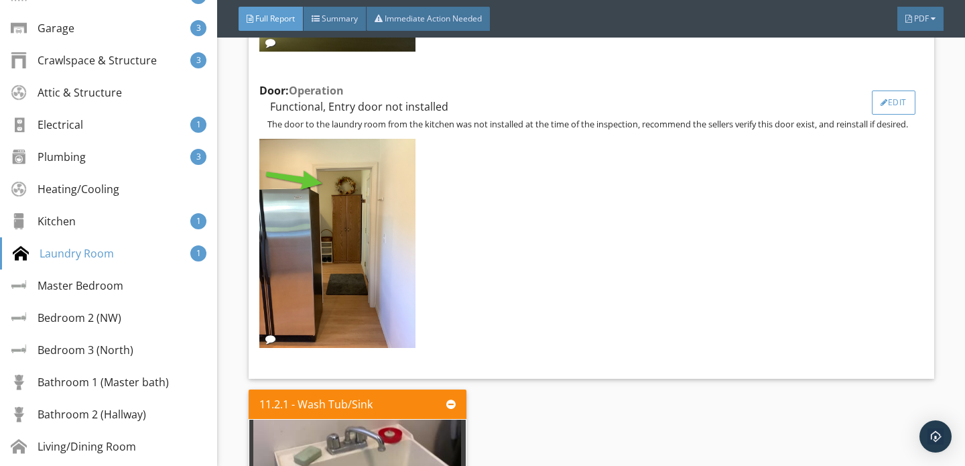
click at [886, 95] on div "Edit" at bounding box center [894, 102] width 44 height 24
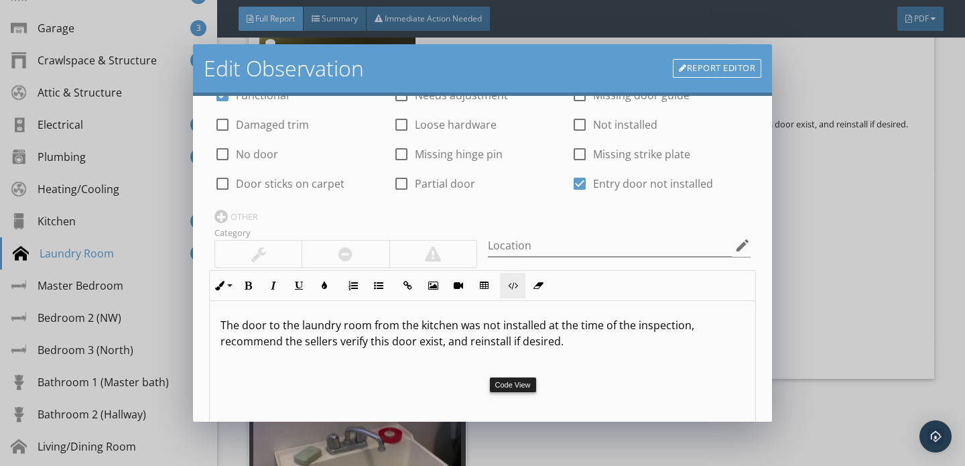
scroll to position [86, 0]
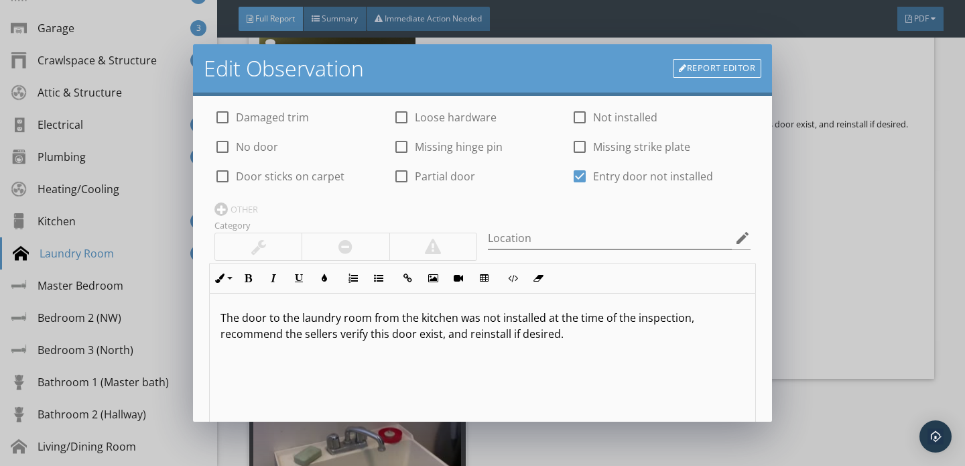
click at [440, 338] on p "The door to the laundry room from the kitchen was not installed at the time of …" at bounding box center [483, 326] width 524 height 32
click at [448, 339] on p "The door to the laundry room from the kitchen was not installed at the time of …" at bounding box center [483, 326] width 524 height 32
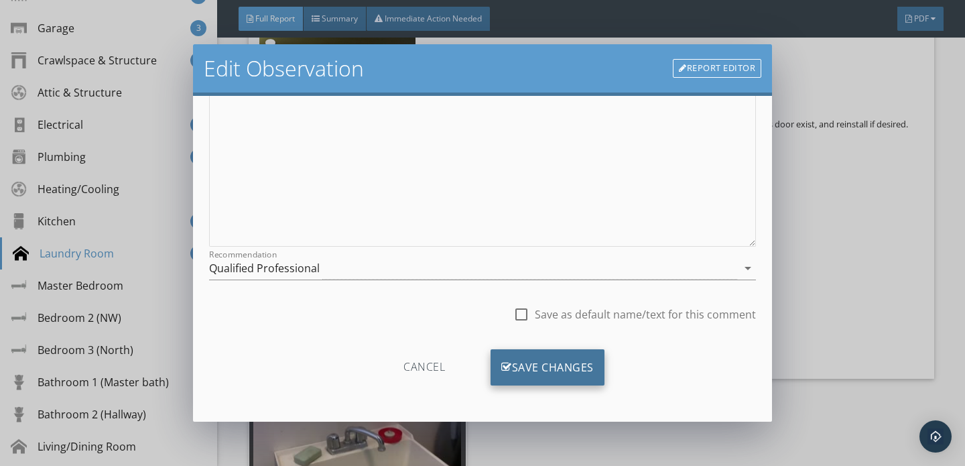
click at [543, 365] on div "Save Changes" at bounding box center [548, 367] width 114 height 36
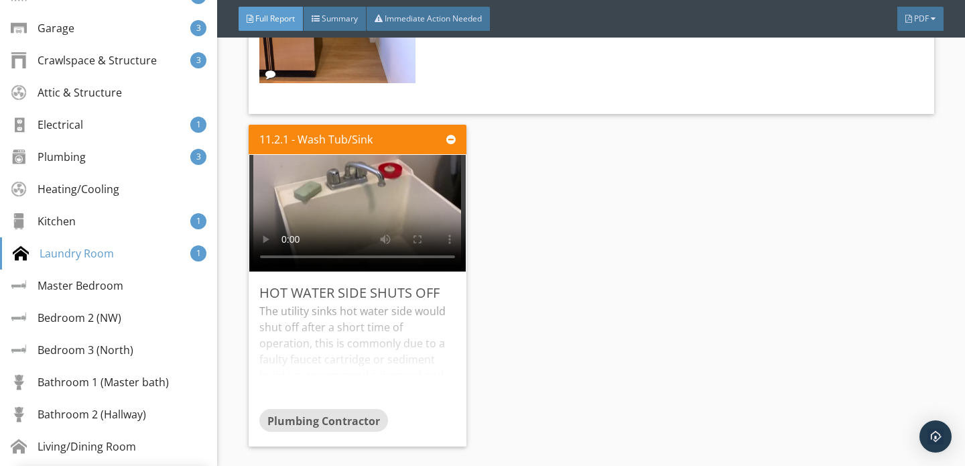
scroll to position [18586, 0]
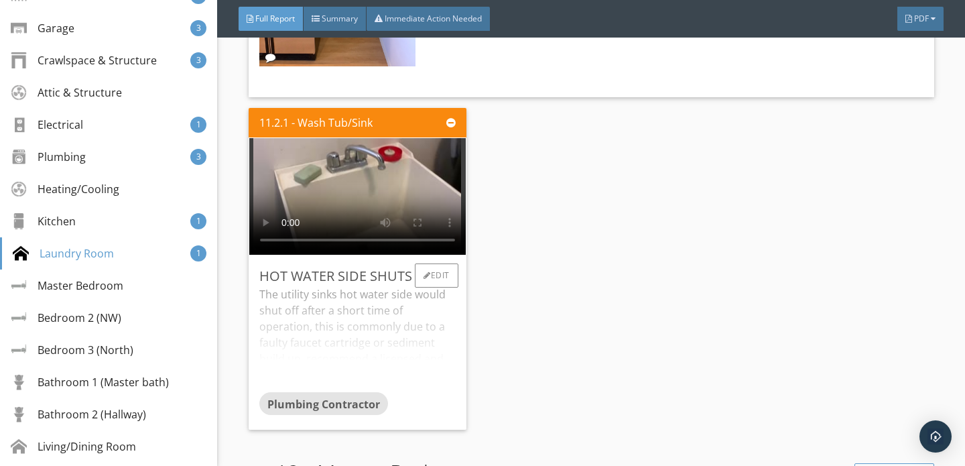
click at [370, 312] on div "The utility sinks hot water side would shut off after a short time of operation…" at bounding box center [357, 339] width 196 height 106
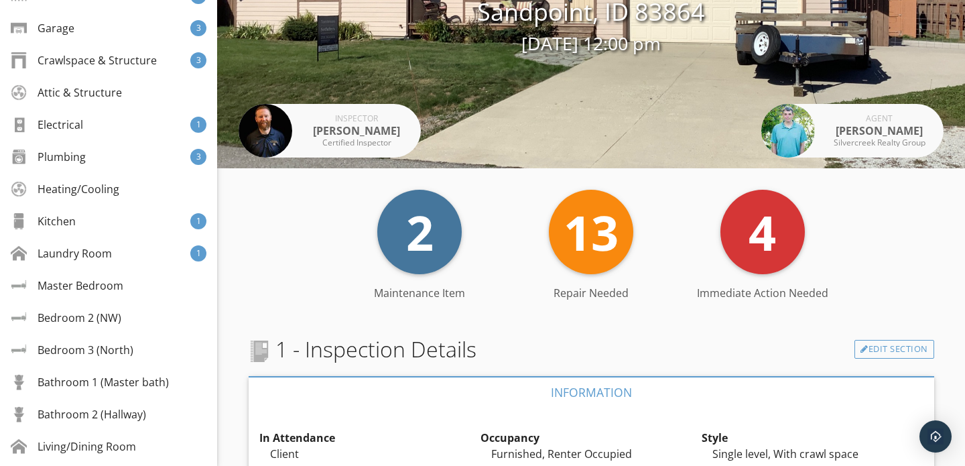
scroll to position [0, 0]
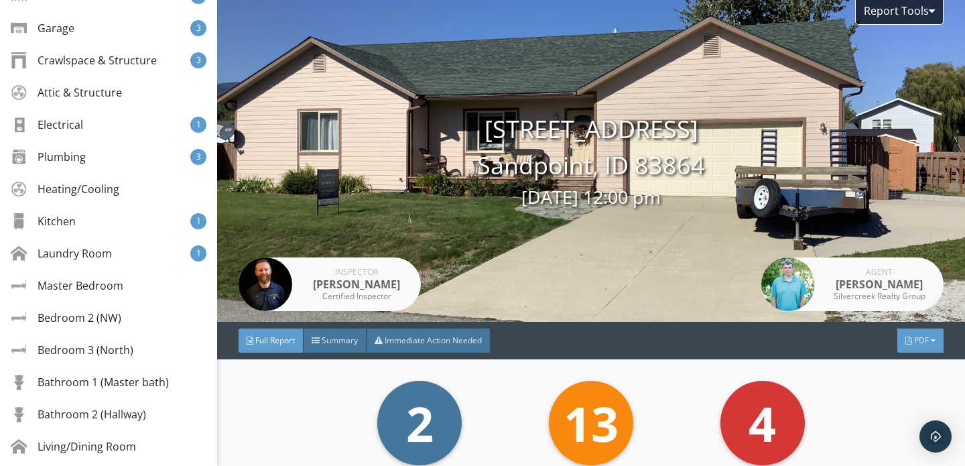
click at [920, 344] on span "PDF" at bounding box center [921, 339] width 15 height 11
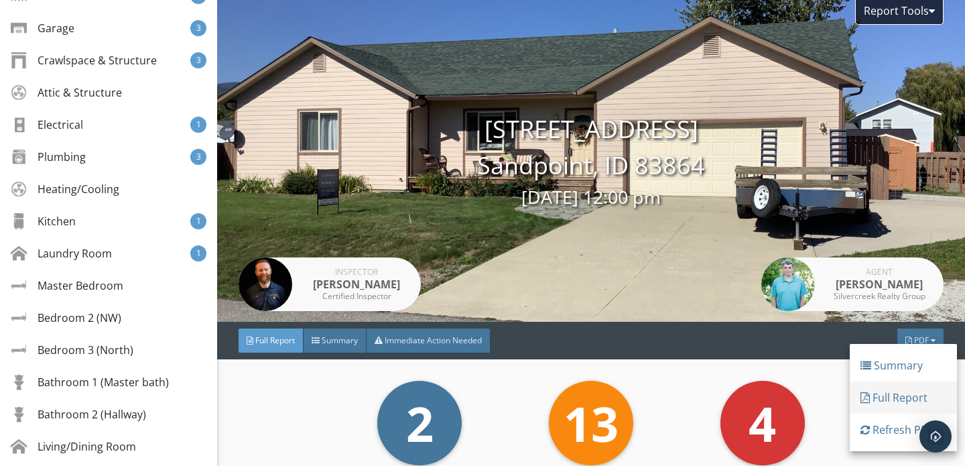
click at [896, 394] on div "Full Report" at bounding box center [904, 397] width 86 height 16
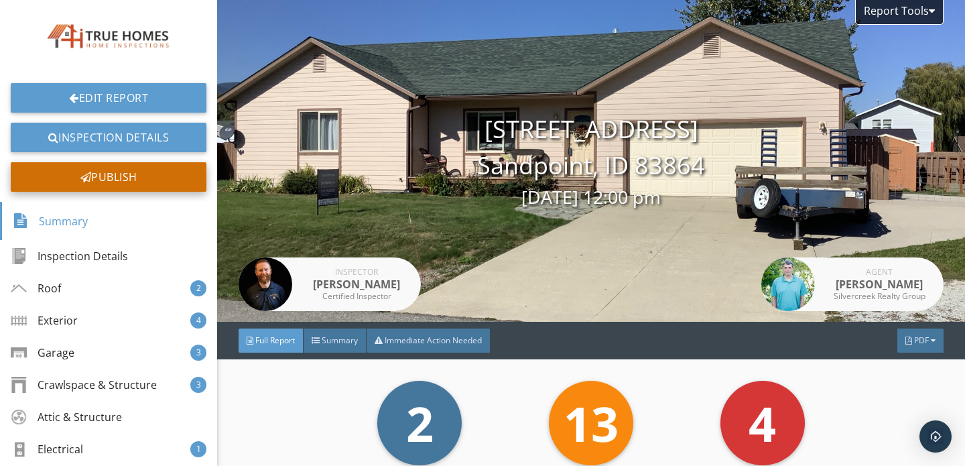
click at [108, 177] on div "Publish" at bounding box center [109, 176] width 196 height 29
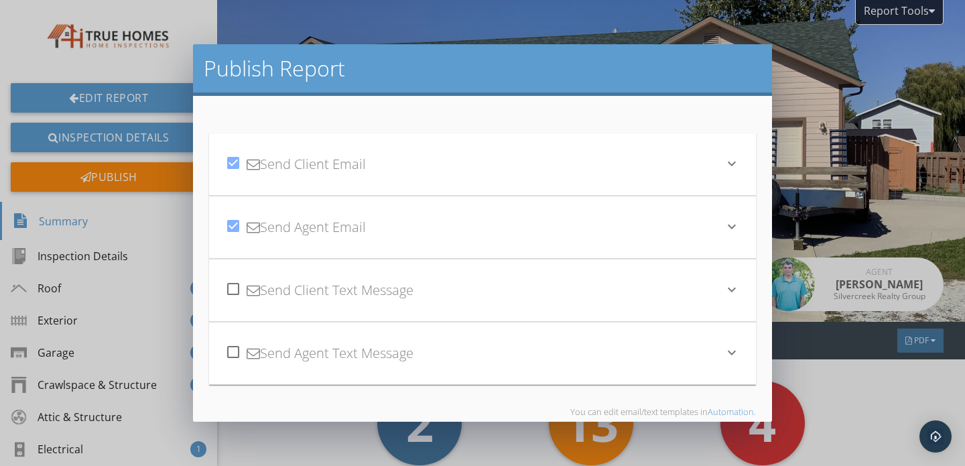
click at [420, 171] on div "check_box Send Client Email" at bounding box center [474, 164] width 499 height 46
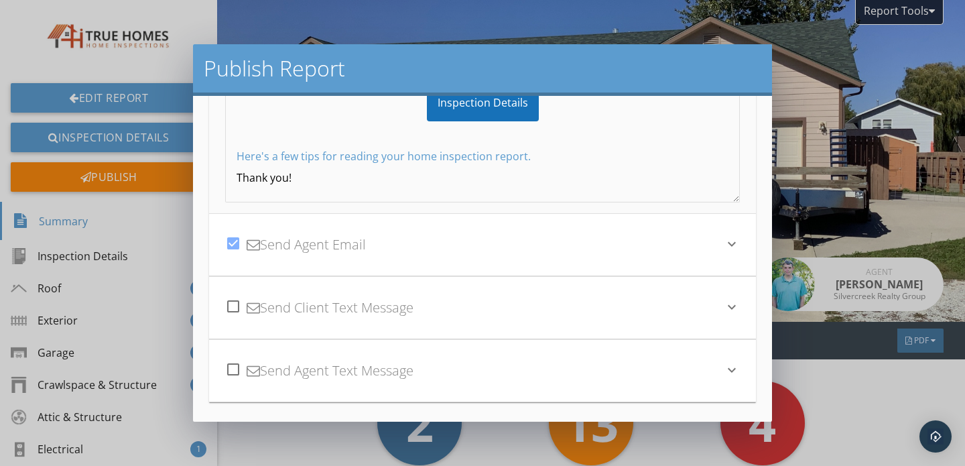
scroll to position [289, 0]
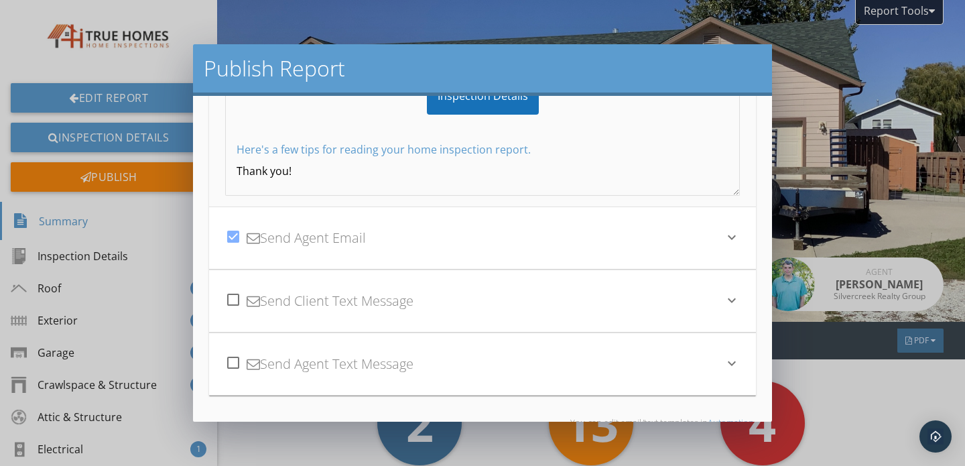
click at [426, 233] on div "check_box Send Agent Email" at bounding box center [474, 238] width 499 height 46
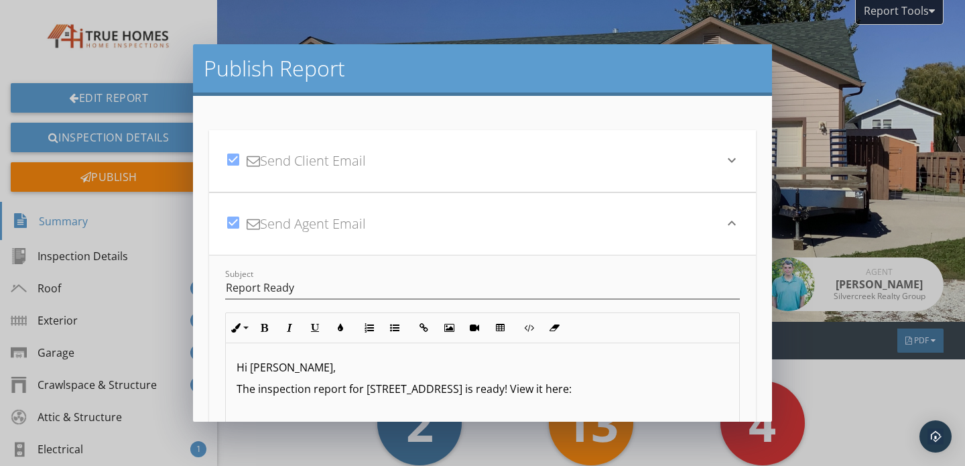
scroll to position [0, 0]
click at [408, 171] on div "check_box Send Client Email" at bounding box center [474, 164] width 499 height 46
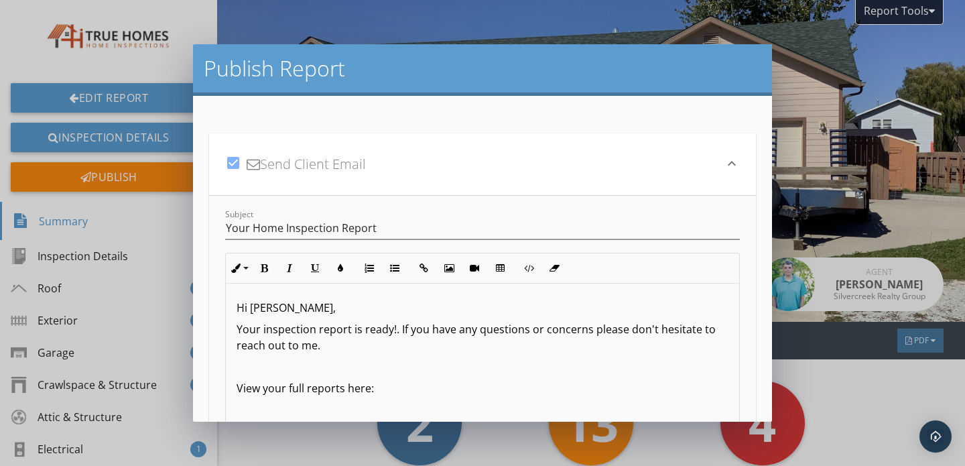
click at [296, 311] on p "Hi Marianne," at bounding box center [483, 308] width 492 height 16
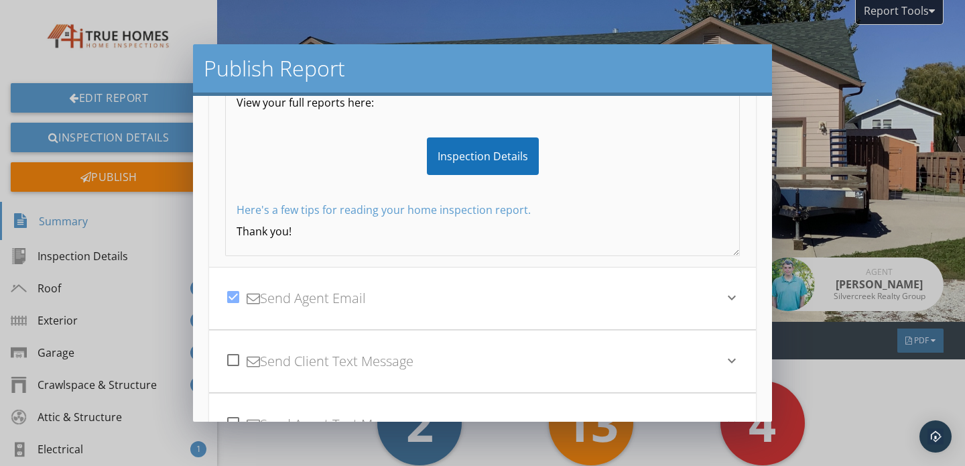
scroll to position [237, 0]
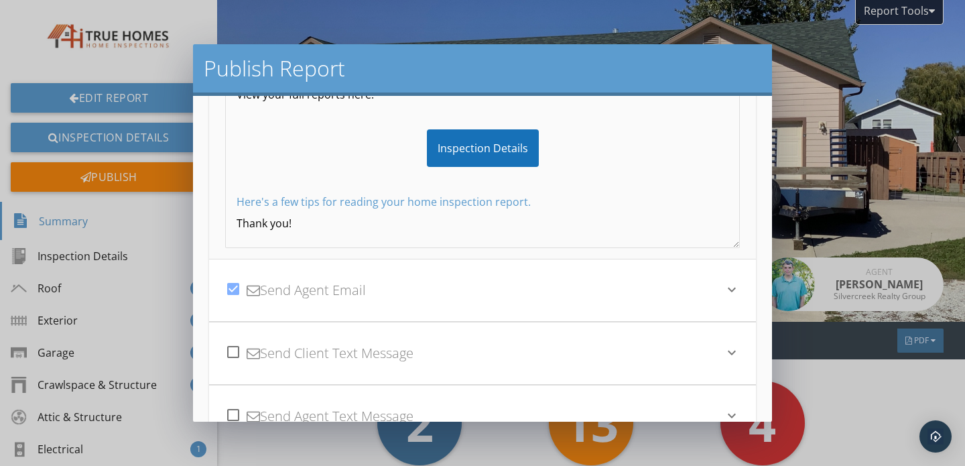
click at [363, 304] on div "check_box Send Agent Email" at bounding box center [474, 290] width 499 height 46
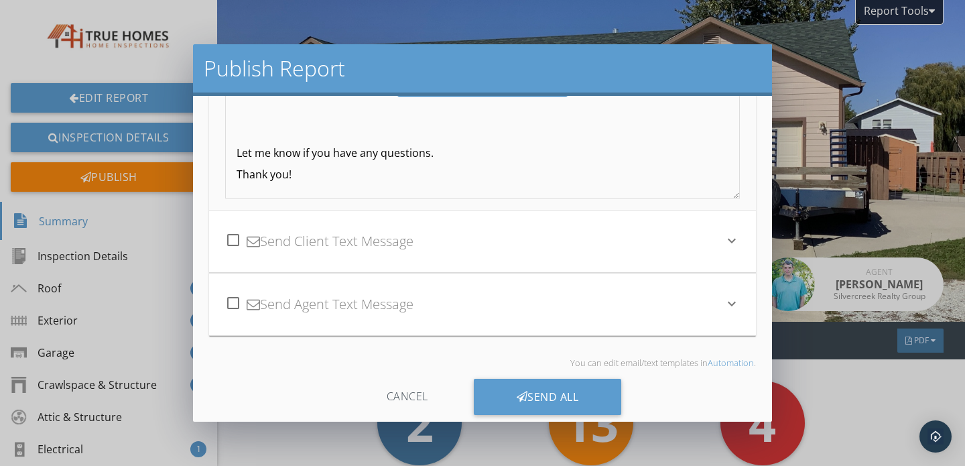
scroll to position [367, 0]
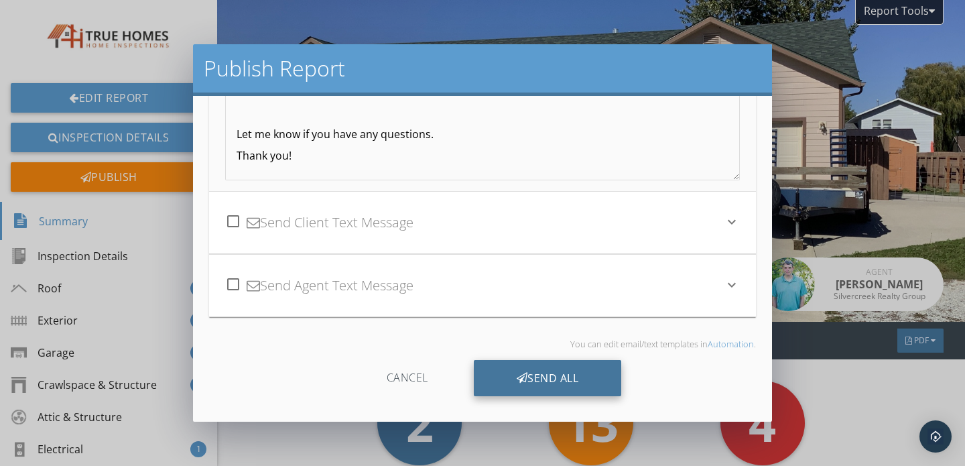
click at [517, 369] on div "Send All" at bounding box center [548, 378] width 148 height 36
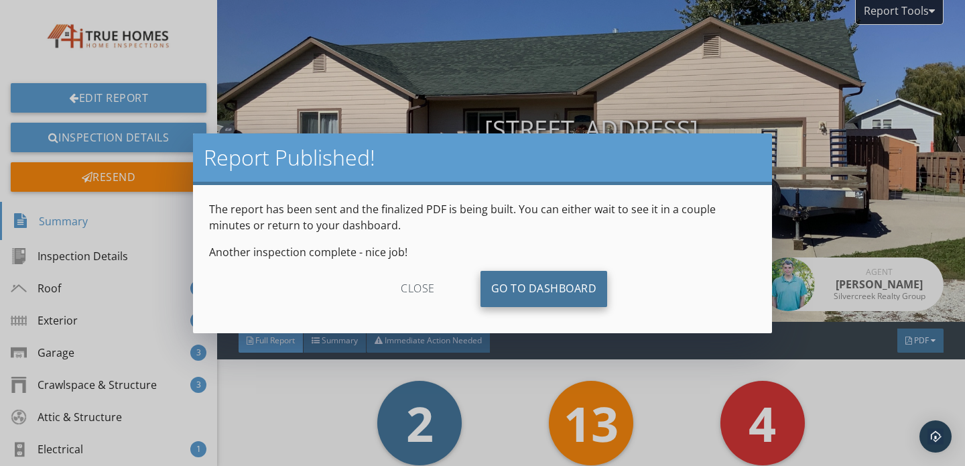
click at [550, 288] on link "Go To Dashboard" at bounding box center [544, 289] width 127 height 36
